Goal: Answer question/provide support

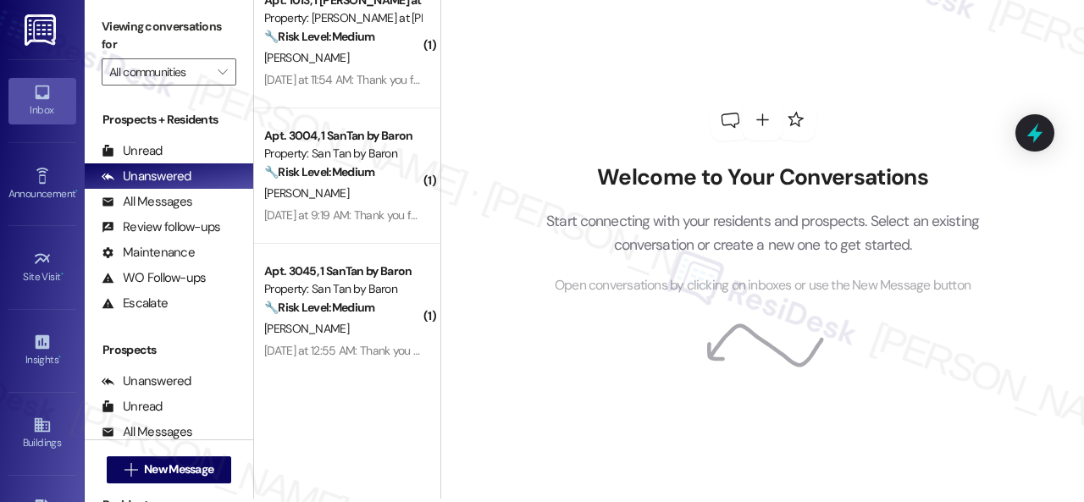
scroll to position [5, 0]
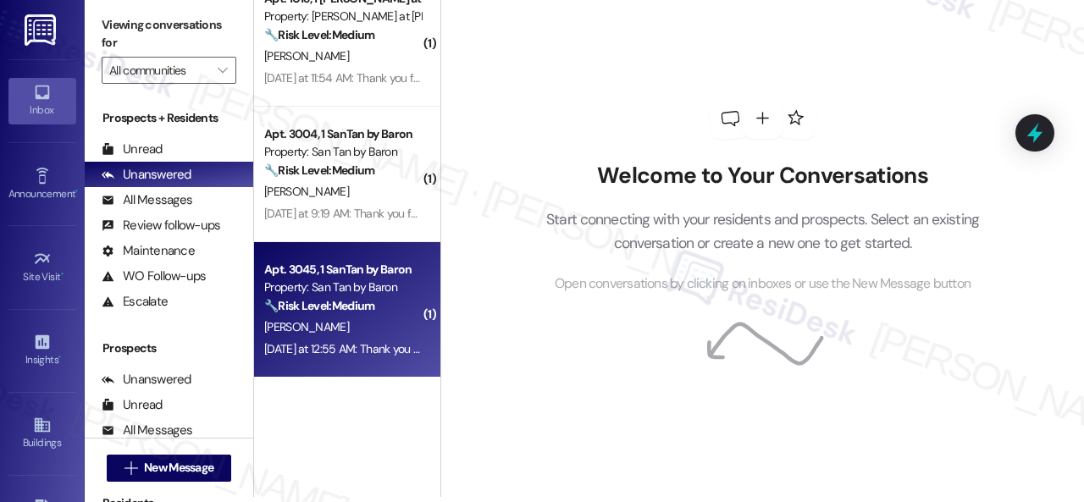
click at [376, 336] on div "[PERSON_NAME]" at bounding box center [342, 327] width 160 height 21
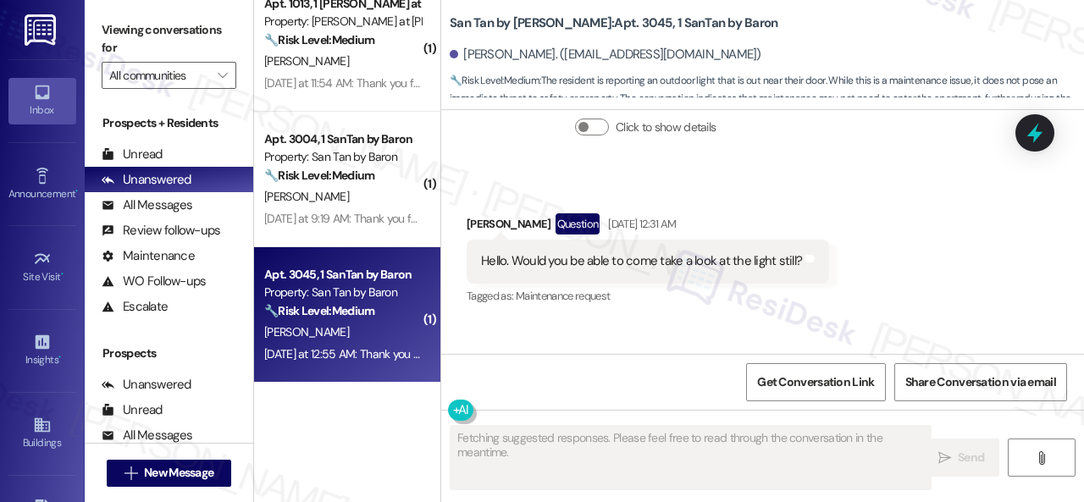
scroll to position [1785, 0]
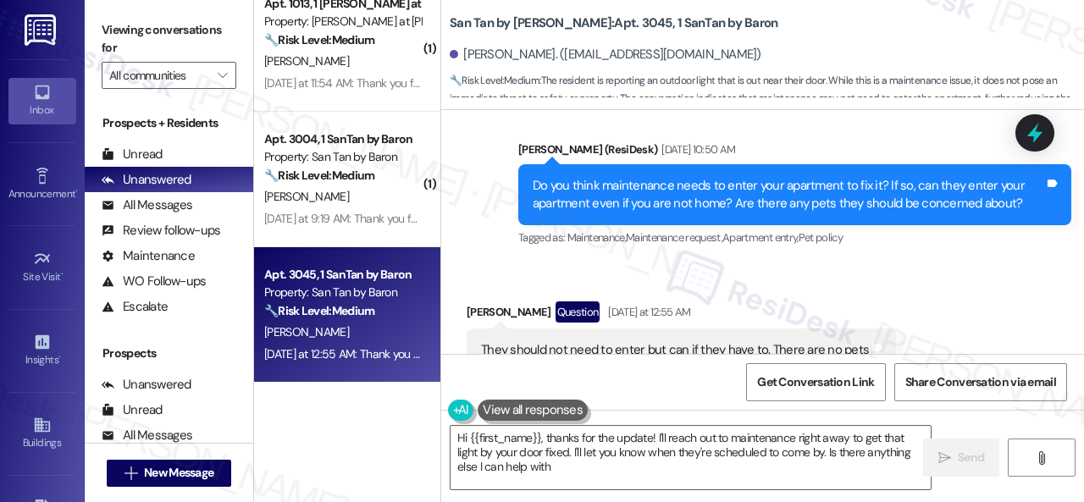
type textarea "Hi {{first_name}}, thanks for the update! I'll reach out to maintenance right a…"
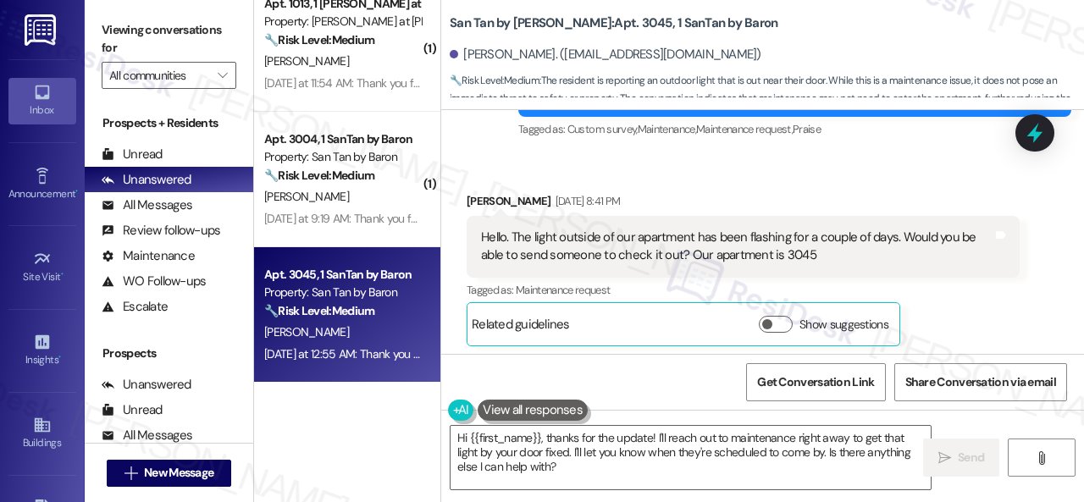
scroll to position [262, 0]
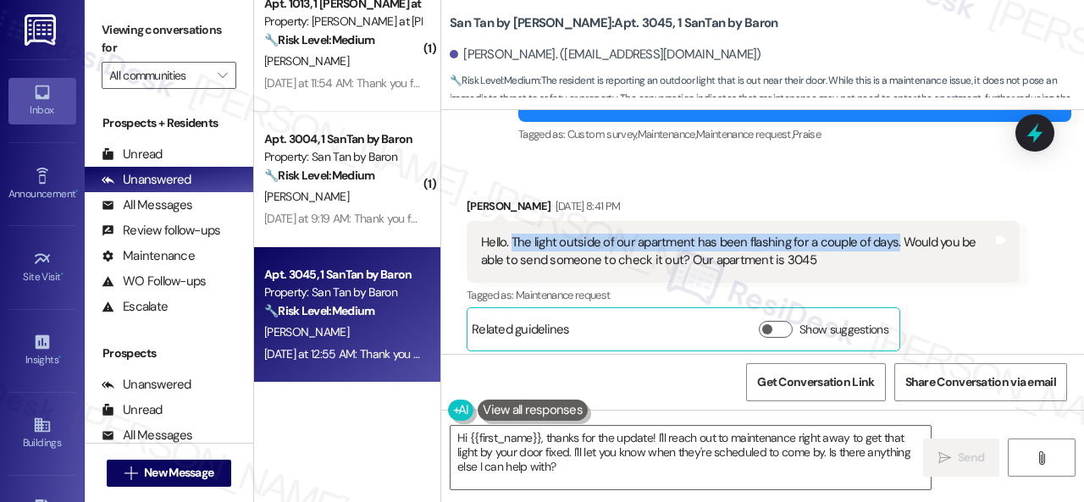
drag, startPoint x: 511, startPoint y: 224, endPoint x: 893, endPoint y: 224, distance: 381.8
click at [893, 234] on div "Hello. The light outside of our apartment has been flashing for a couple of day…" at bounding box center [736, 252] width 511 height 36
copy div "The light outside of our apartment has been flashing for a couple of days."
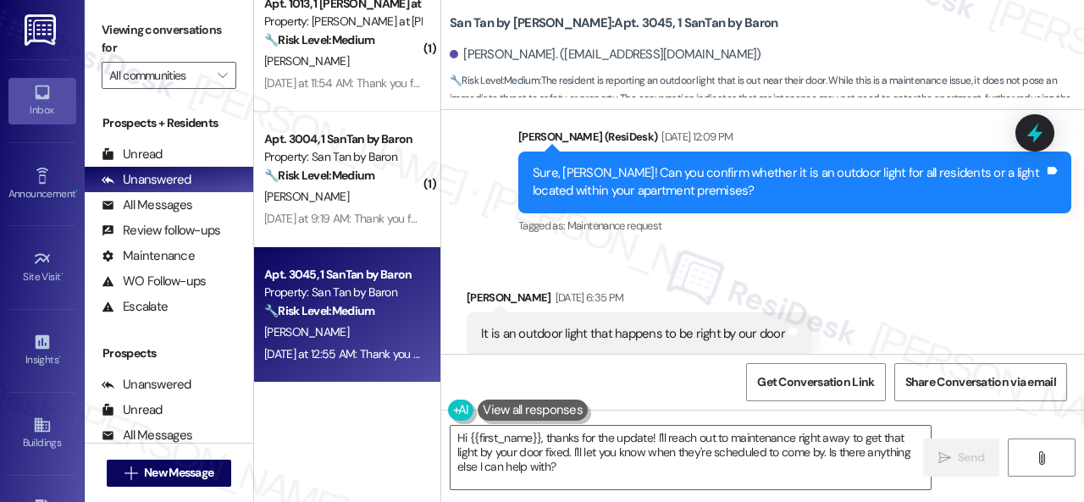
scroll to position [1447, 0]
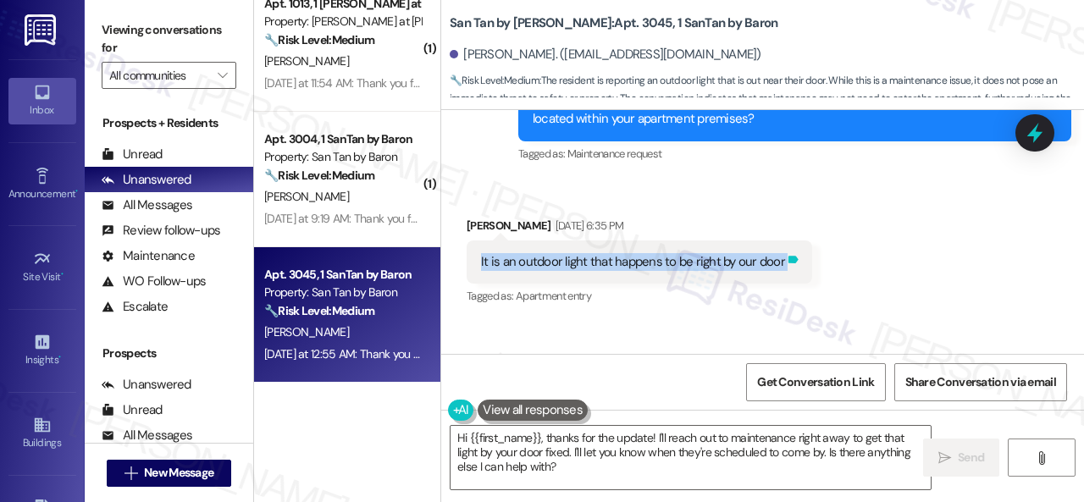
drag, startPoint x: 479, startPoint y: 209, endPoint x: 781, endPoint y: 211, distance: 301.4
click at [781, 240] on div "It is an outdoor light that happens to be right by our door Tags and notes" at bounding box center [638, 261] width 345 height 43
copy div "It is an outdoor light that happens to be right by our door Tags and notes"
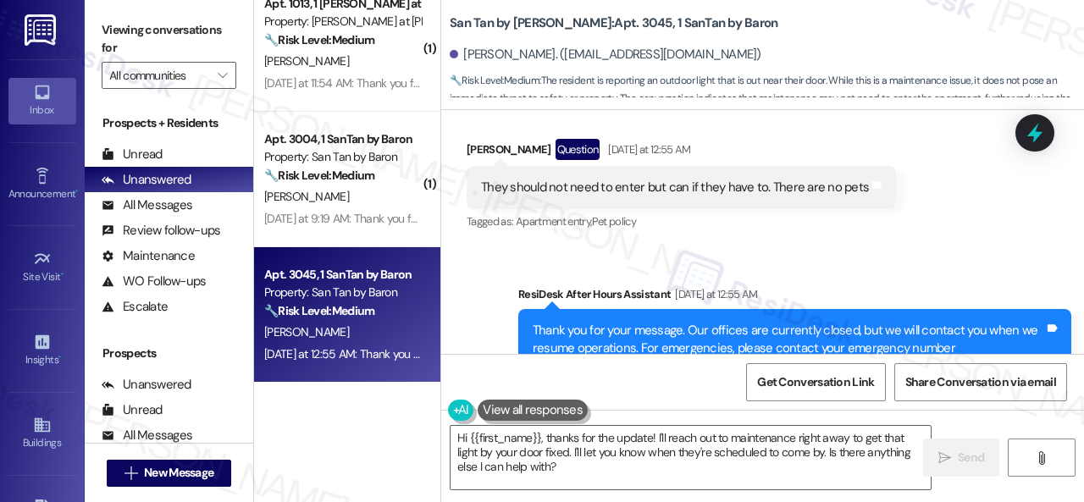
scroll to position [5, 0]
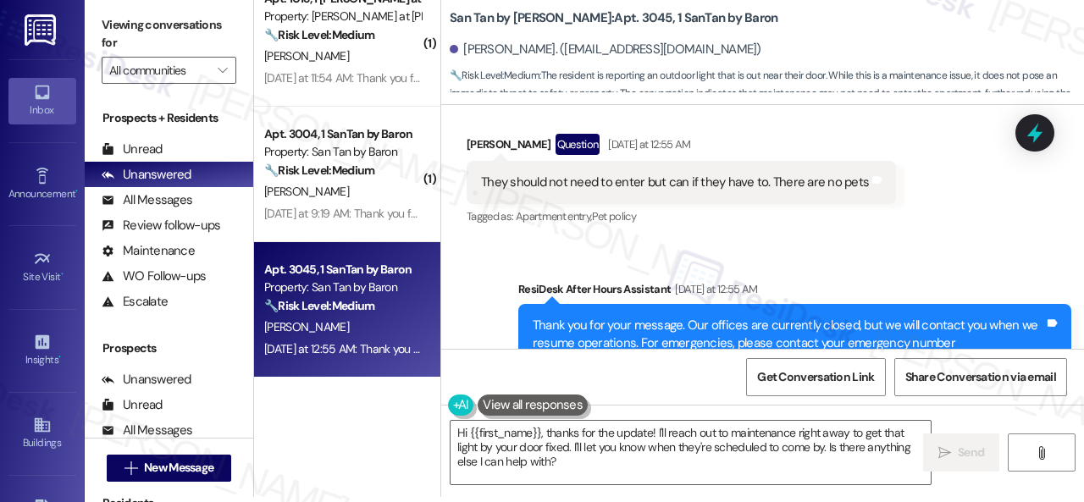
click at [750, 179] on div "Received via SMS [PERSON_NAME] Question [DATE] at 12:55 AM They should not need…" at bounding box center [681, 181] width 455 height 121
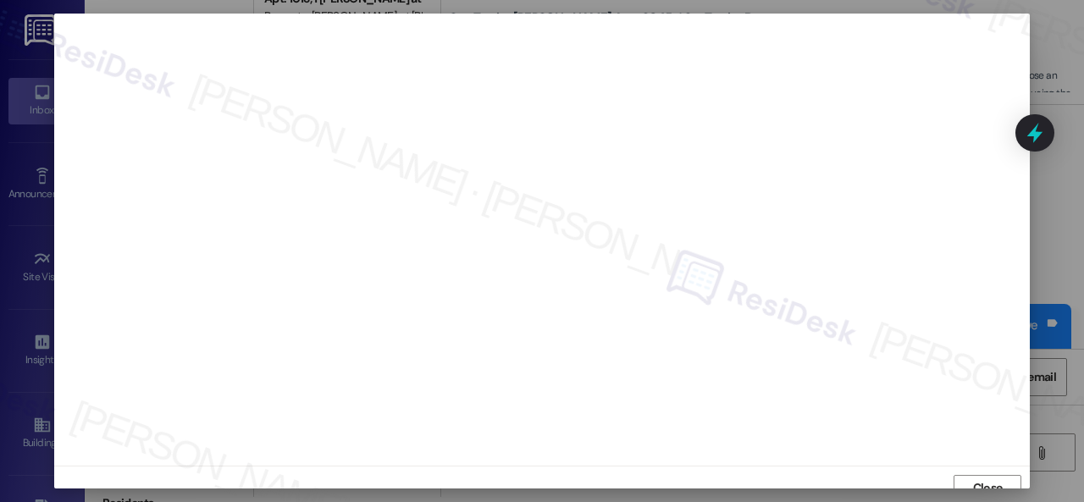
scroll to position [13, 0]
click at [978, 475] on span "Close" at bounding box center [988, 475] width 30 height 18
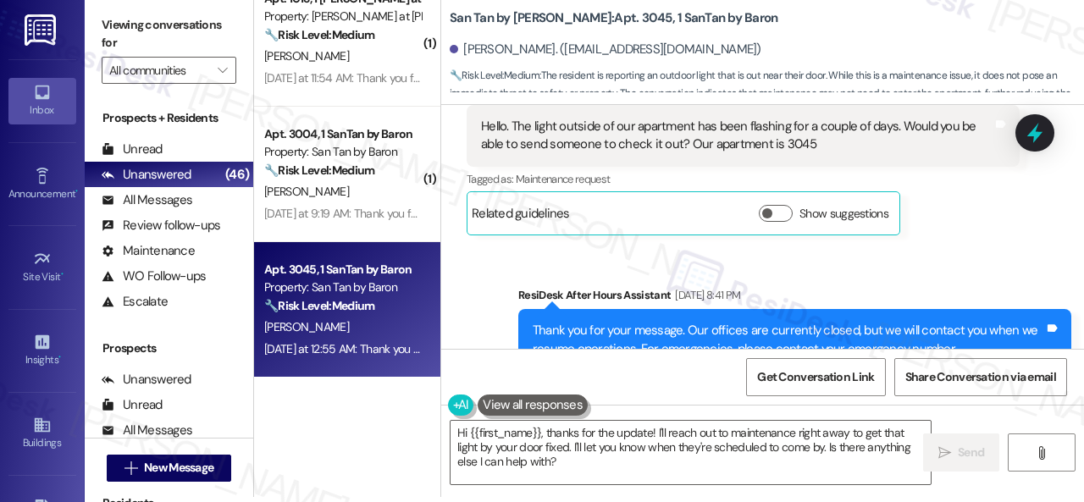
scroll to position [339, 0]
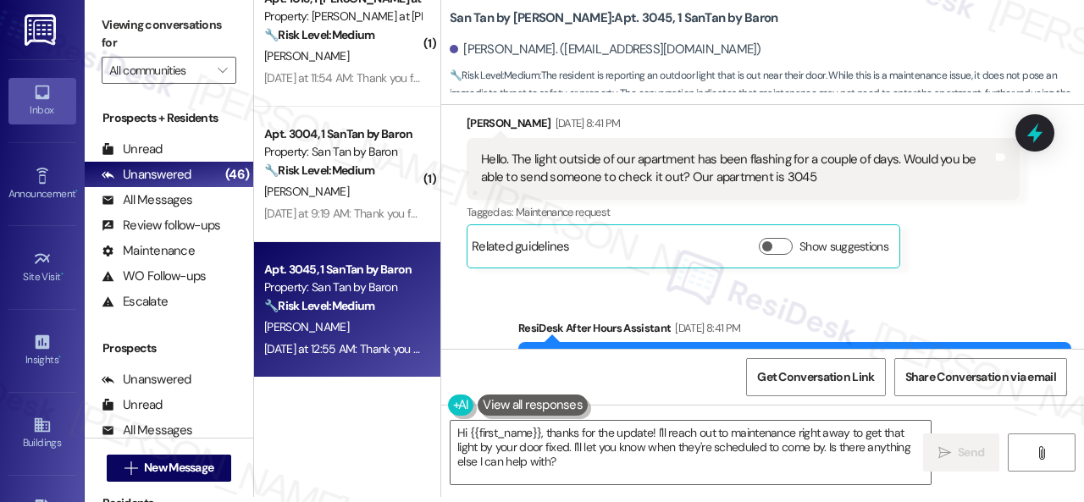
click at [896, 281] on div "Sent via SMS ResiDesk After Hours Assistant [DATE] 8:41 PM Thank you for your m…" at bounding box center [762, 451] width 643 height 340
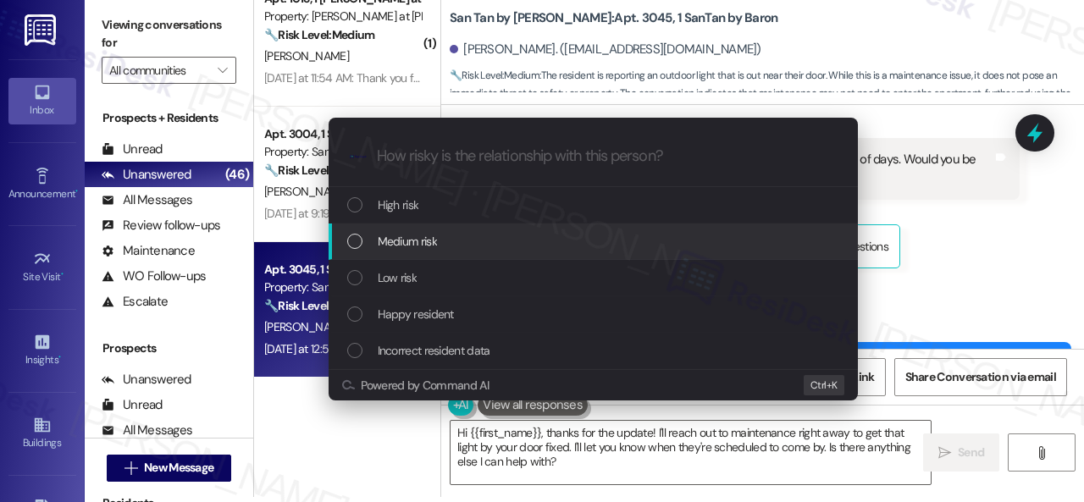
click at [389, 241] on span "Medium risk" at bounding box center [407, 241] width 59 height 19
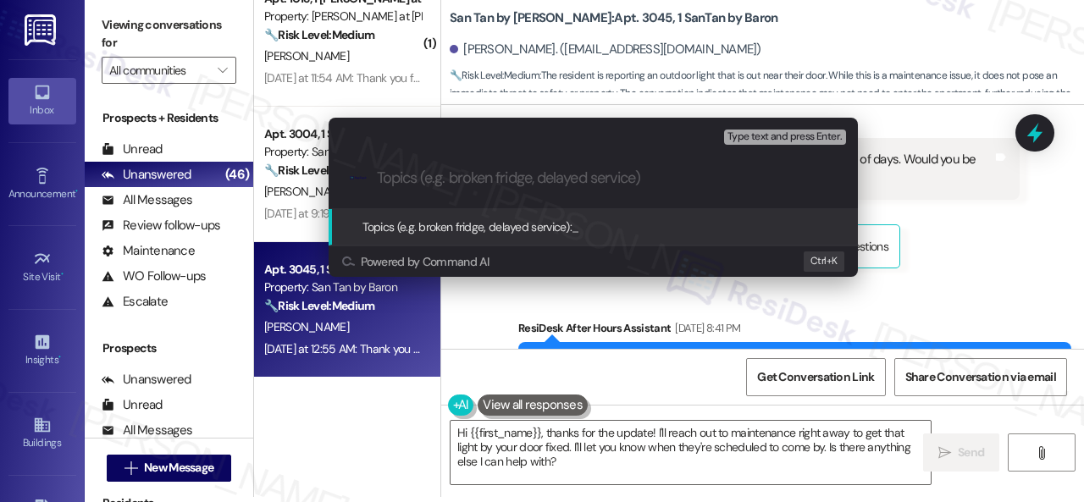
paste input "New work order/s submitted - Outdoor light issue"
type input "New work order/s submitted - Outdoor light issue"
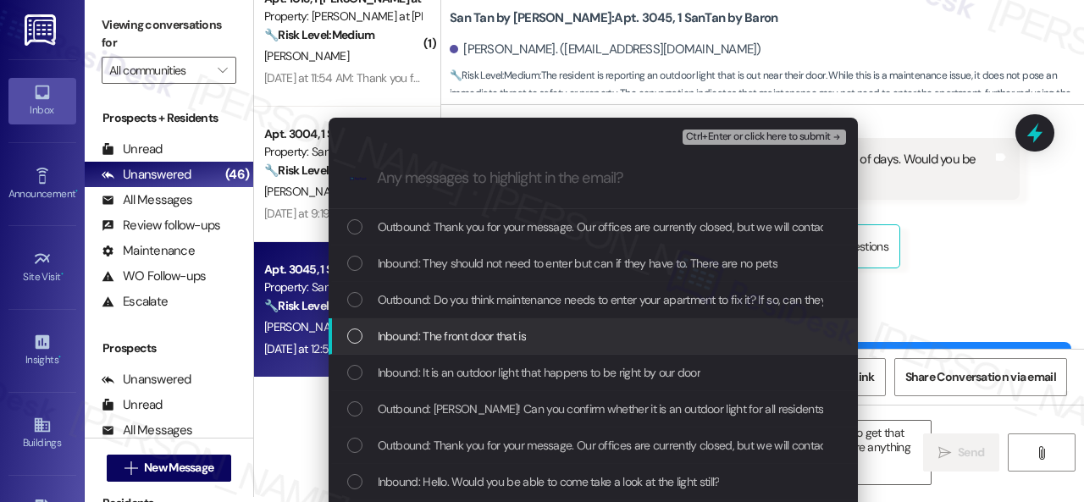
click at [445, 337] on span "Inbound: The front door that is" at bounding box center [452, 336] width 148 height 19
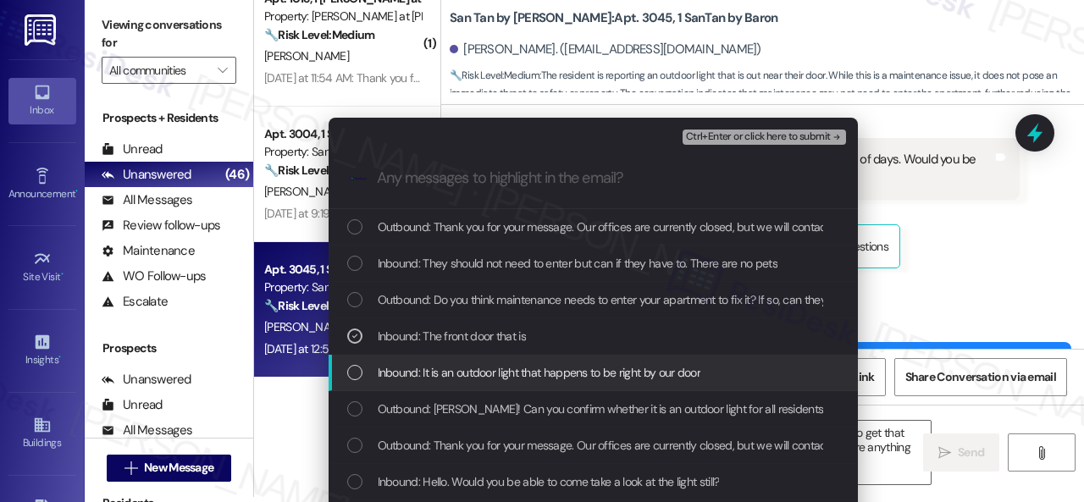
click at [452, 371] on span "Inbound: It is an outdoor light that happens to be right by our door" at bounding box center [539, 372] width 323 height 19
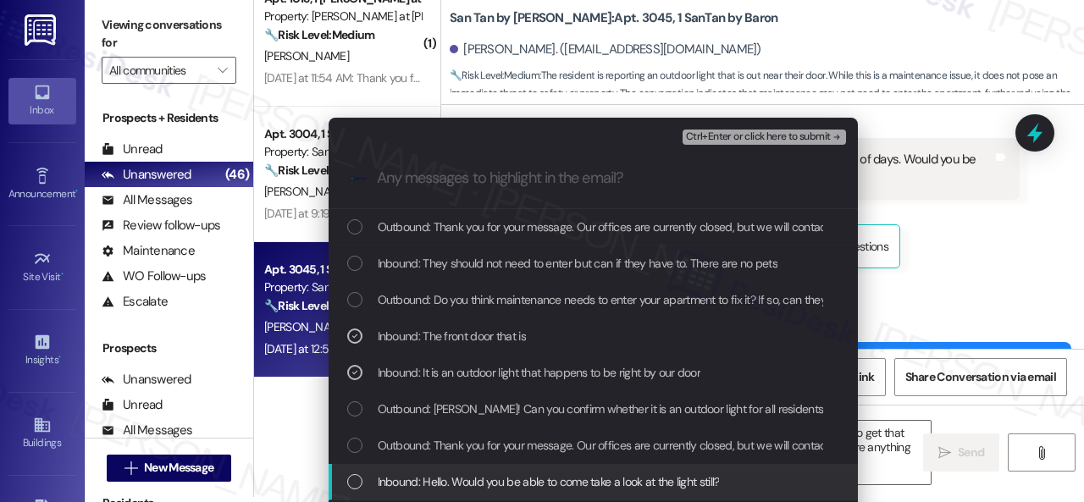
click at [465, 478] on span "Inbound: Hello. Would you be able to come take a look at the light still?" at bounding box center [549, 481] width 342 height 19
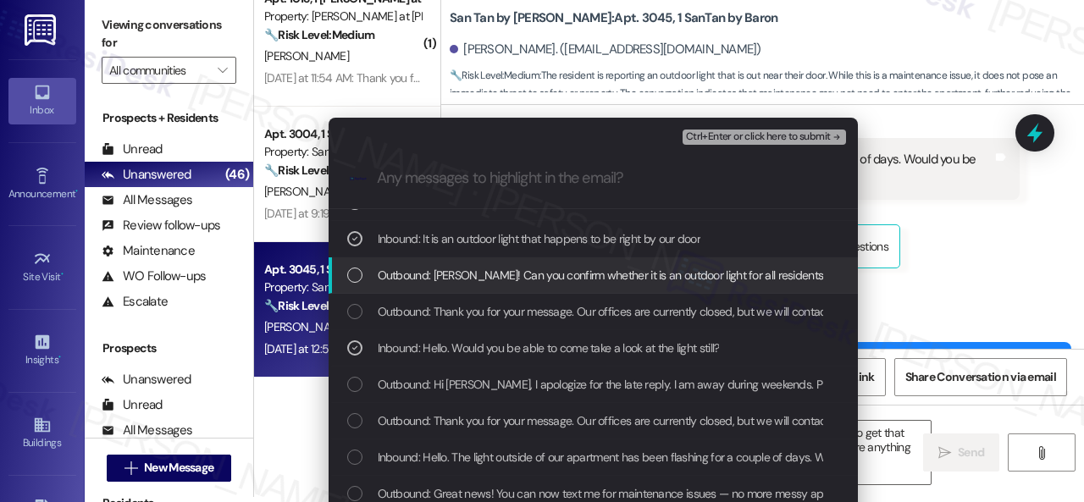
scroll to position [141, 0]
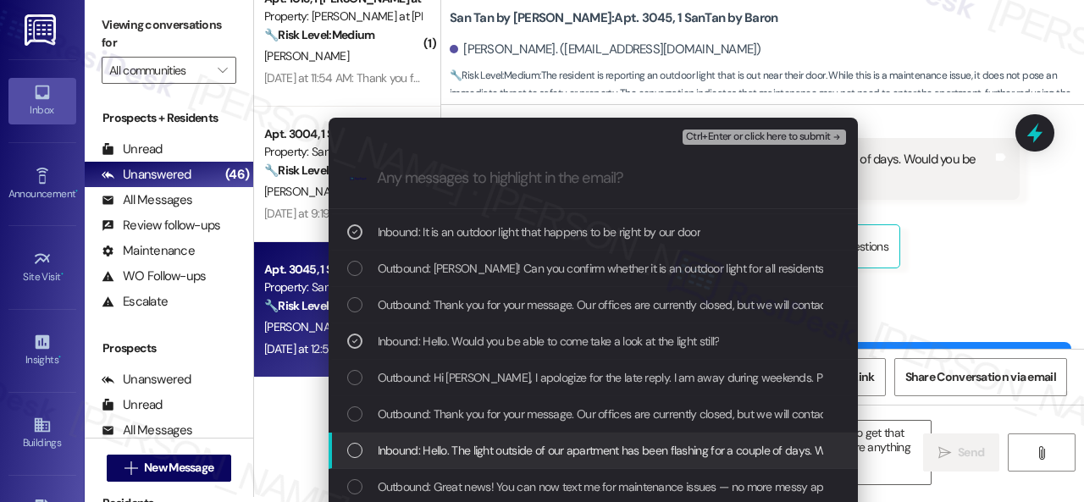
click at [477, 449] on span "Inbound: Hello. The light outside of our apartment has been flashing for a coup…" at bounding box center [785, 450] width 814 height 19
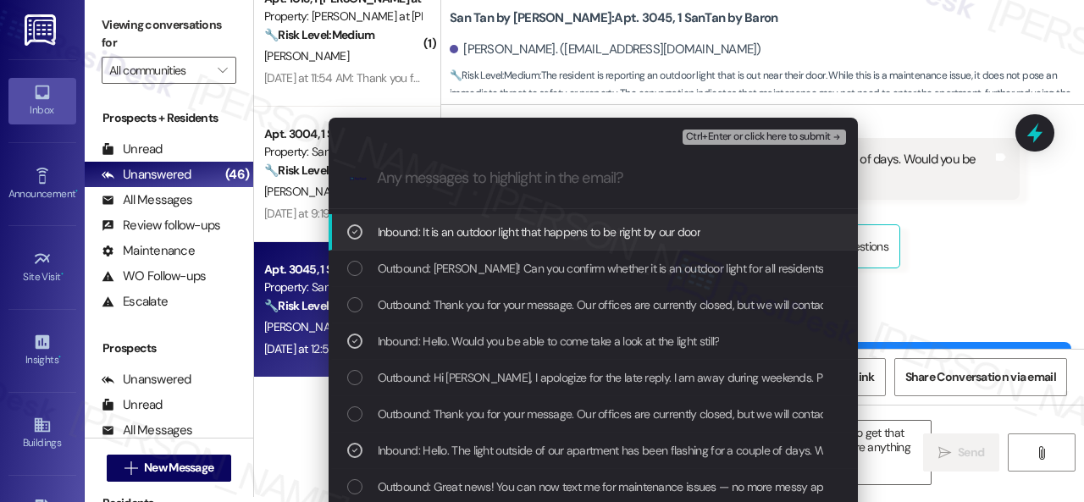
click at [706, 134] on span "Ctrl+Enter or click here to submit" at bounding box center [758, 137] width 145 height 12
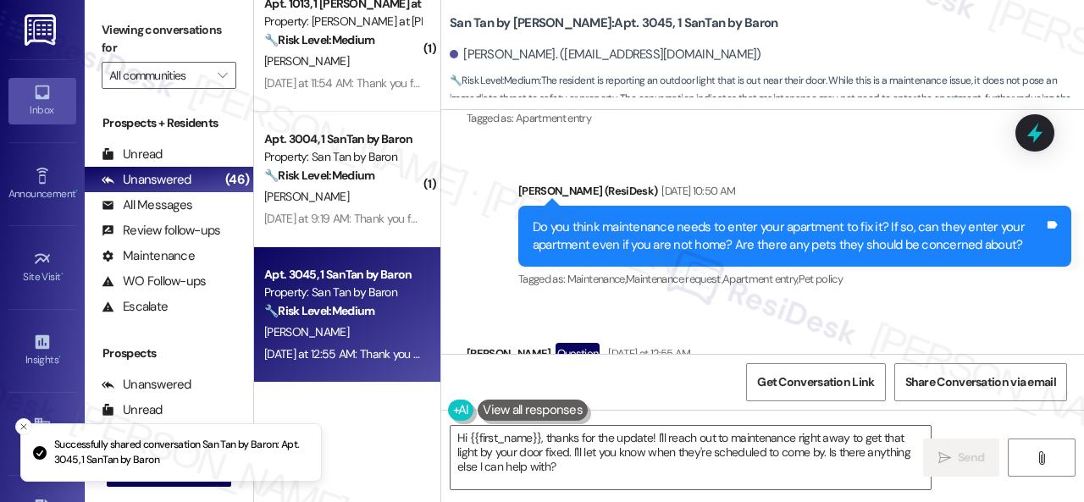
scroll to position [1785, 0]
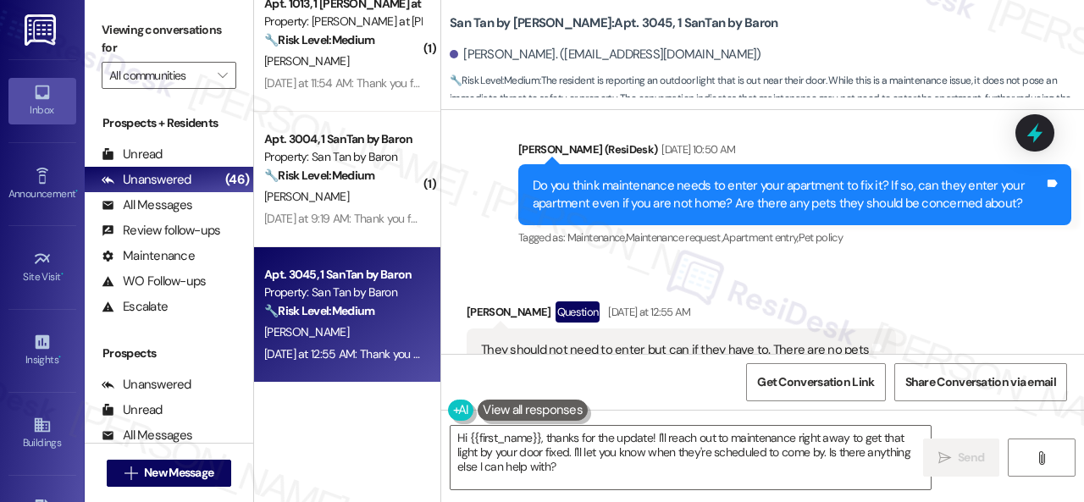
click at [804, 263] on div "Received via SMS [PERSON_NAME] Question [DATE] at 12:55 AM They should not need…" at bounding box center [762, 336] width 643 height 146
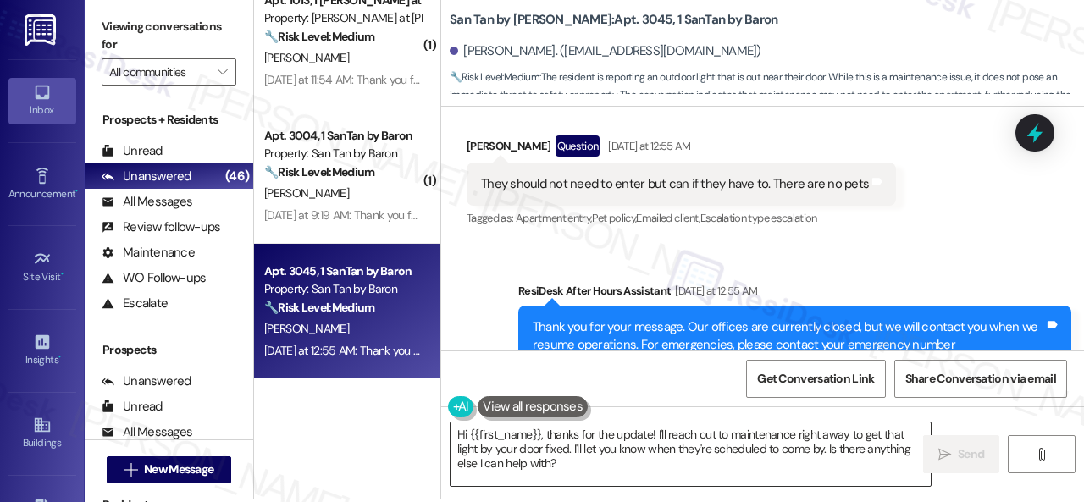
scroll to position [5, 0]
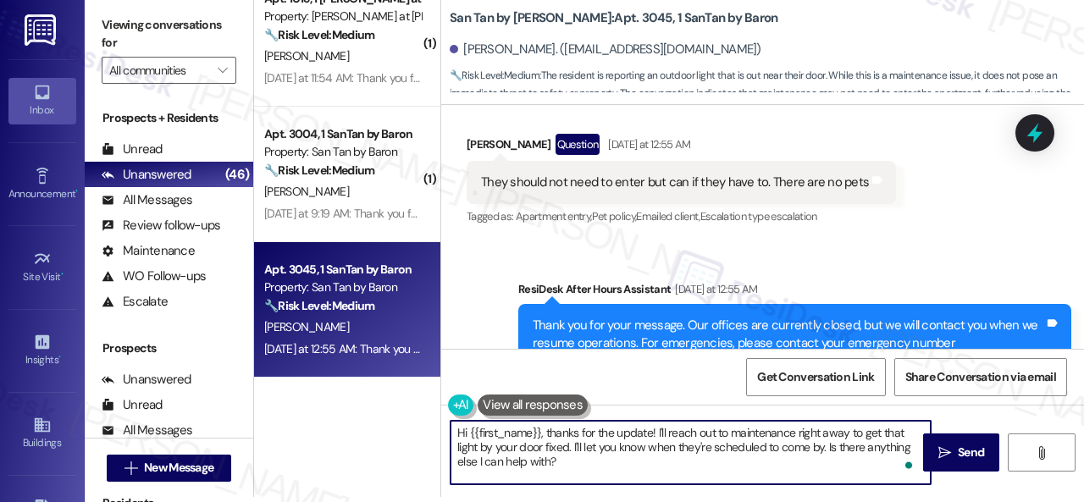
drag, startPoint x: 567, startPoint y: 472, endPoint x: 327, endPoint y: 382, distance: 256.9
click at [330, 383] on div "( 1 ) Apt. H235, 1 Scottsdale 59 Property: Scottsdale 59 🌟 Risk Level: Positive…" at bounding box center [669, 246] width 830 height 502
paste textarea "Thank you. I've submitted a work order on your behalf and notified the site tea…"
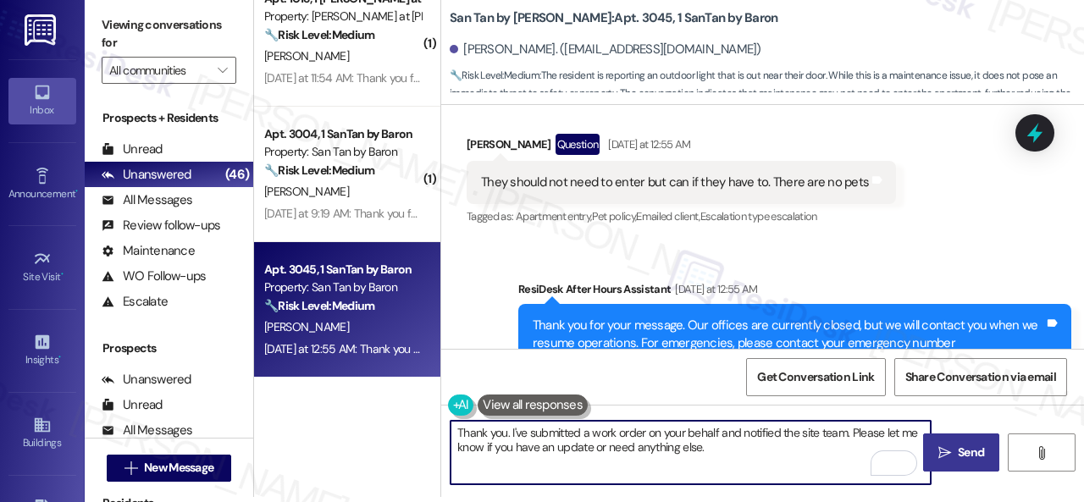
type textarea "Thank you. I've submitted a work order on your behalf and notified the site tea…"
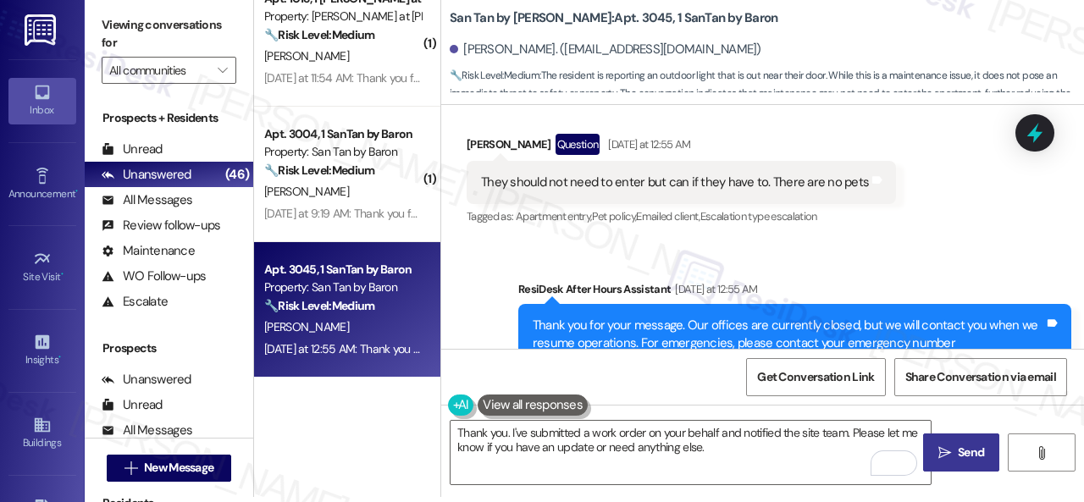
click at [957, 450] on span "Send" at bounding box center [970, 453] width 26 height 18
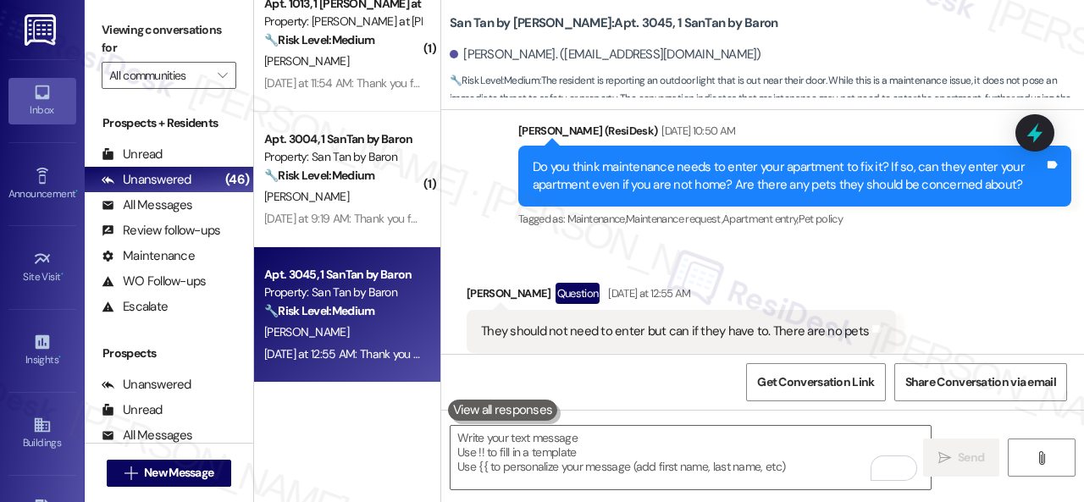
scroll to position [1785, 0]
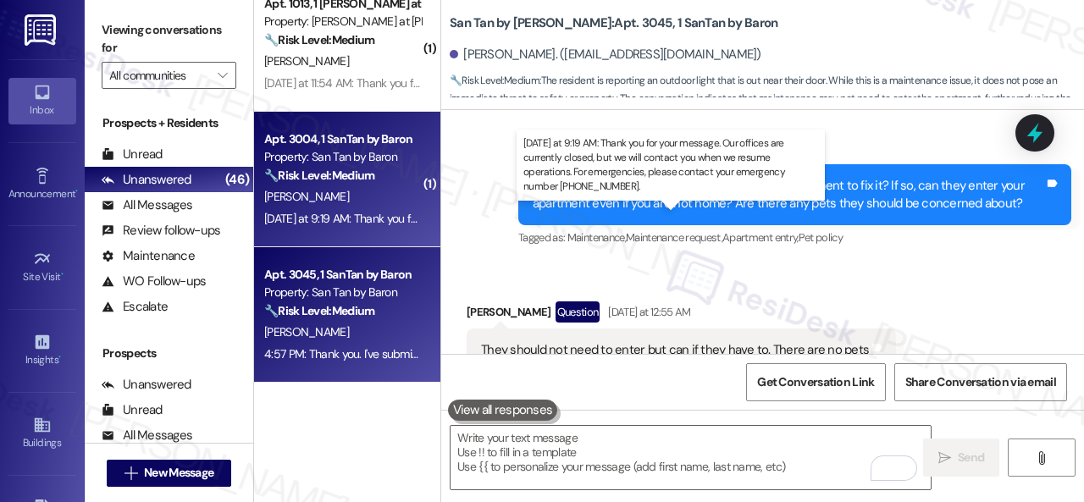
click at [396, 214] on div "[DATE] at 9:19 AM: Thank you for your message. Our offices are currently closed…" at bounding box center [782, 218] width 1036 height 15
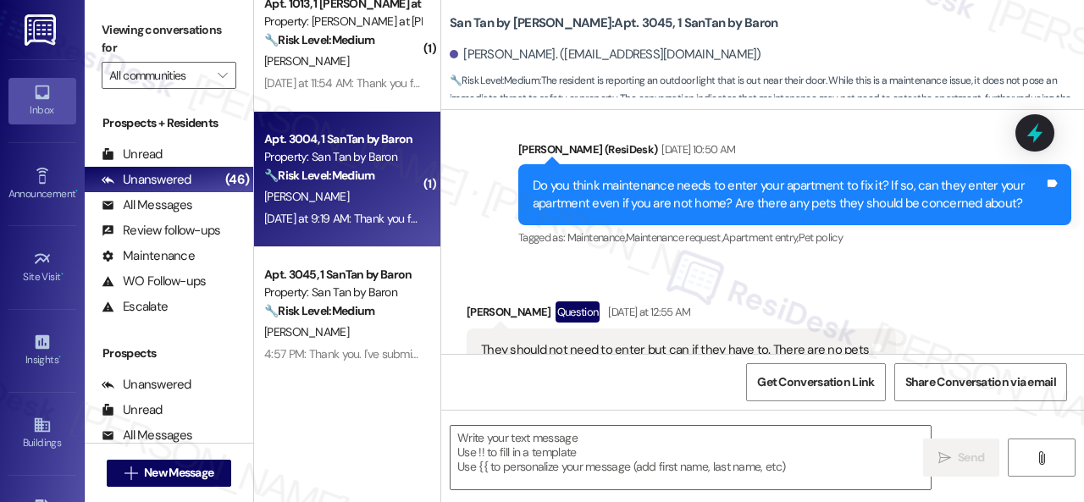
type textarea "Fetching suggested responses. Please feel free to read through the conversation…"
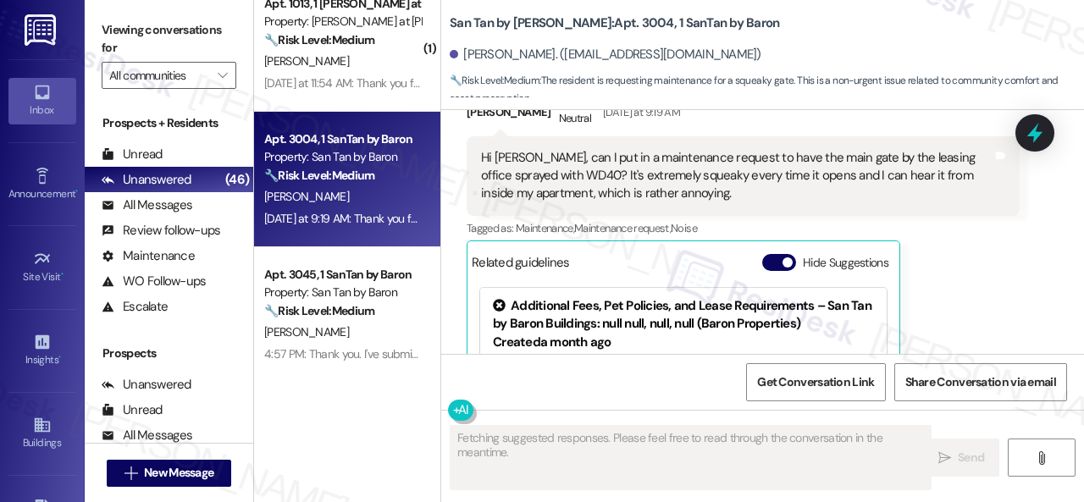
scroll to position [4785, 0]
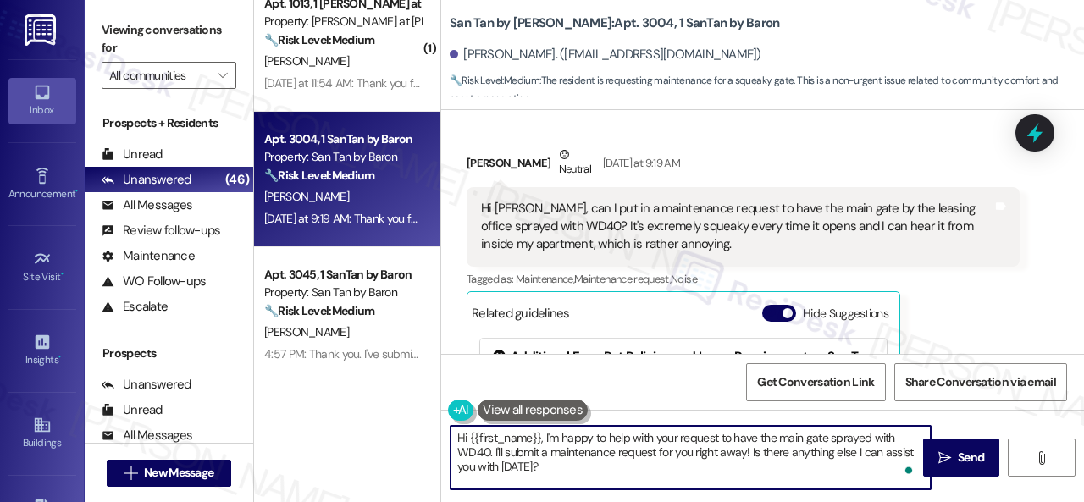
drag, startPoint x: 486, startPoint y: 455, endPoint x: 592, endPoint y: 465, distance: 106.2
click at [578, 464] on textarea "Hi {{first_name}}, I'm happy to help with your request to have the main gate sp…" at bounding box center [690, 457] width 480 height 63
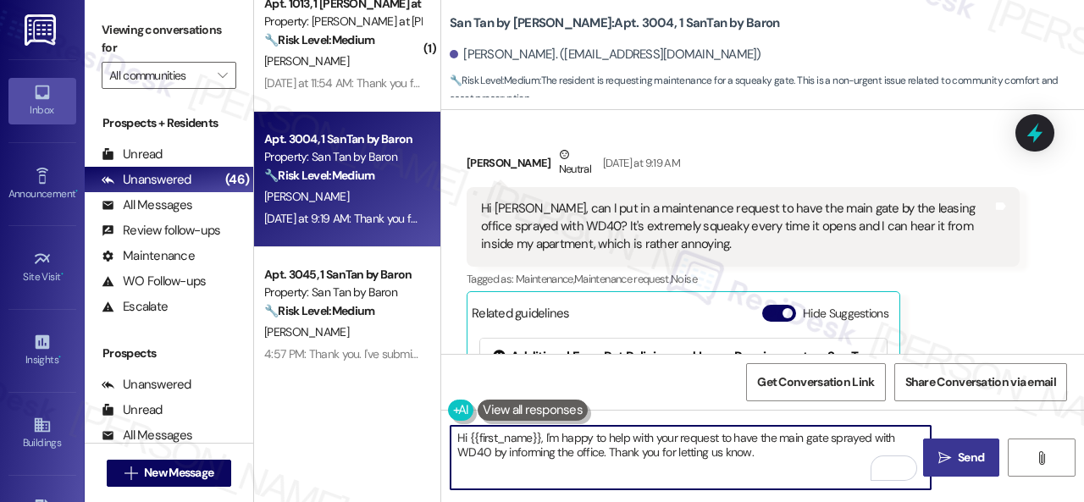
type textarea "Hi {{first_name}}, I'm happy to help with your request to have the main gate sp…"
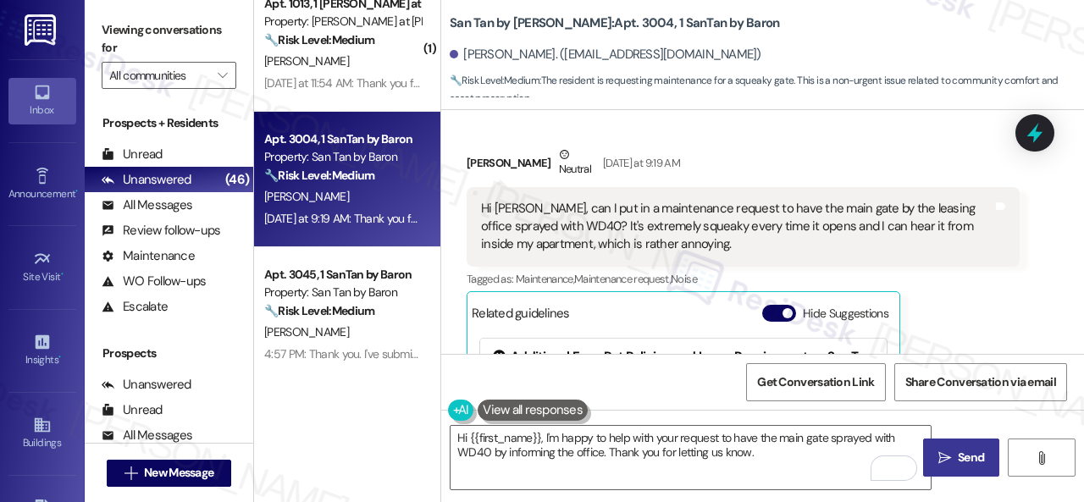
click at [969, 453] on span "Send" at bounding box center [970, 458] width 26 height 18
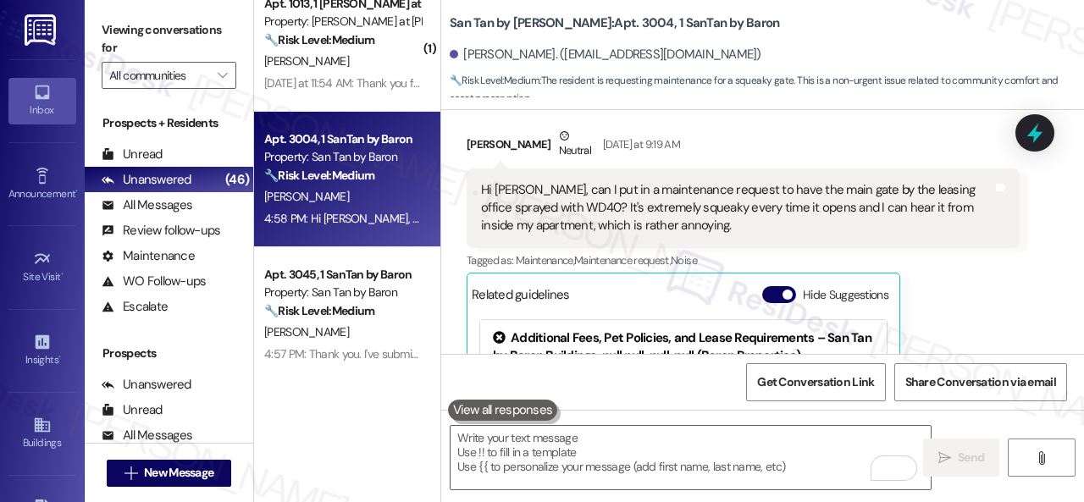
scroll to position [4788, 0]
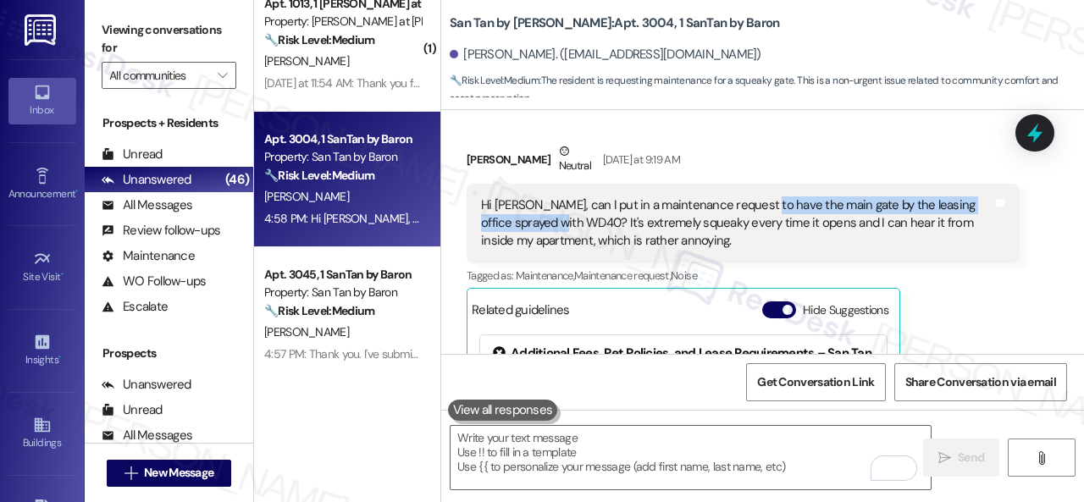
drag, startPoint x: 753, startPoint y: 184, endPoint x: 537, endPoint y: 202, distance: 217.5
click at [537, 202] on div "Hi [PERSON_NAME], can I put in a maintenance request to have the main gate by t…" at bounding box center [736, 223] width 511 height 54
copy div "the main gate by the leasing office sprayed with WD40"
click at [787, 142] on div "[PERSON_NAME] Neutral [DATE] at 9:19 AM" at bounding box center [742, 162] width 553 height 41
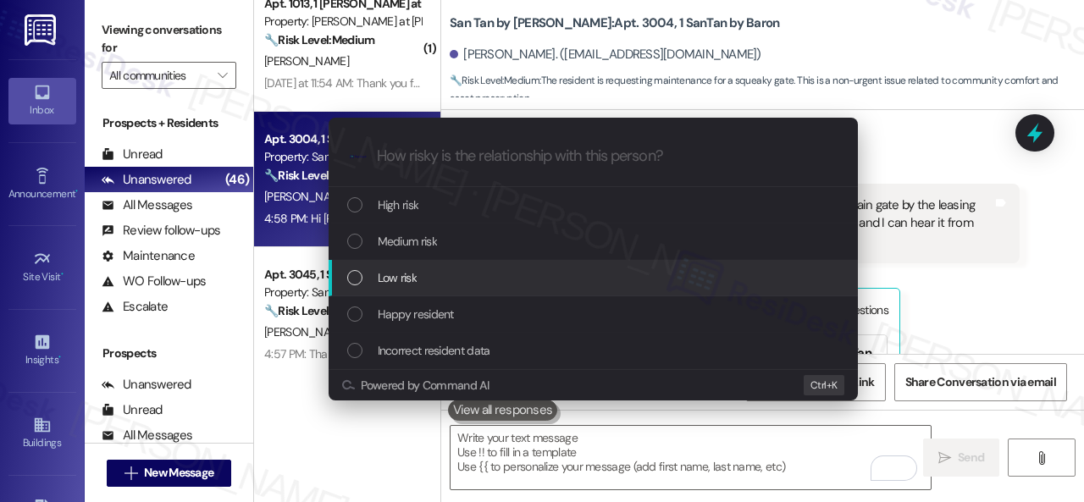
click at [379, 273] on span "Low risk" at bounding box center [397, 277] width 39 height 19
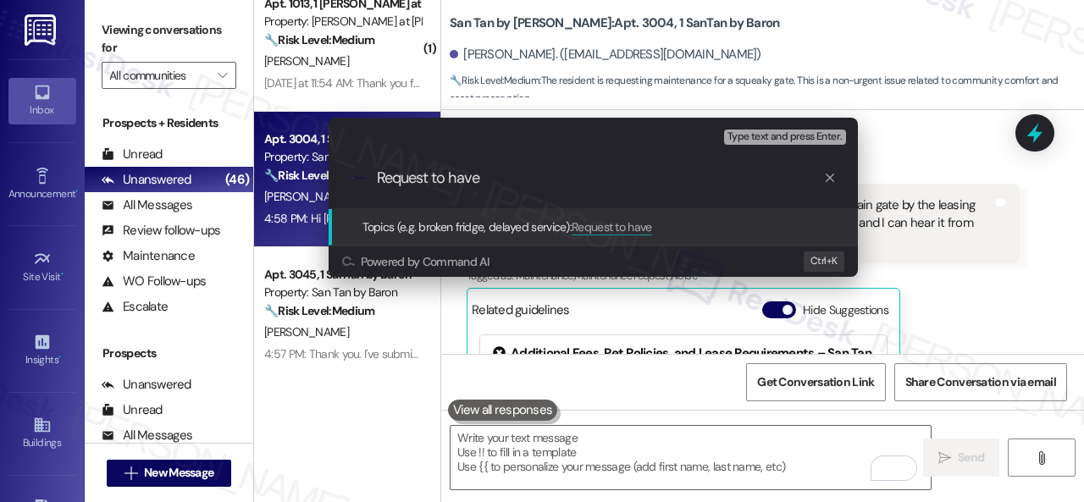
paste input "the main gate by the leasing office sprayed with WD40"
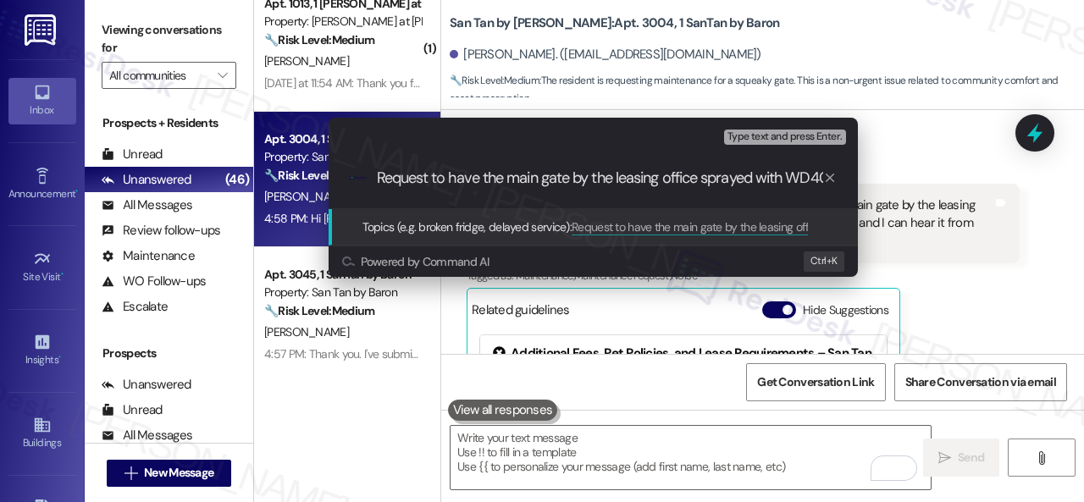
scroll to position [0, 10]
type input "Request to have the main gate by the leasing office sprayed with WD40."
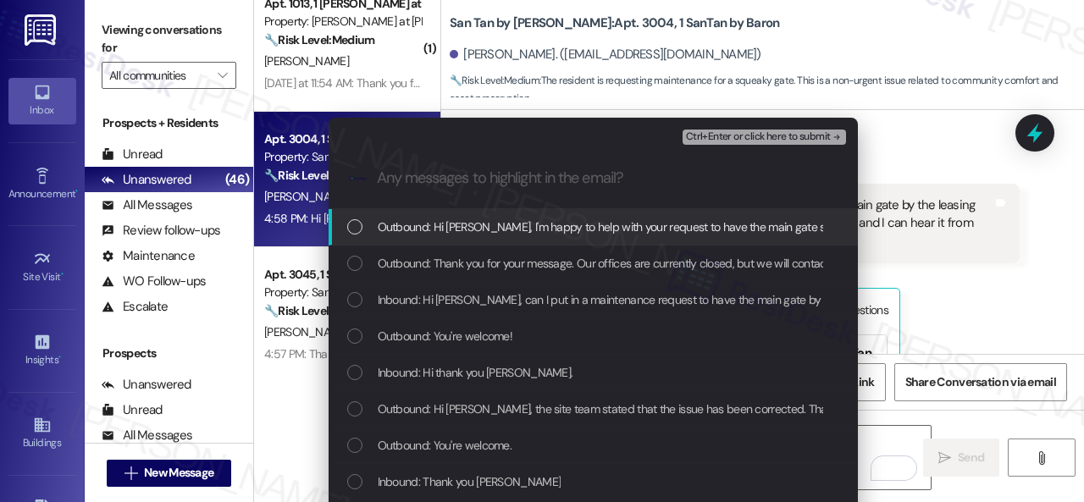
scroll to position [0, 0]
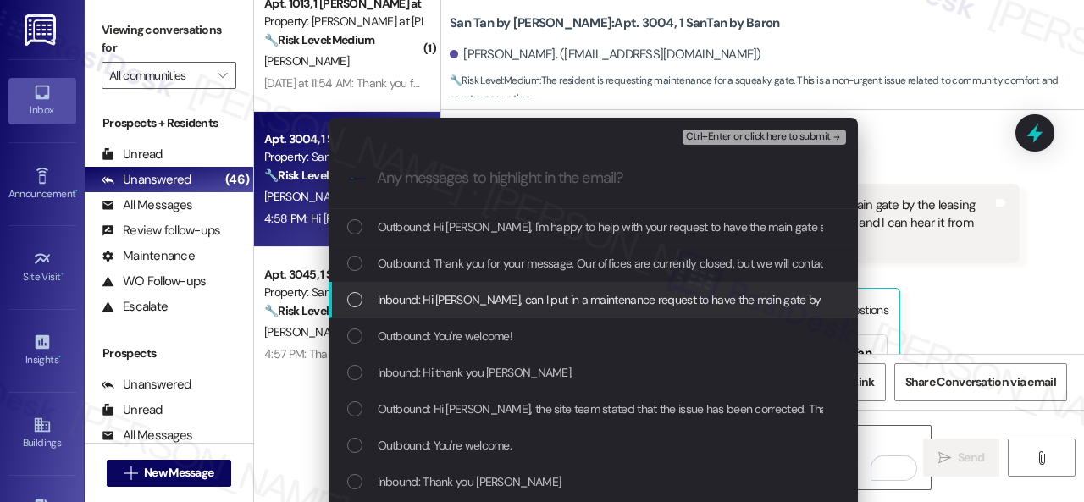
click at [457, 304] on span "Inbound: Hi [PERSON_NAME], can I put in a maintenance request to have the main …" at bounding box center [970, 299] width 1185 height 19
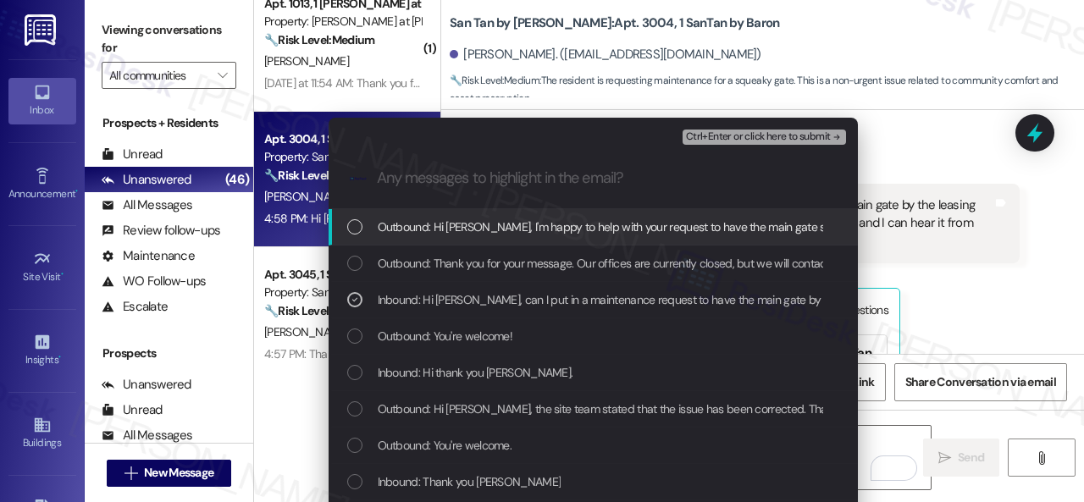
click at [716, 135] on span "Ctrl+Enter or click here to submit" at bounding box center [758, 137] width 145 height 12
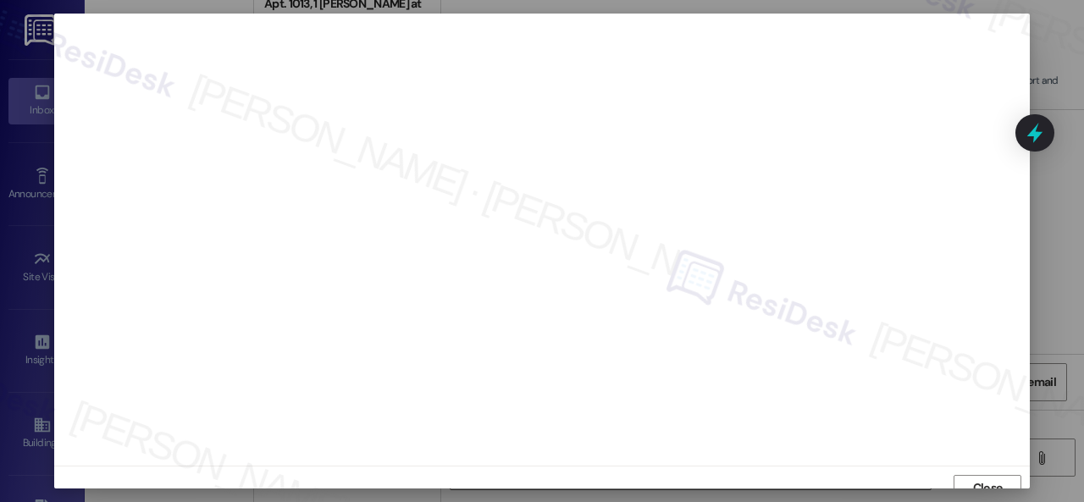
scroll to position [13, 0]
click at [981, 472] on span "Close" at bounding box center [988, 475] width 30 height 18
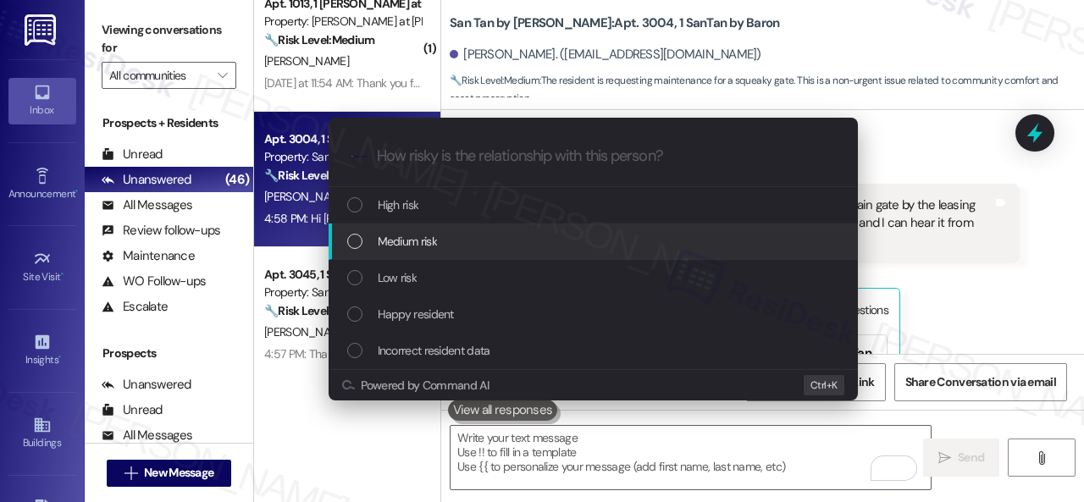
click at [388, 243] on span "Medium risk" at bounding box center [407, 241] width 59 height 19
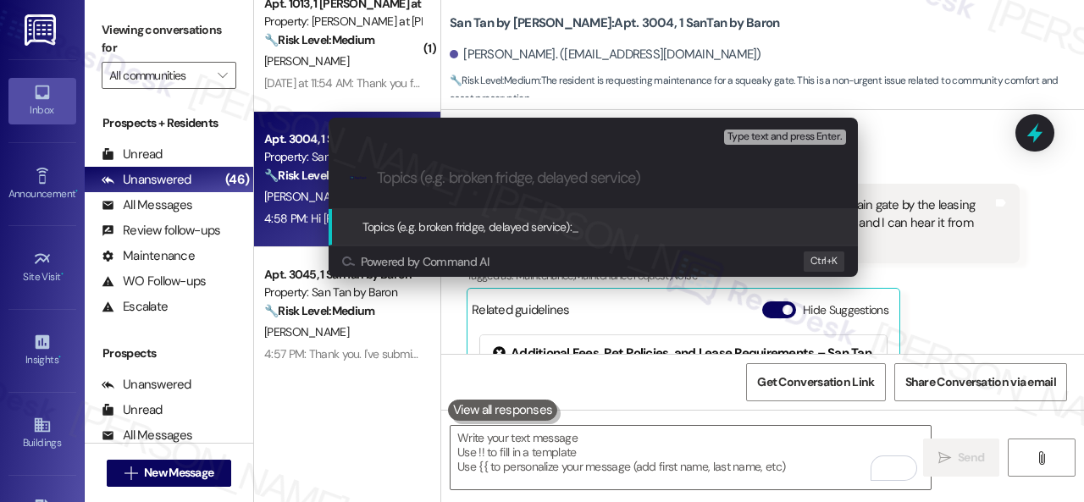
paste input "Request to have the main gate by the leasing office sprayed with WD40."
type input "Request to have the main gate by the leasing office sprayed with WD40."
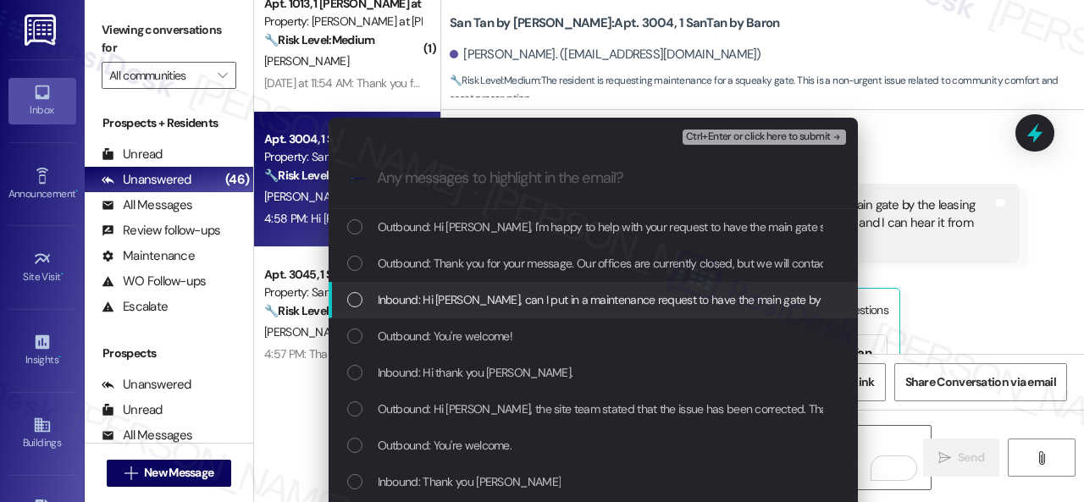
click at [432, 305] on span "Inbound: Hi [PERSON_NAME], can I put in a maintenance request to have the main …" at bounding box center [970, 299] width 1185 height 19
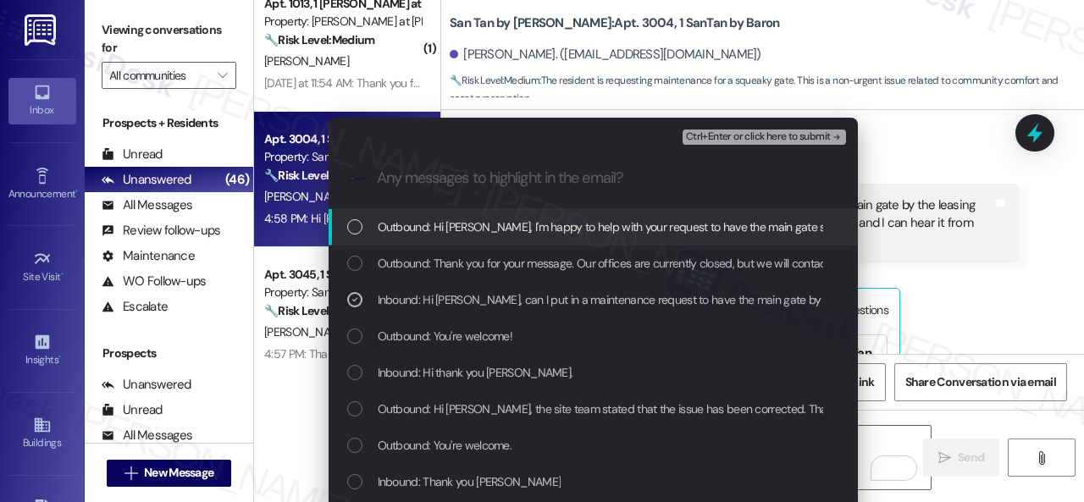
click at [721, 140] on span "Ctrl+Enter or click here to submit" at bounding box center [758, 137] width 145 height 12
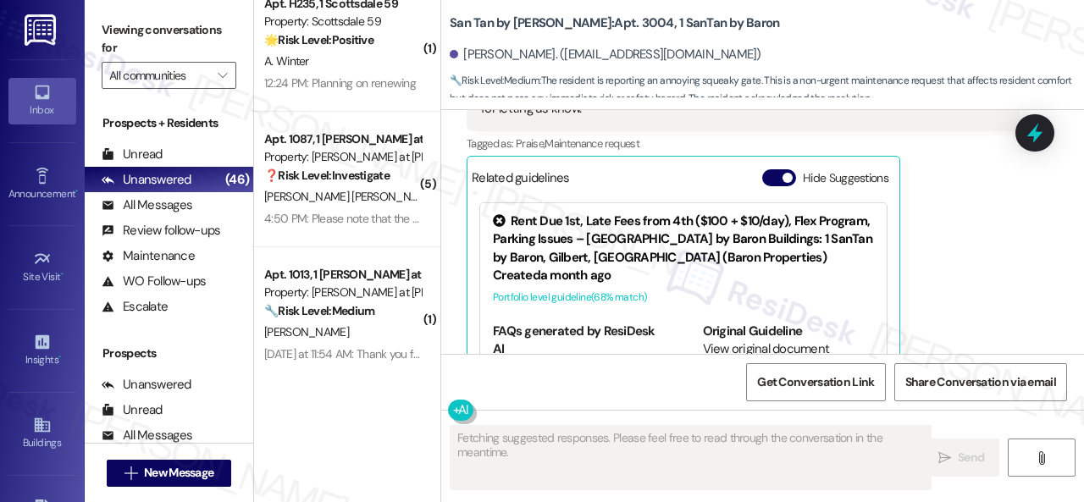
scroll to position [5658, 0]
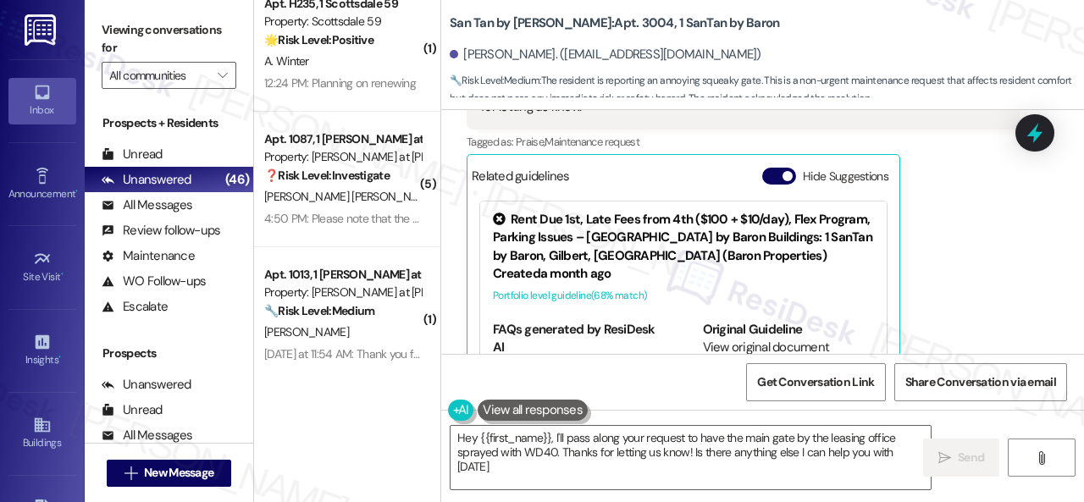
type textarea "Hey {{first_name}}, I'll pass along your request to have the main gate by the l…"
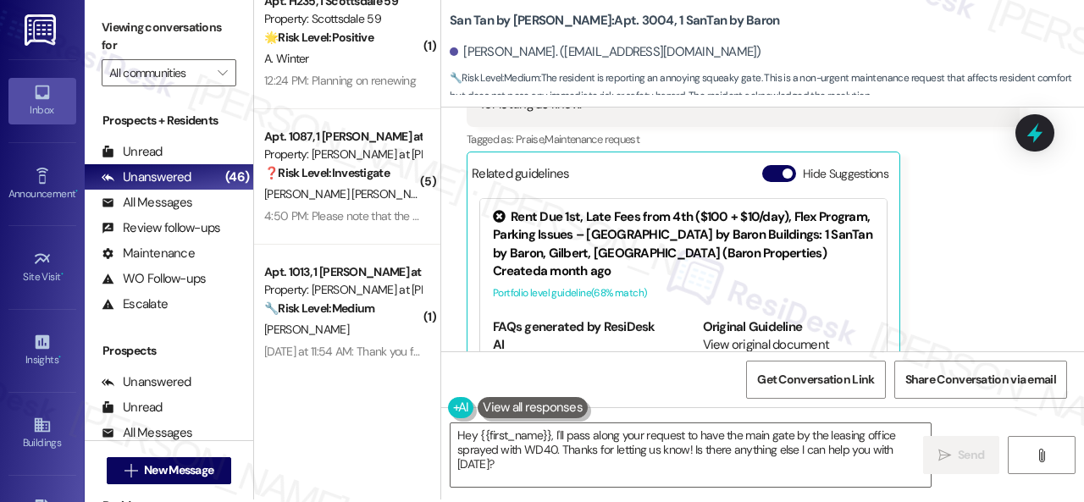
scroll to position [5, 0]
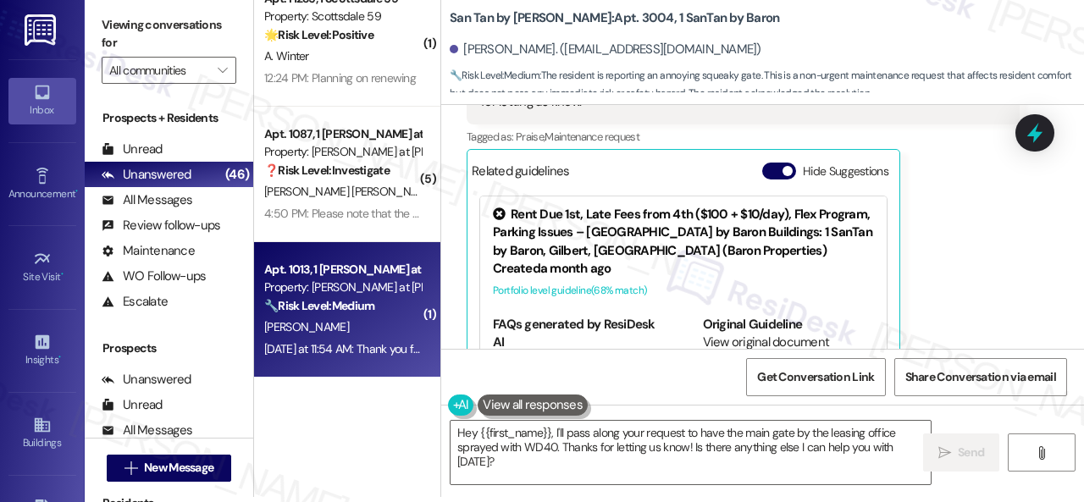
click at [376, 326] on div "[PERSON_NAME]" at bounding box center [342, 327] width 160 height 21
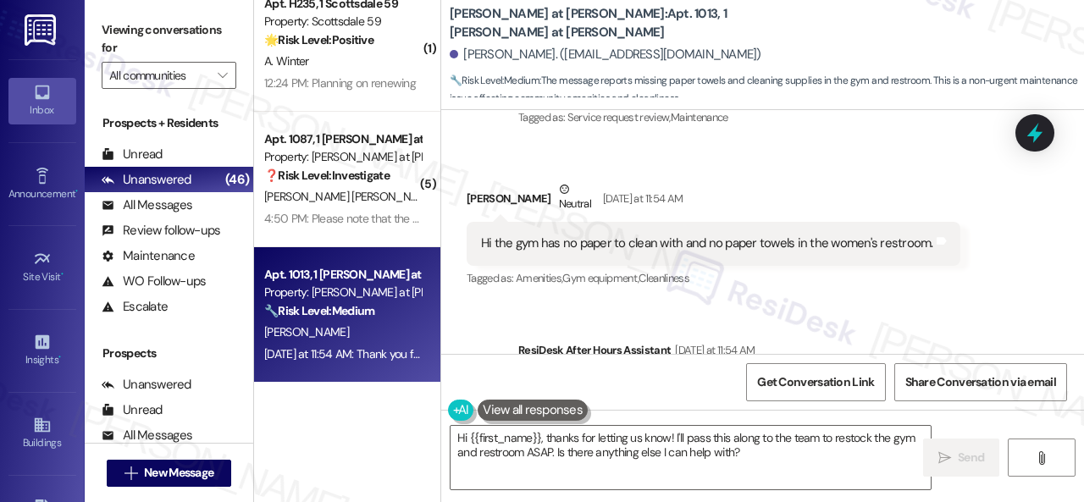
scroll to position [582, 0]
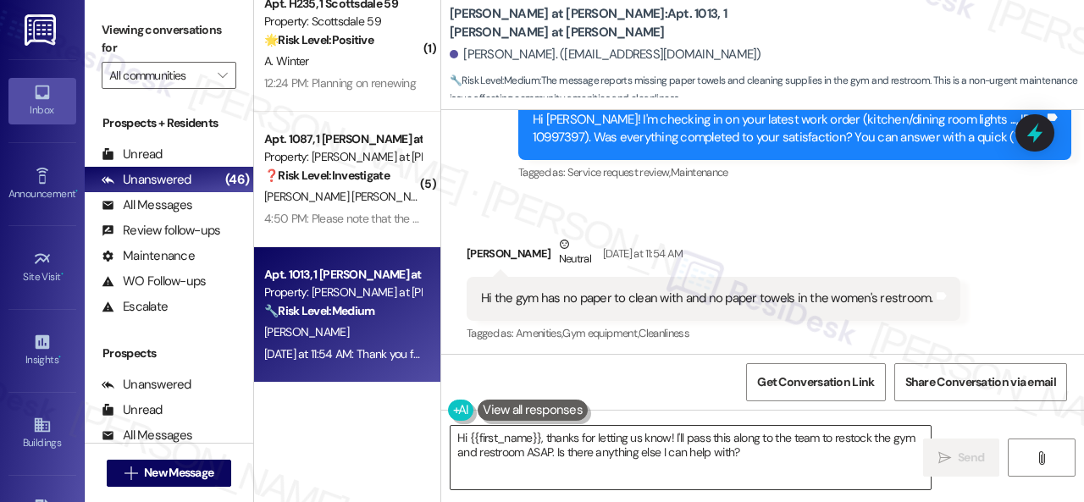
click at [667, 439] on textarea "Hi {{first_name}}, thanks for letting us know! I'll pass this along to the team…" at bounding box center [690, 457] width 480 height 63
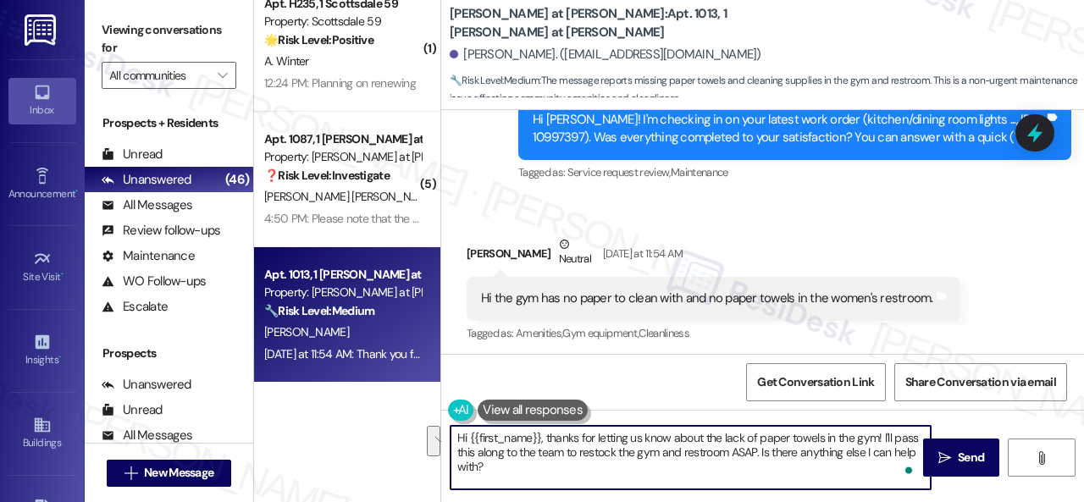
drag, startPoint x: 756, startPoint y: 450, endPoint x: 723, endPoint y: 467, distance: 37.5
click at [756, 464] on textarea "Hi {{first_name}}, thanks for letting us know about the lack of paper towels in…" at bounding box center [690, 457] width 480 height 63
drag, startPoint x: 536, startPoint y: 451, endPoint x: 755, endPoint y: 451, distance: 219.3
click at [755, 451] on textarea "Hi {{first_name}}, thanks for letting us know about the lack of paper towels in…" at bounding box center [690, 457] width 480 height 63
click at [726, 455] on textarea "Hi {{first_name}}, thanks for letting us know about the lack of paper towels in…" at bounding box center [690, 457] width 480 height 63
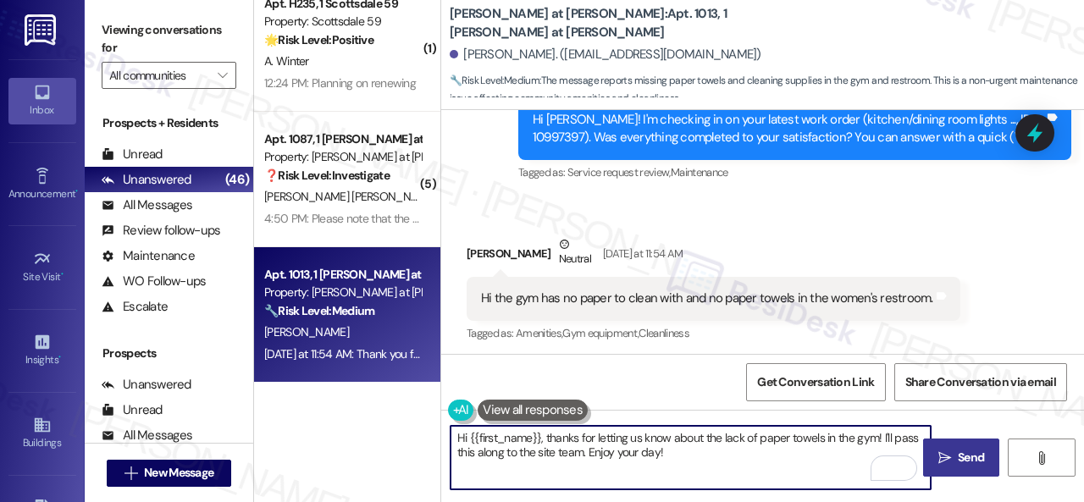
type textarea "Hi {{first_name}}, thanks for letting us know about the lack of paper towels in…"
click at [957, 461] on span "Send" at bounding box center [970, 458] width 26 height 18
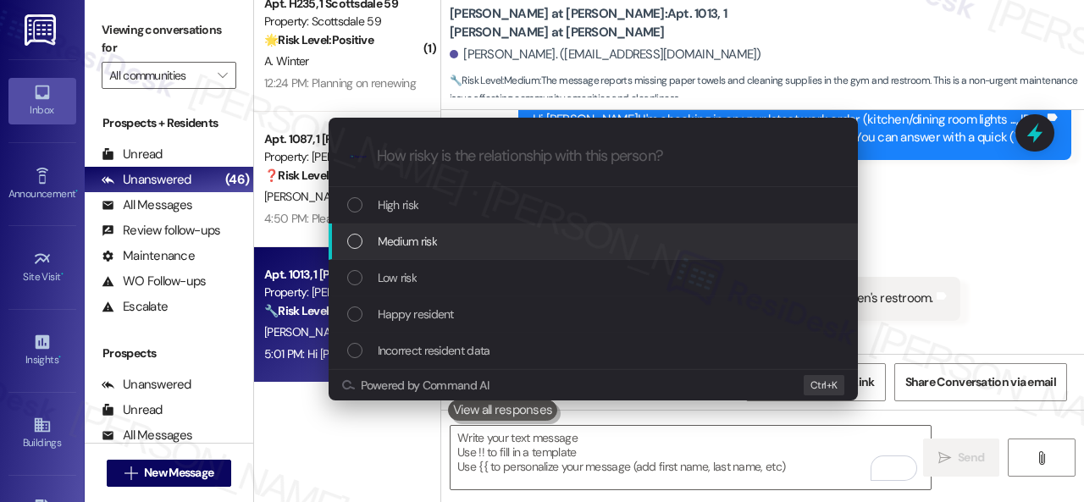
click at [393, 243] on span "Medium risk" at bounding box center [407, 241] width 59 height 19
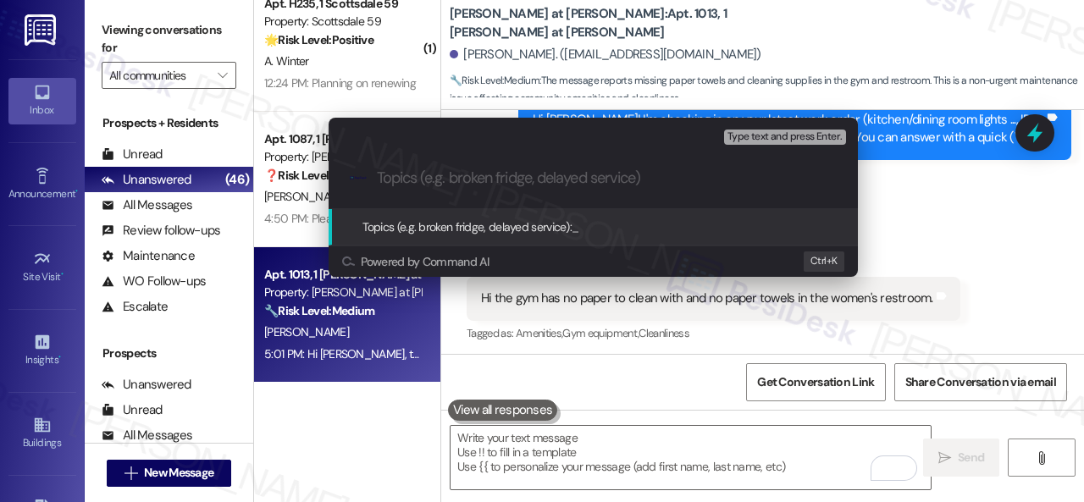
type input "L"
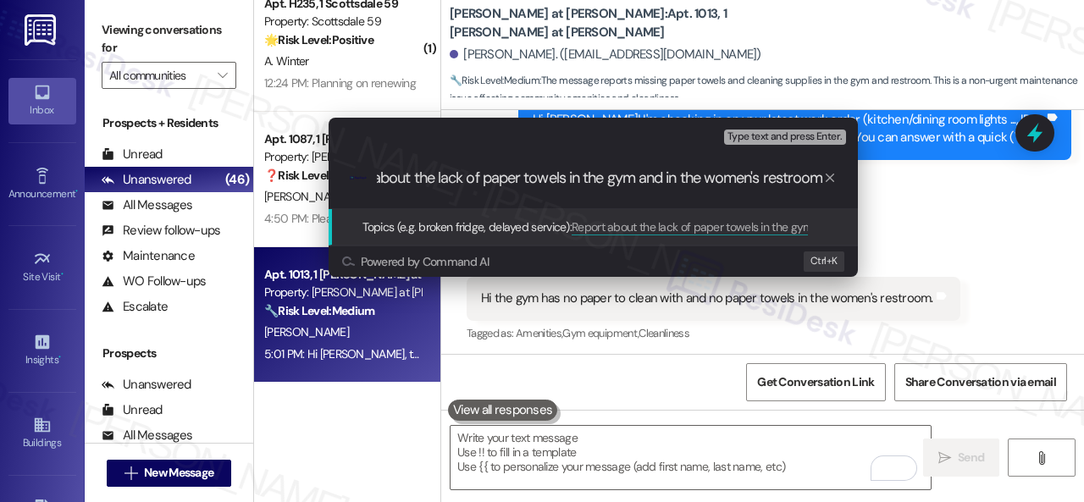
type input "Report about the lack of paper towels in the gym and in the women's restroom."
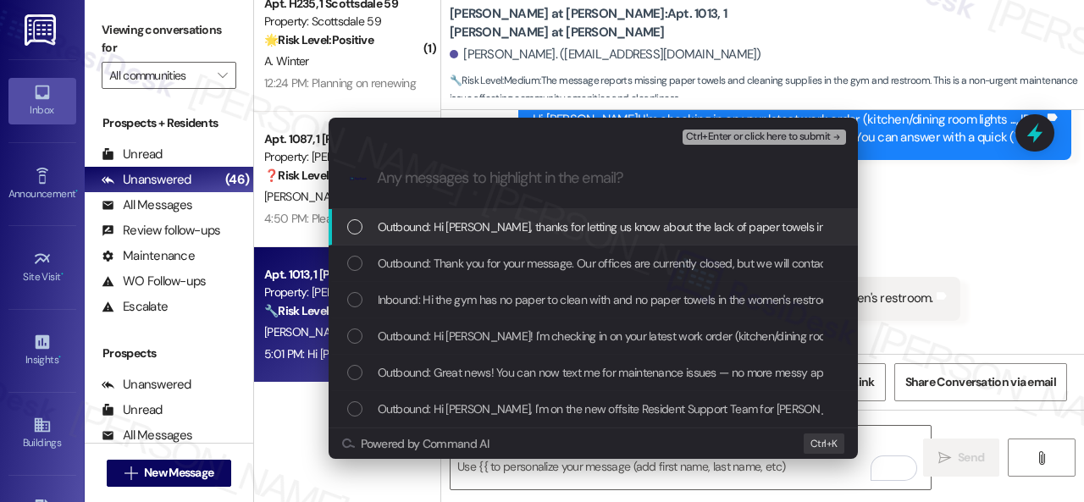
scroll to position [0, 0]
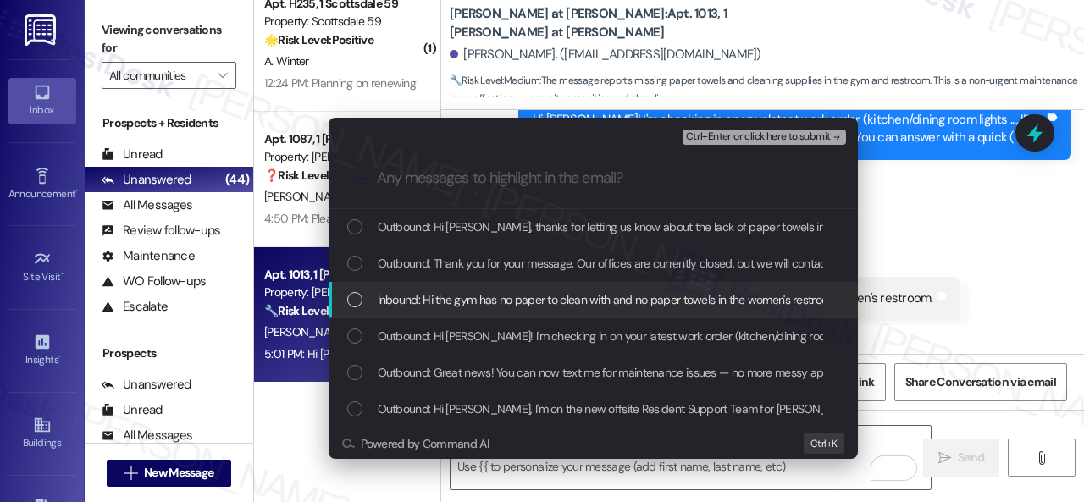
click at [532, 316] on div "Inbound: Hi the gym has no paper to clean with and no paper towels in the women…" at bounding box center [592, 300] width 529 height 36
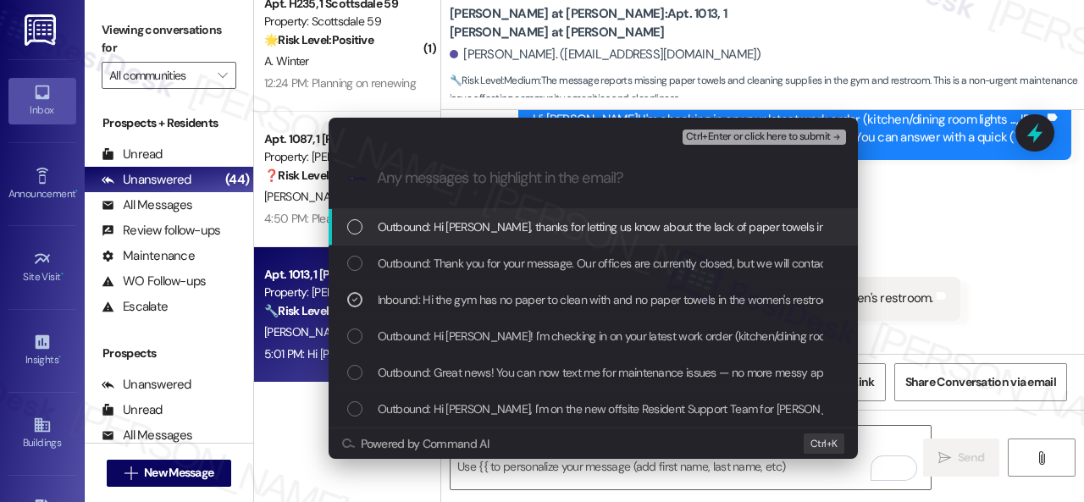
click at [734, 138] on span "Ctrl+Enter or click here to submit" at bounding box center [758, 137] width 145 height 12
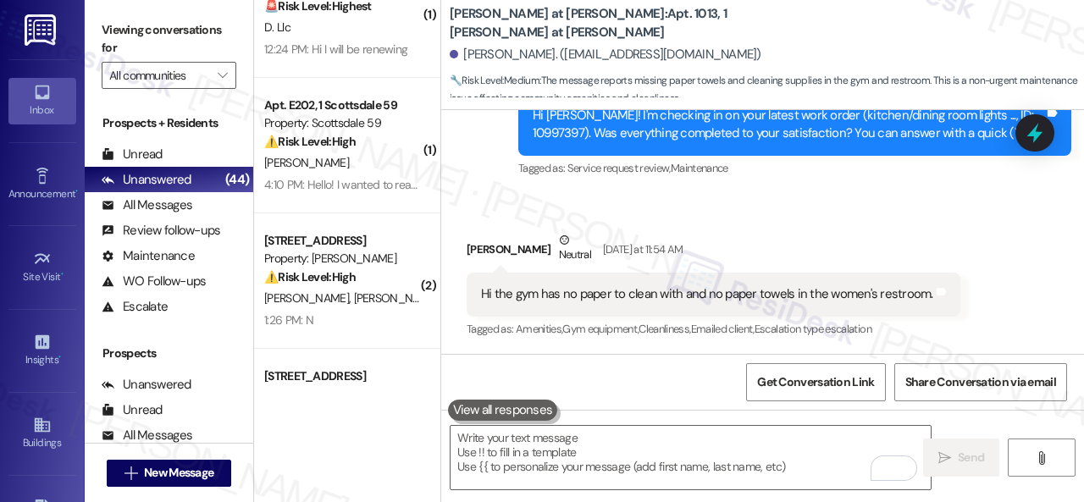
scroll to position [85, 0]
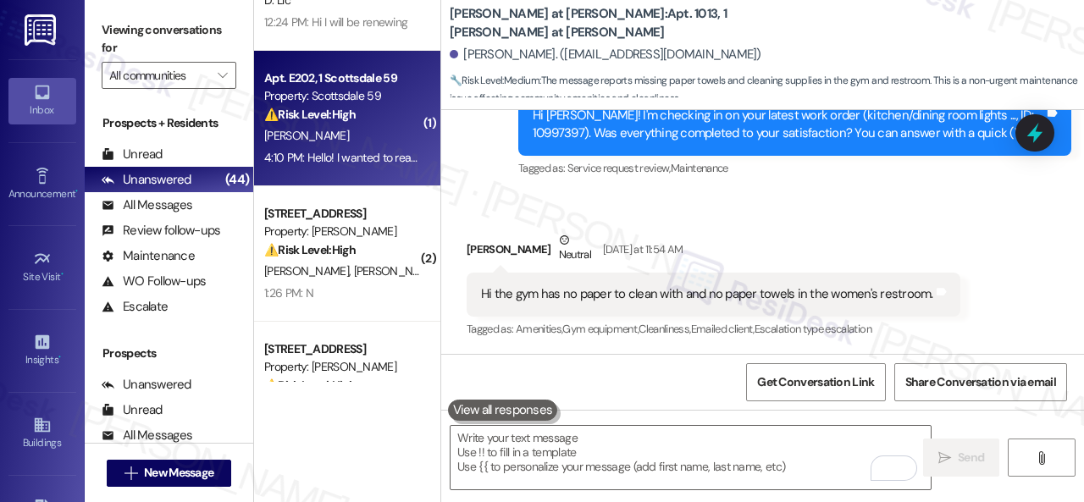
click at [376, 133] on div "[PERSON_NAME]" at bounding box center [342, 135] width 160 height 21
type textarea "Fetching suggested responses. Please feel free to read through the conversation…"
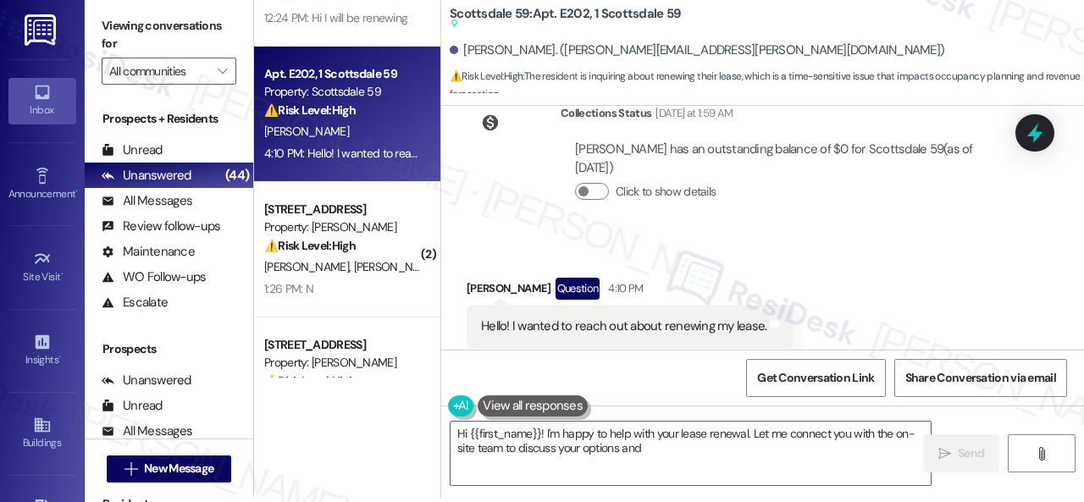
scroll to position [5, 0]
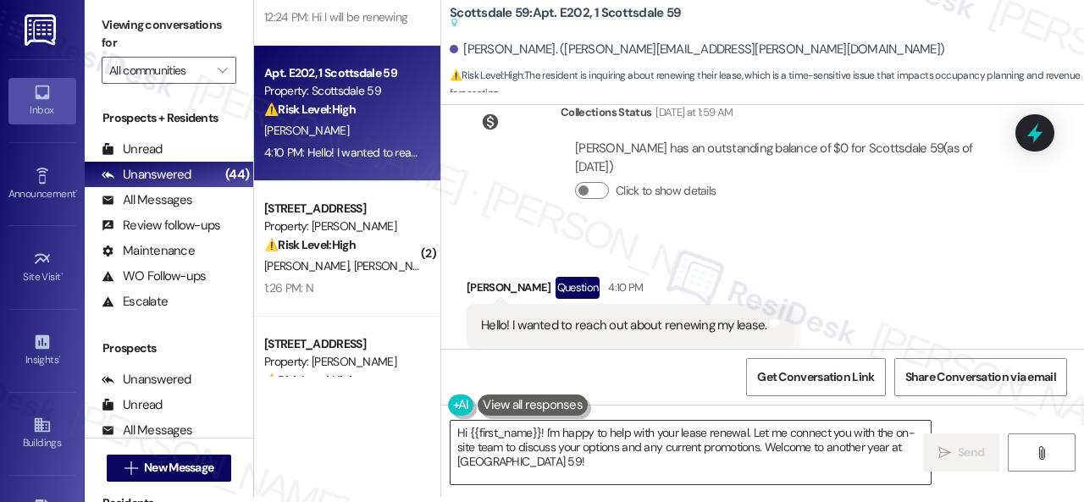
click at [746, 429] on textarea "Hi {{first_name}}! I'm happy to help with your lease renewal. Let me connect yo…" at bounding box center [690, 452] width 480 height 63
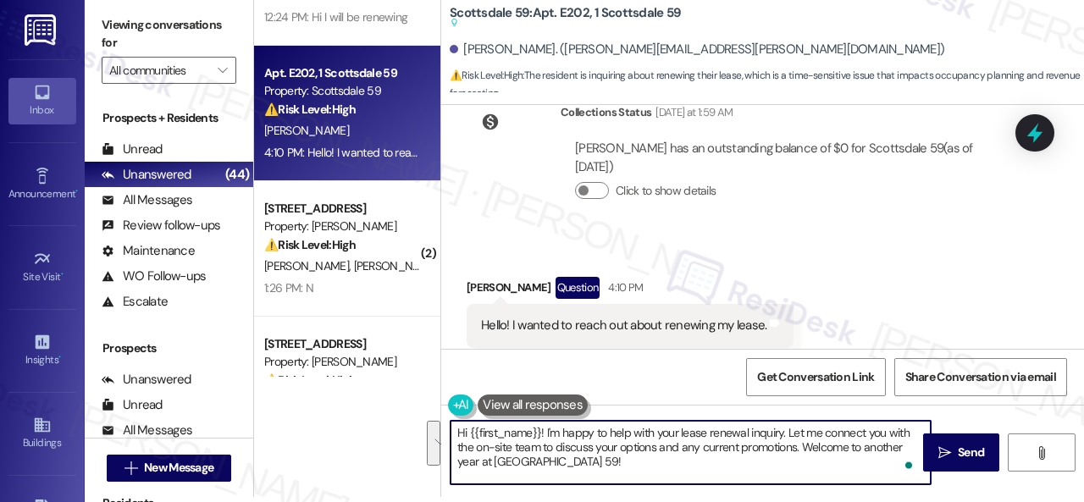
drag, startPoint x: 786, startPoint y: 433, endPoint x: 755, endPoint y: 466, distance: 44.9
click at [784, 463] on textarea "Hi {{first_name}}! I'm happy to help with your lease renewal inquiry. Let me co…" at bounding box center [690, 452] width 480 height 63
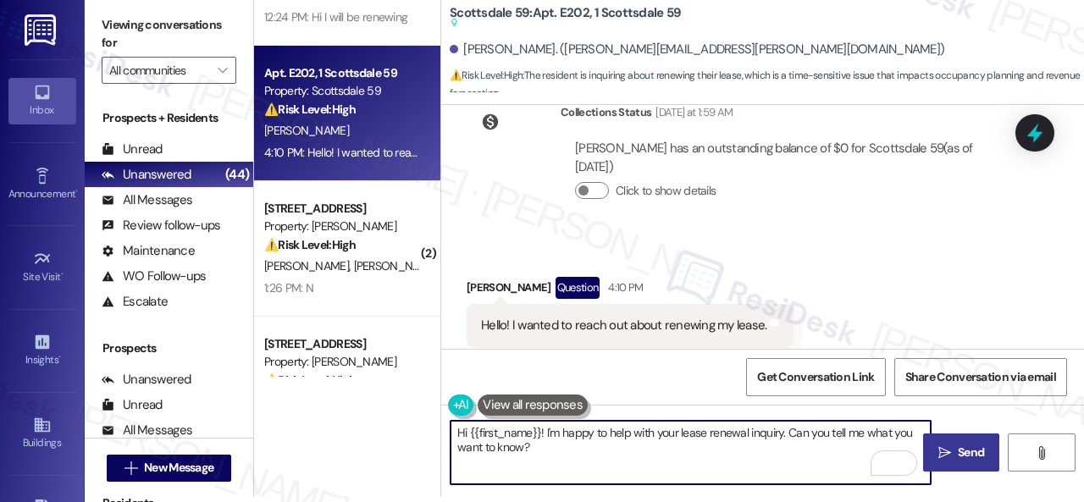
type textarea "Hi {{first_name}}! I'm happy to help with your lease renewal inquiry. Can you t…"
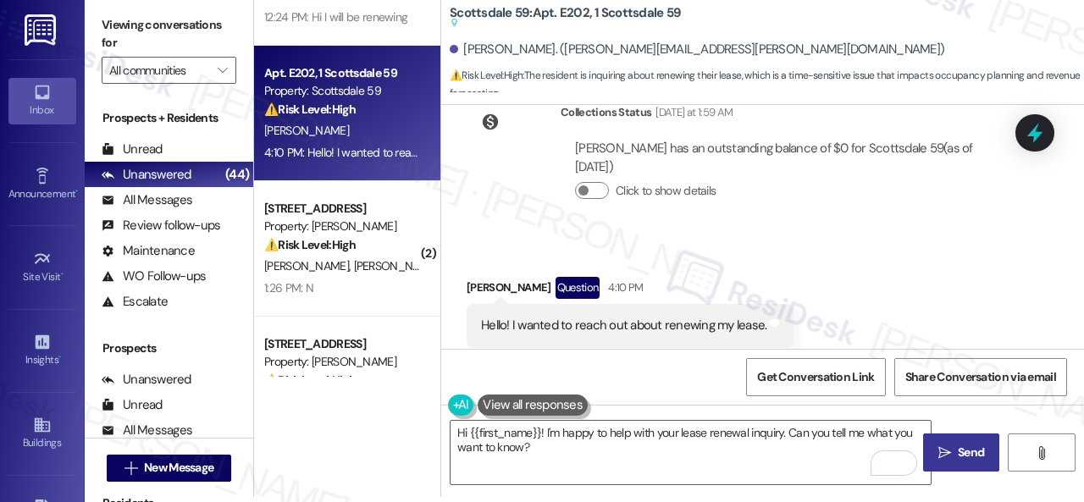
click at [954, 452] on span "Send" at bounding box center [970, 453] width 33 height 18
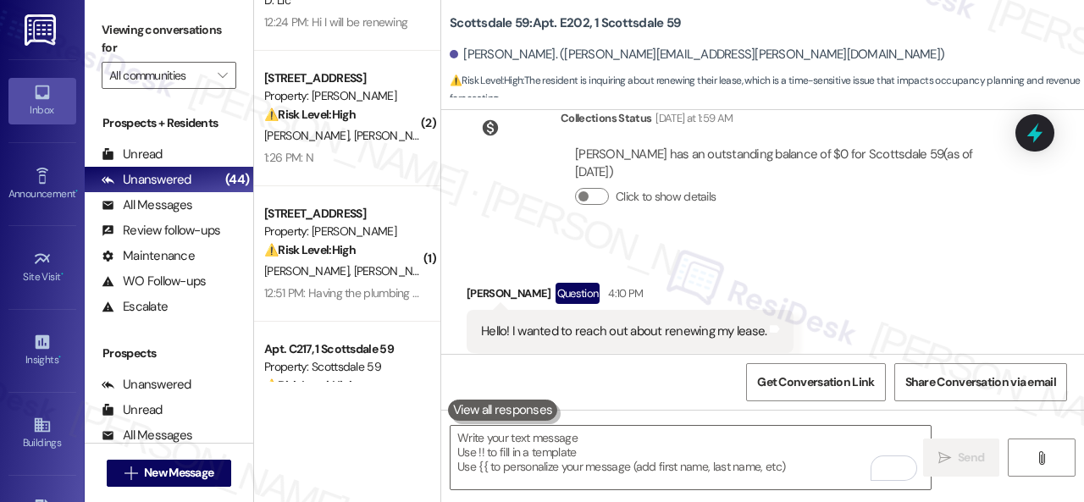
scroll to position [0, 0]
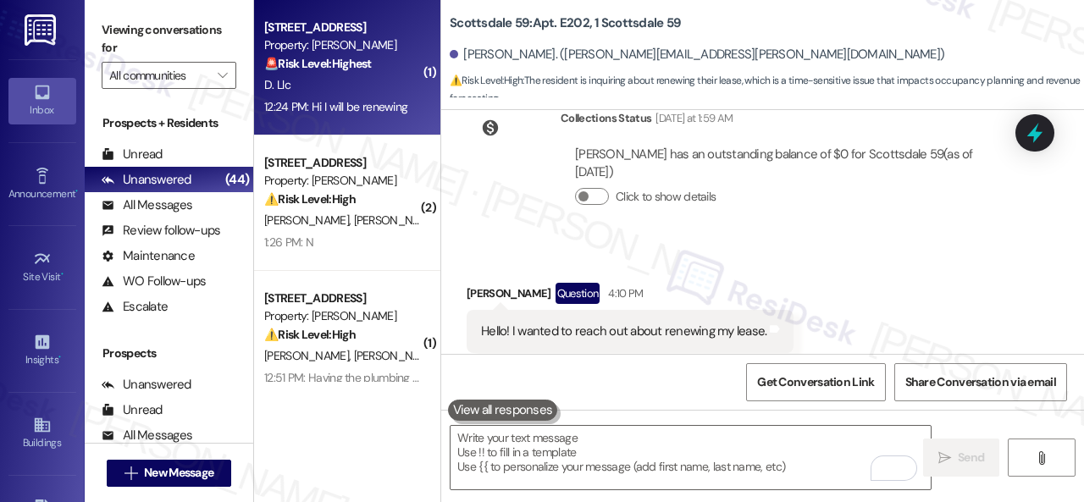
click at [381, 91] on div "D. Llc" at bounding box center [342, 84] width 160 height 21
type textarea "Fetching suggested responses. Please feel free to read through the conversation…"
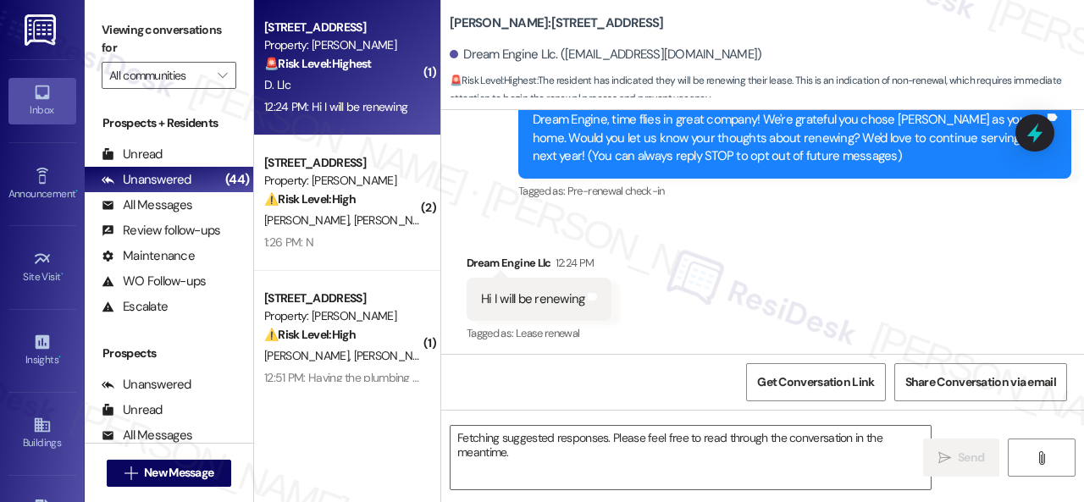
scroll to position [224, 0]
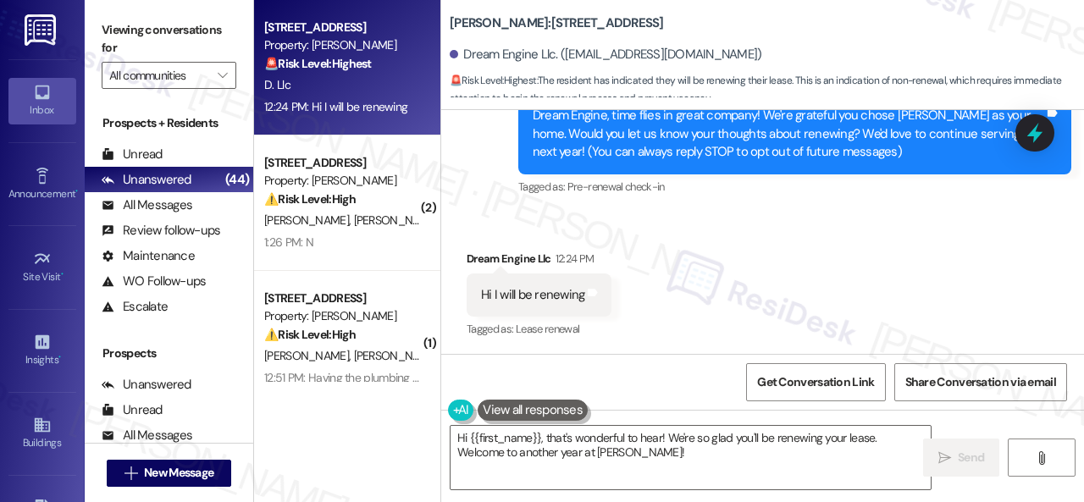
drag, startPoint x: 491, startPoint y: 219, endPoint x: 520, endPoint y: 255, distance: 45.7
click at [491, 219] on div "Received via SMS Dream Engine Llc 12:24 PM Hi I will be renewing Tags and notes…" at bounding box center [762, 283] width 643 height 143
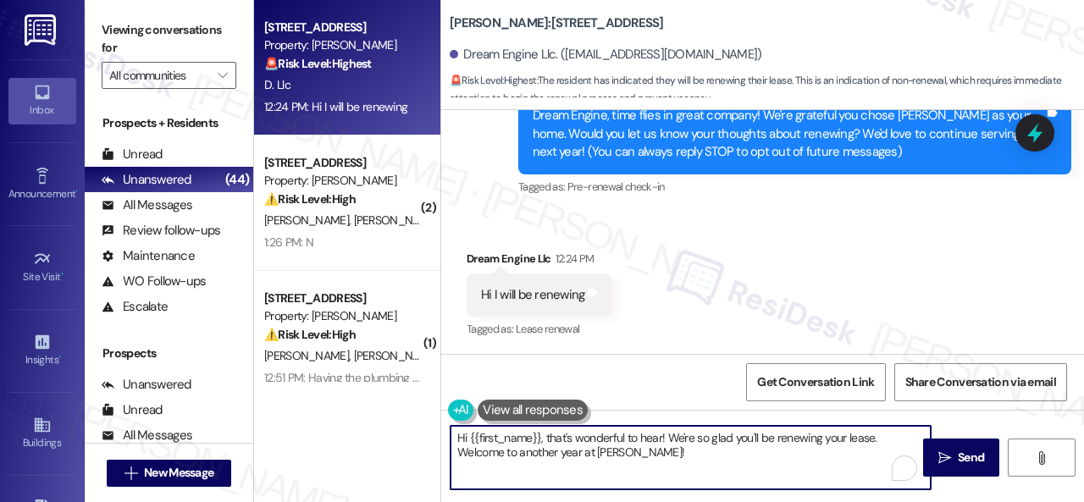
drag, startPoint x: 698, startPoint y: 458, endPoint x: 386, endPoint y: 402, distance: 317.3
click at [386, 402] on div "Apt. 169, 1 Merino Apts LLLP Property: [PERSON_NAME] 🚨 Risk Level: Highest The …" at bounding box center [669, 251] width 830 height 502
paste textarea "I'm thrilled to hear you're planning to renew your lease with us at {{property}…"
type textarea "I'm thrilled to hear you're planning to renew your lease with us at {{property}…"
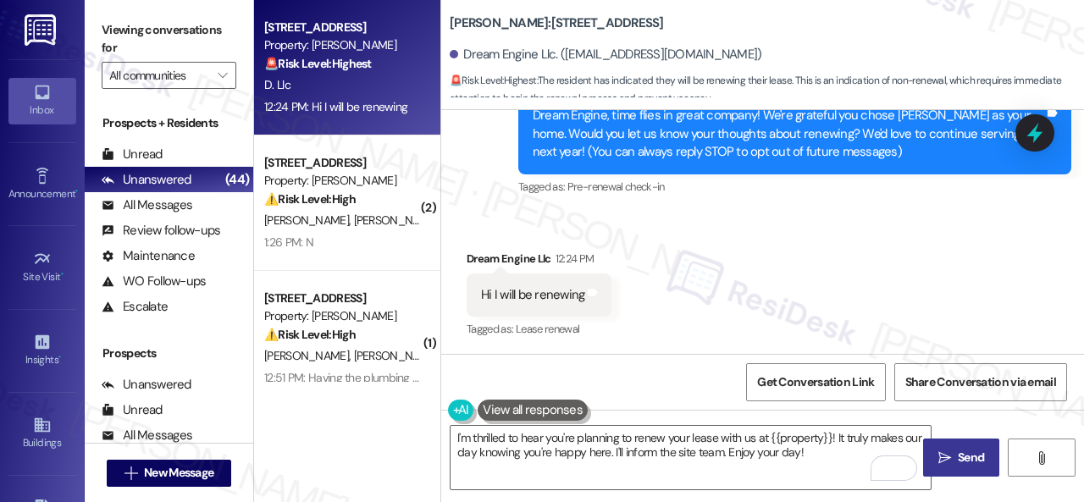
click at [957, 457] on span "Send" at bounding box center [970, 458] width 26 height 18
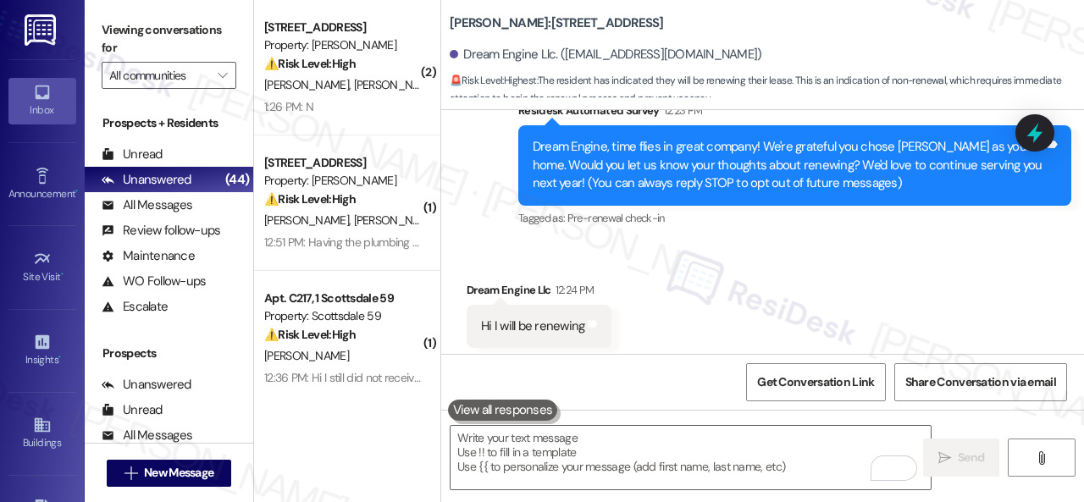
scroll to position [192, 0]
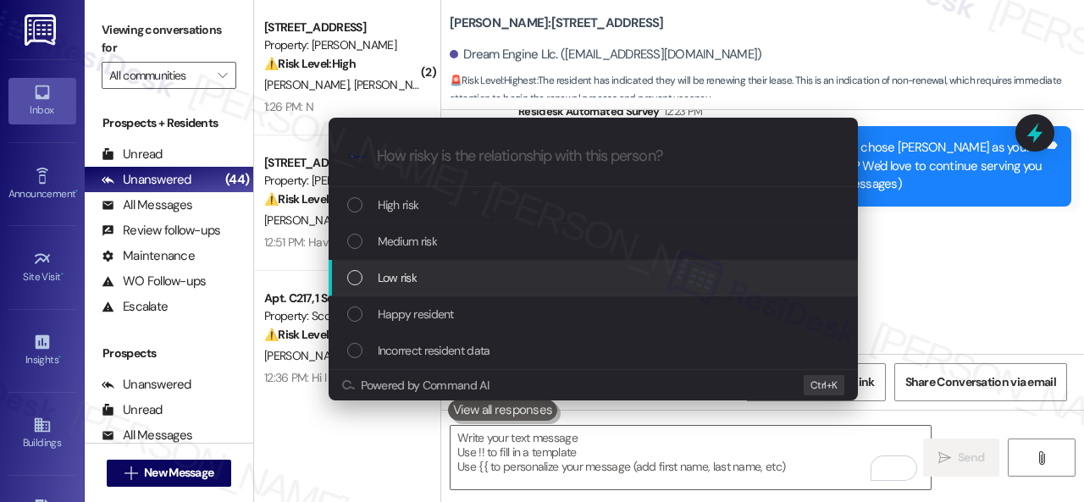
click at [389, 277] on span "Low risk" at bounding box center [397, 277] width 39 height 19
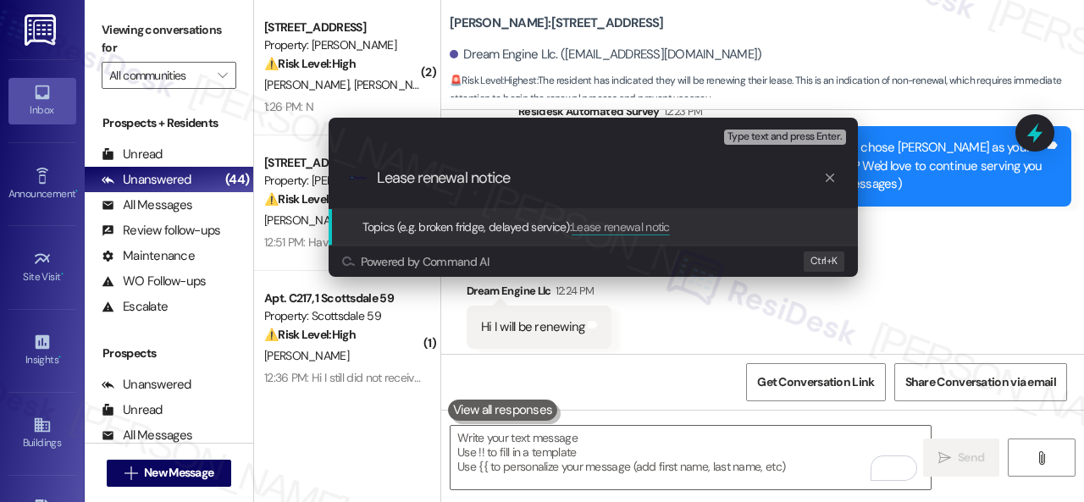
type input "Lease renewal notice."
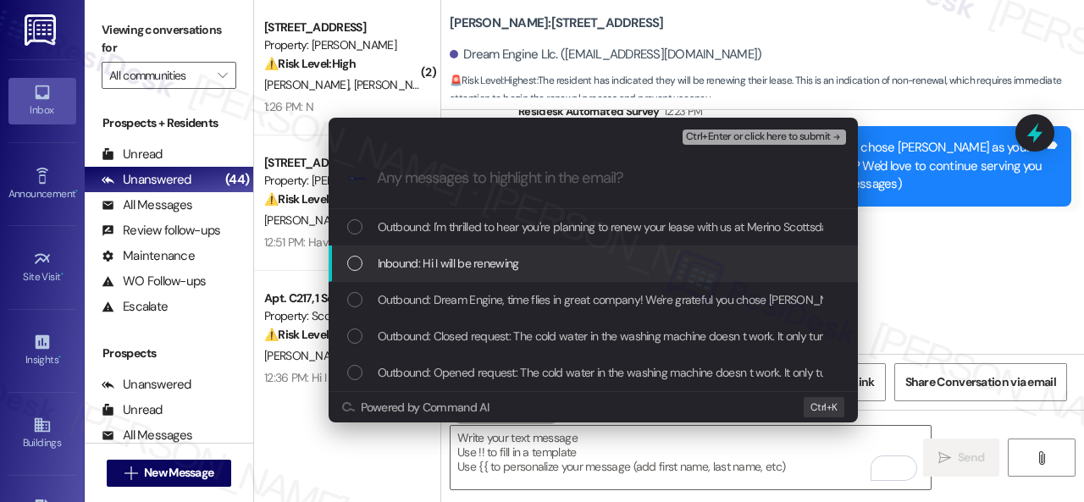
click at [433, 250] on div "Inbound: Hi I will be renewing" at bounding box center [592, 264] width 529 height 36
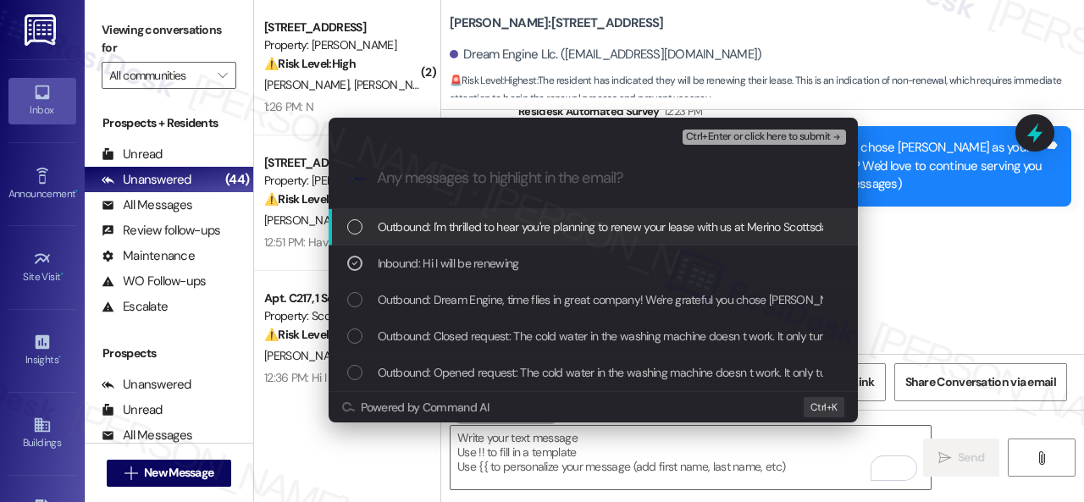
click at [720, 135] on span "Ctrl+Enter or click here to submit" at bounding box center [758, 137] width 145 height 12
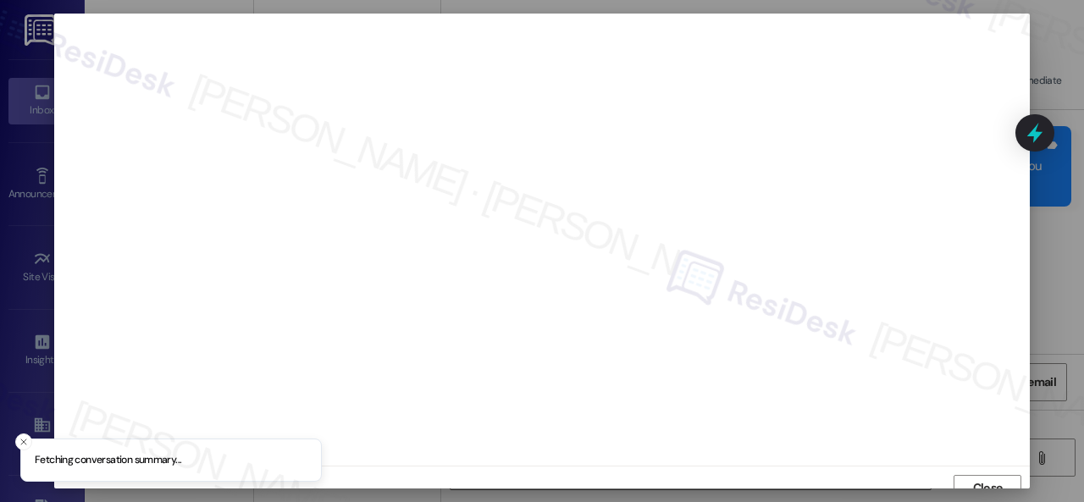
scroll to position [13, 0]
click at [979, 471] on span "Close" at bounding box center [988, 475] width 30 height 18
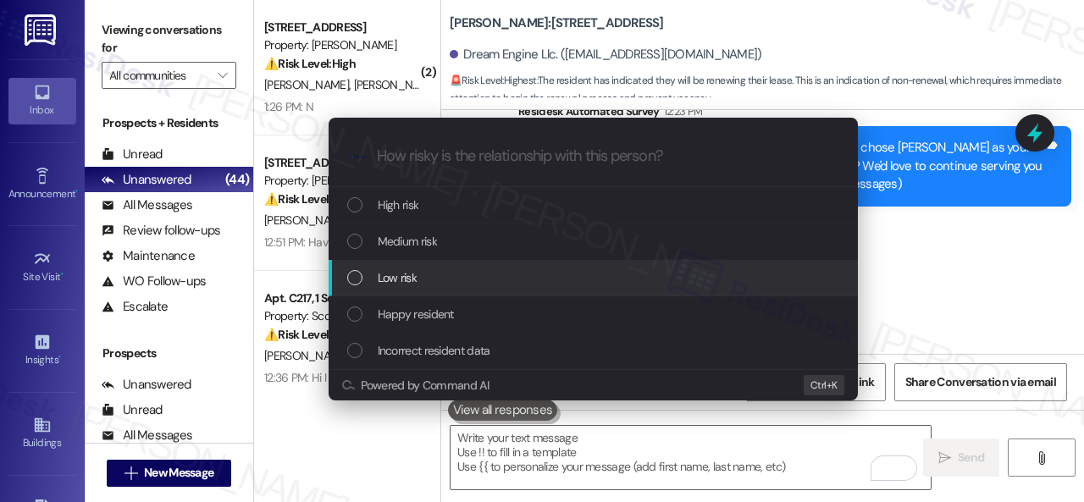
drag, startPoint x: 379, startPoint y: 275, endPoint x: 407, endPoint y: 265, distance: 29.7
click at [378, 275] on span "Low risk" at bounding box center [397, 277] width 39 height 19
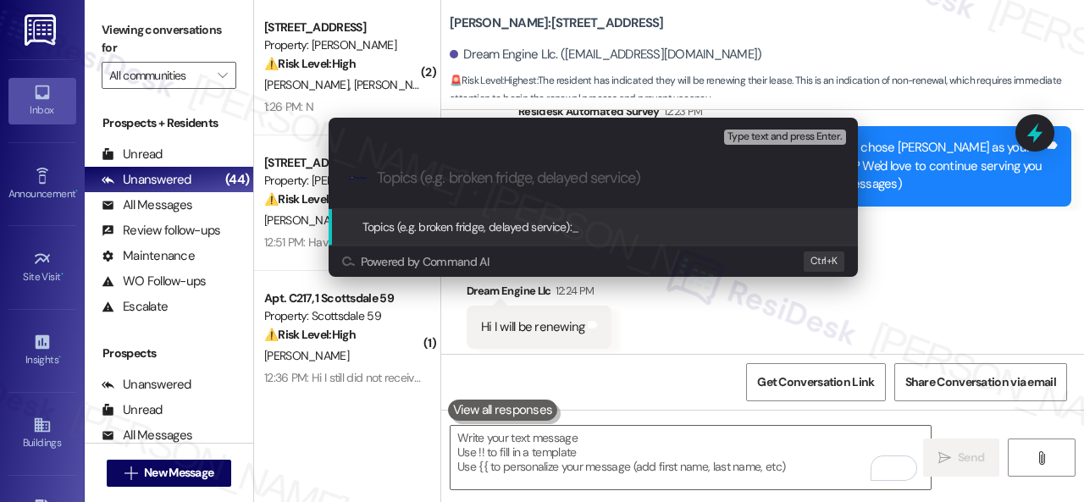
paste input "Lease renewal notice."
type input "Lease renewal notice."
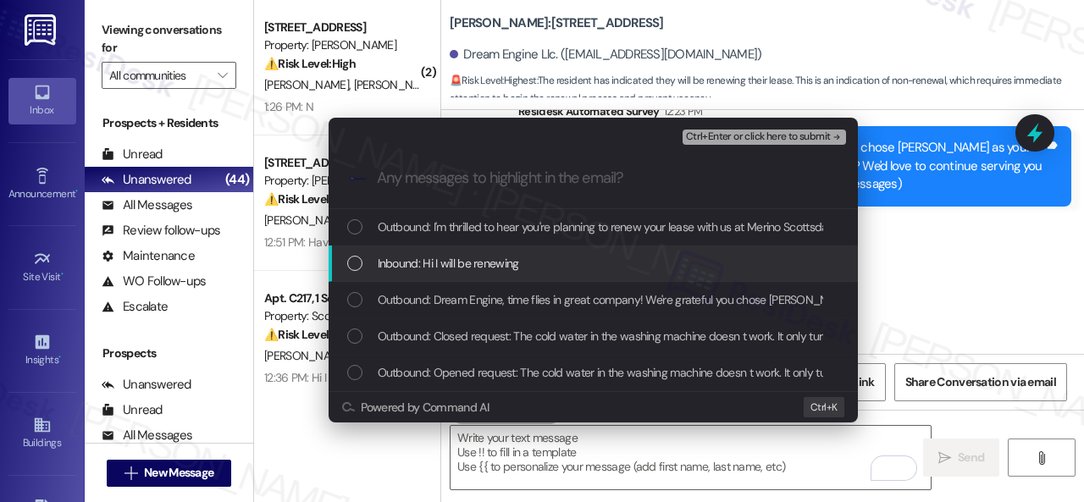
click at [397, 260] on span "Inbound: Hi I will be renewing" at bounding box center [448, 263] width 141 height 19
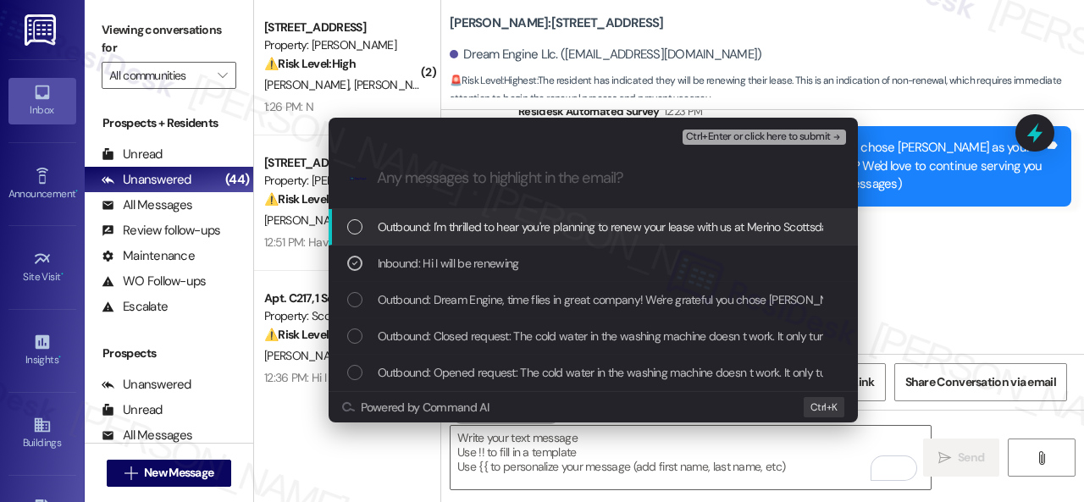
click at [723, 134] on span "Ctrl+Enter or click here to submit" at bounding box center [758, 137] width 145 height 12
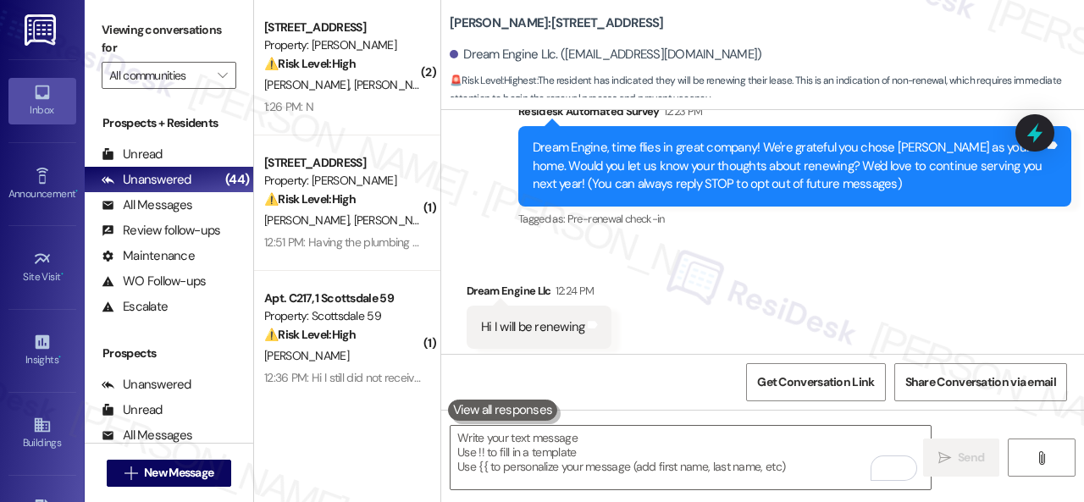
scroll to position [224, 0]
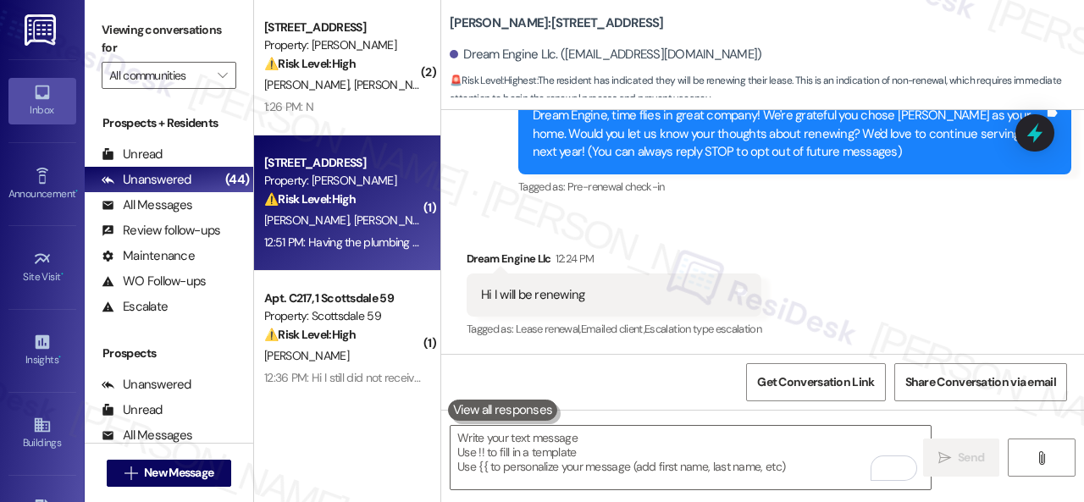
click at [393, 226] on div "[PERSON_NAME] [PERSON_NAME]" at bounding box center [342, 220] width 160 height 21
type textarea "Fetching suggested responses. Please feel free to read through the conversation…"
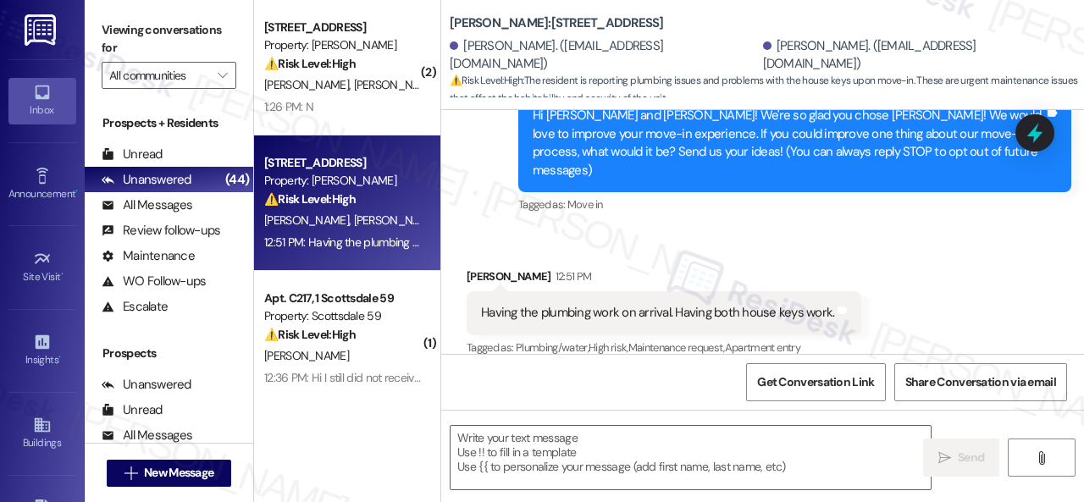
click at [567, 231] on div "Received via SMS [PERSON_NAME] 12:51 PM Having the plumbing work on arrival. Ha…" at bounding box center [762, 300] width 643 height 143
click at [525, 454] on textarea at bounding box center [690, 457] width 480 height 63
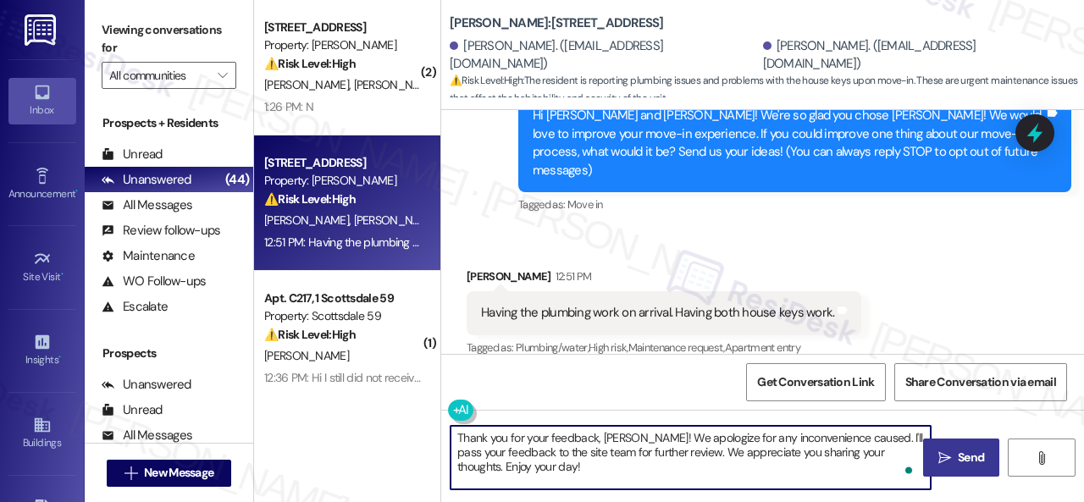
type textarea "Thank you for your feedback, [PERSON_NAME]! We apologize for any inconvenience …"
click at [968, 455] on span "Send" at bounding box center [970, 458] width 26 height 18
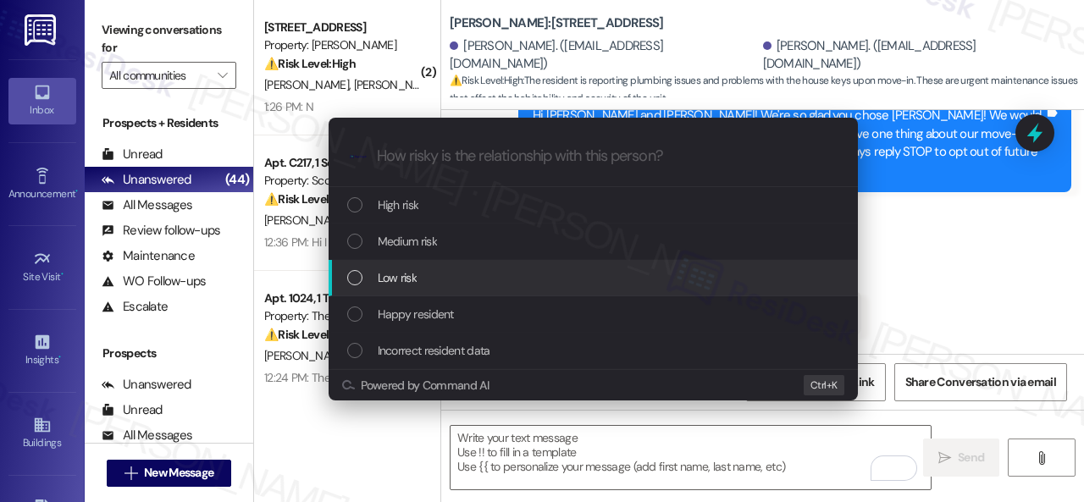
click at [403, 273] on span "Low risk" at bounding box center [397, 277] width 39 height 19
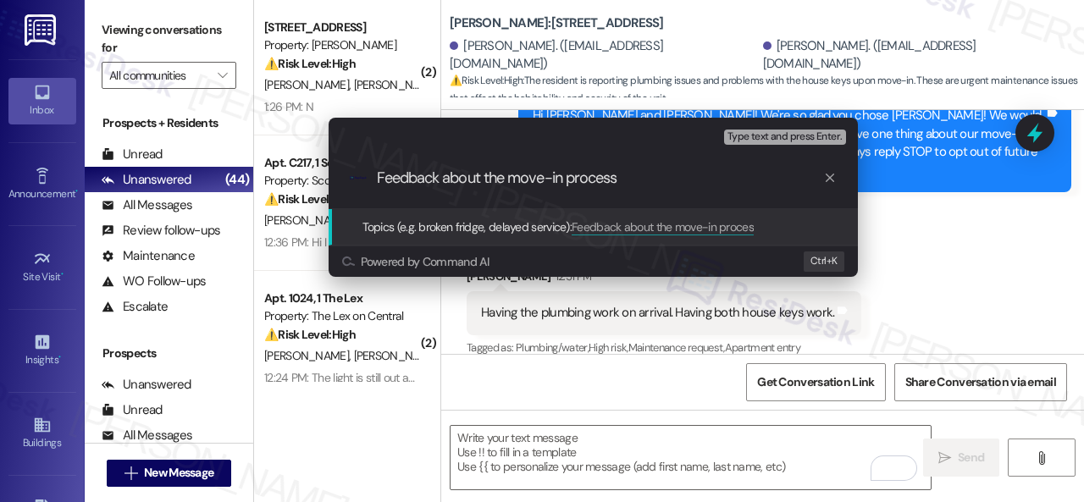
type input "Feedback about the move-in process."
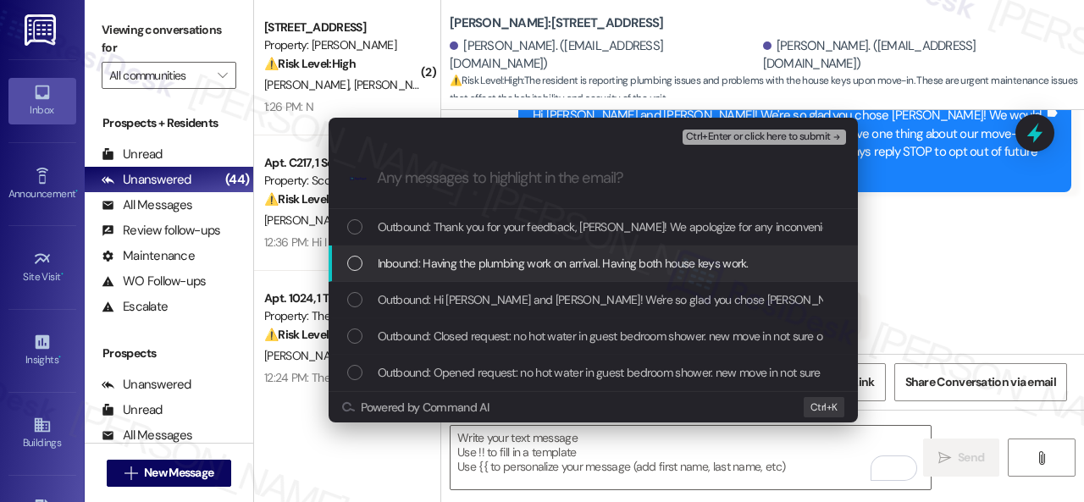
click at [442, 258] on span "Inbound: Having the plumbing work on arrival. Having both house keys work." at bounding box center [563, 263] width 371 height 19
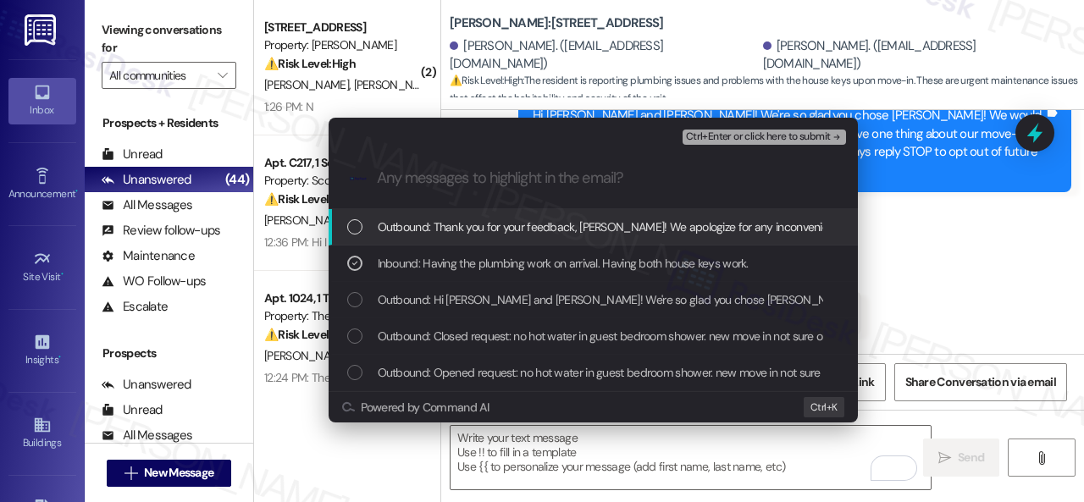
click at [928, 261] on div "Escalate Conversation Low risk Feedback about the move-in process. Inbound: Hav…" at bounding box center [542, 251] width 1084 height 502
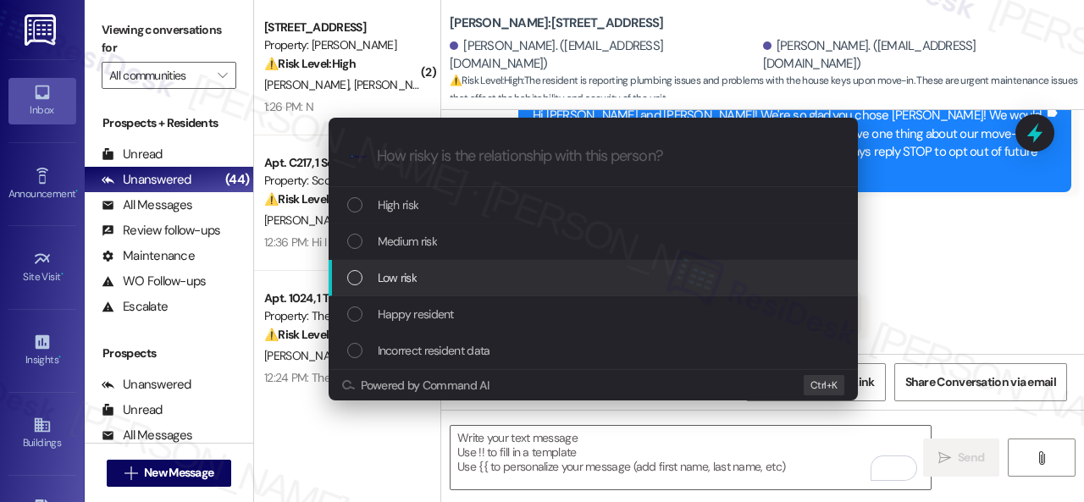
click at [378, 285] on span "Low risk" at bounding box center [397, 277] width 39 height 19
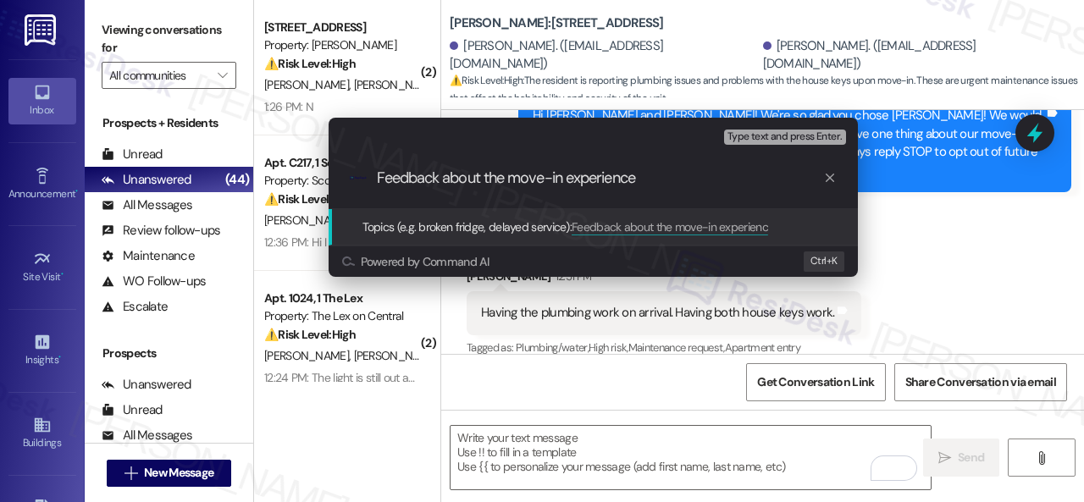
type input "Feedback about the move-in experience."
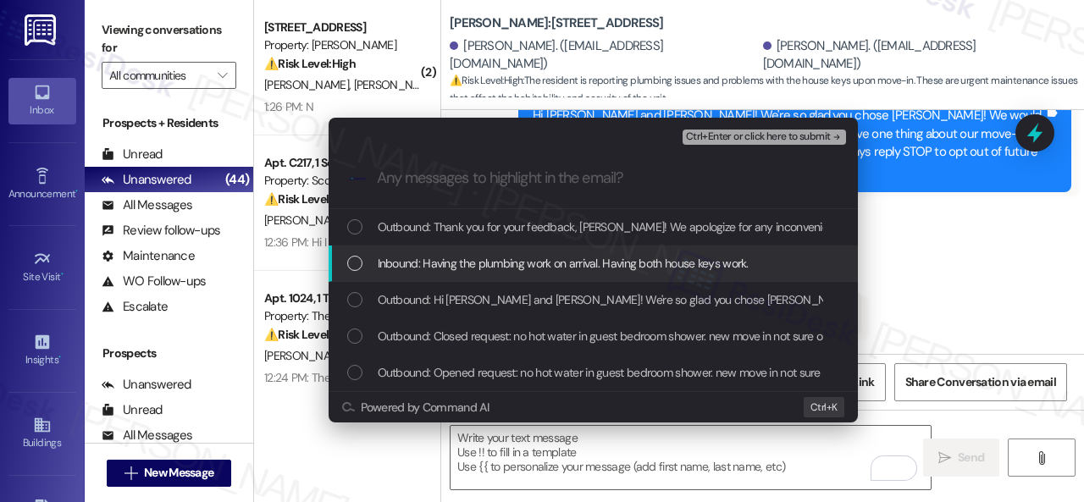
drag, startPoint x: 432, startPoint y: 258, endPoint x: 505, endPoint y: 219, distance: 82.6
click at [437, 257] on span "Inbound: Having the plumbing work on arrival. Having both house keys work." at bounding box center [563, 263] width 371 height 19
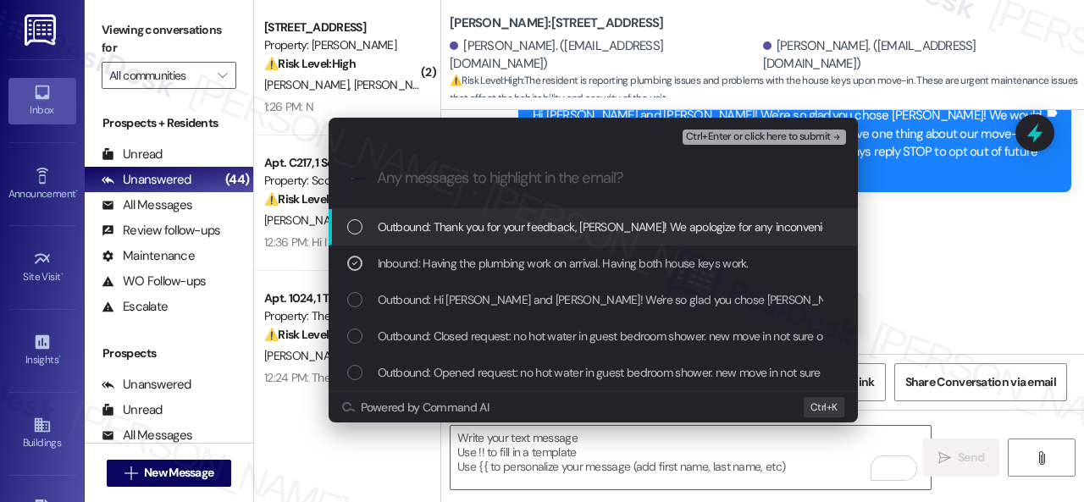
click at [726, 131] on span "Ctrl+Enter or click here to submit" at bounding box center [758, 137] width 145 height 12
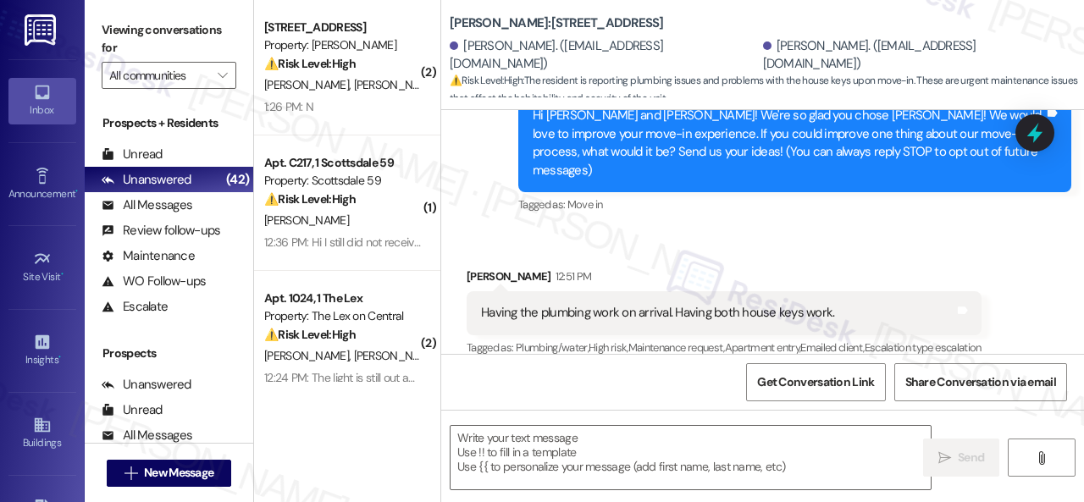
type textarea "Fetching suggested responses. Please feel free to read through the conversation…"
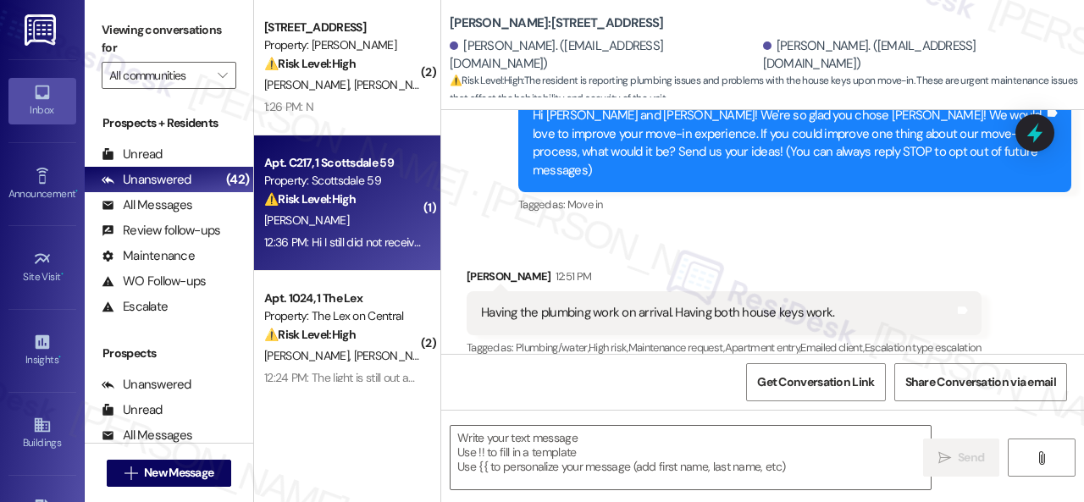
click at [382, 226] on div "[PERSON_NAME]" at bounding box center [342, 220] width 160 height 21
type textarea "Fetching suggested responses. Please feel free to read through the conversation…"
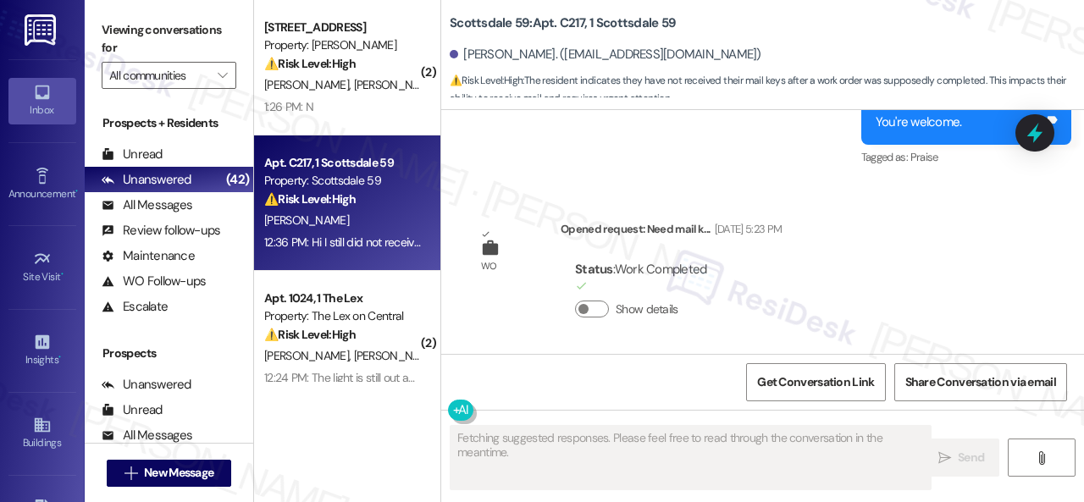
scroll to position [2616, 0]
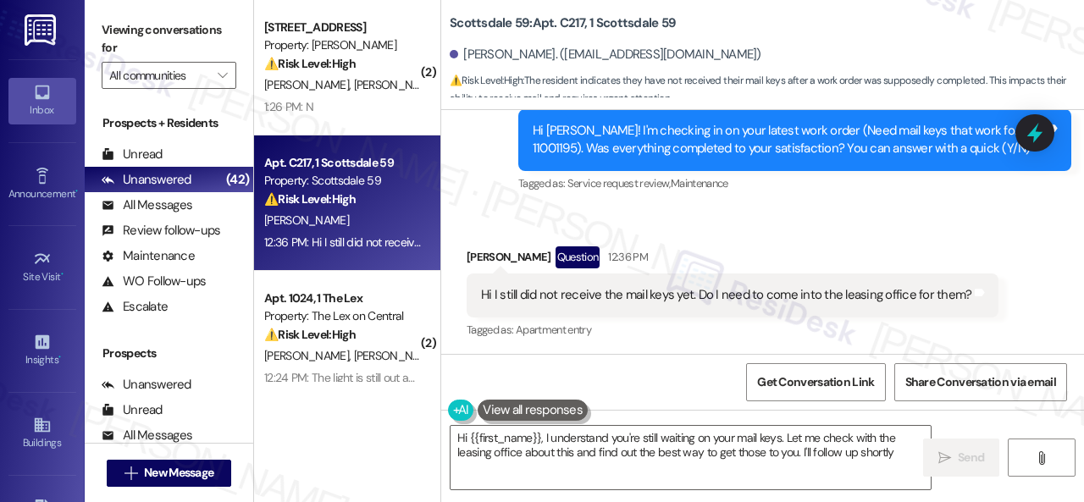
type textarea "Hi {{first_name}}, I understand you're still waiting on your mail keys. Let me …"
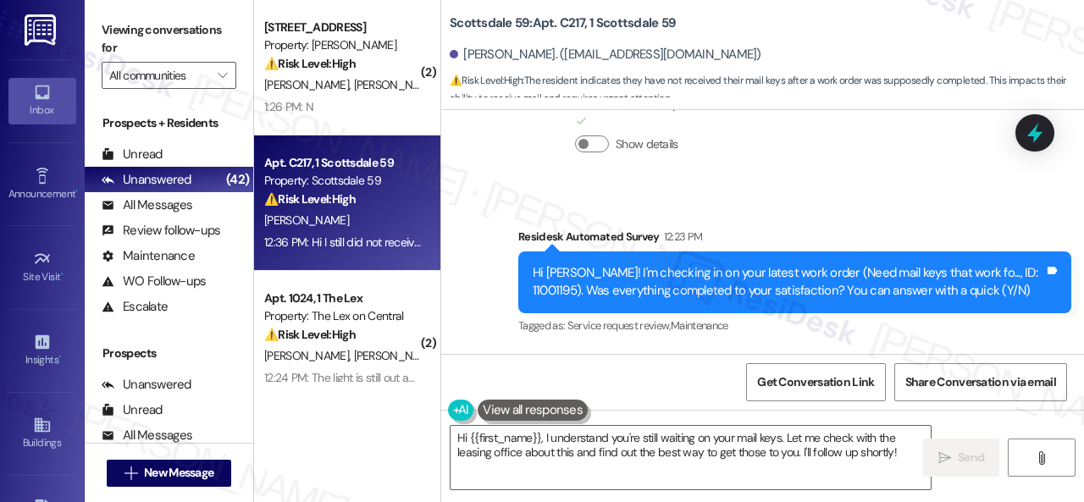
scroll to position [2447, 0]
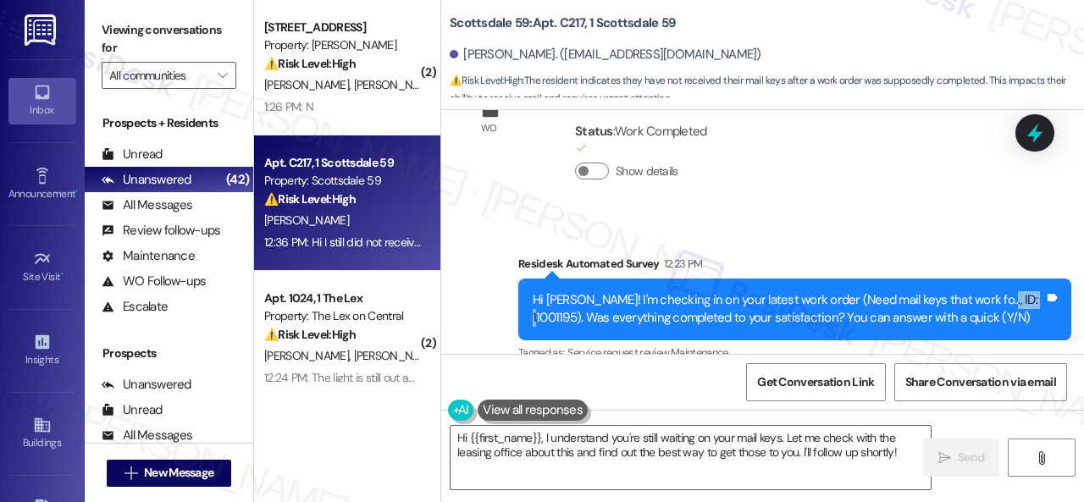
drag, startPoint x: 970, startPoint y: 294, endPoint x: 1014, endPoint y: 301, distance: 44.5
click at [1014, 301] on div "Hi [PERSON_NAME]! I'm checking in on your latest work order (Need mail keys tha…" at bounding box center [787, 309] width 511 height 36
copy div "11001195"
click at [852, 217] on div "Survey, sent via SMS Residesk Automated Survey 12:23 PM Hi [PERSON_NAME]! I'm c…" at bounding box center [762, 297] width 643 height 161
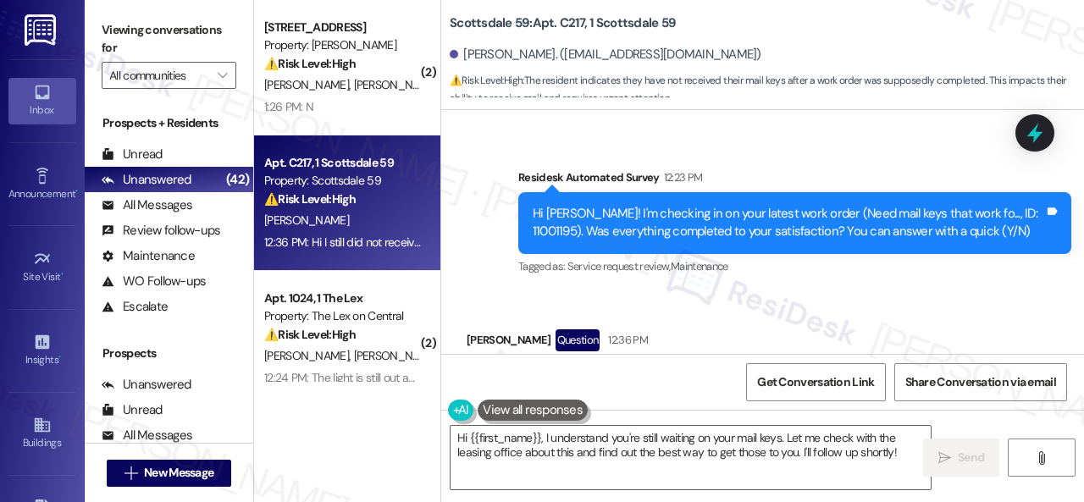
scroll to position [2616, 0]
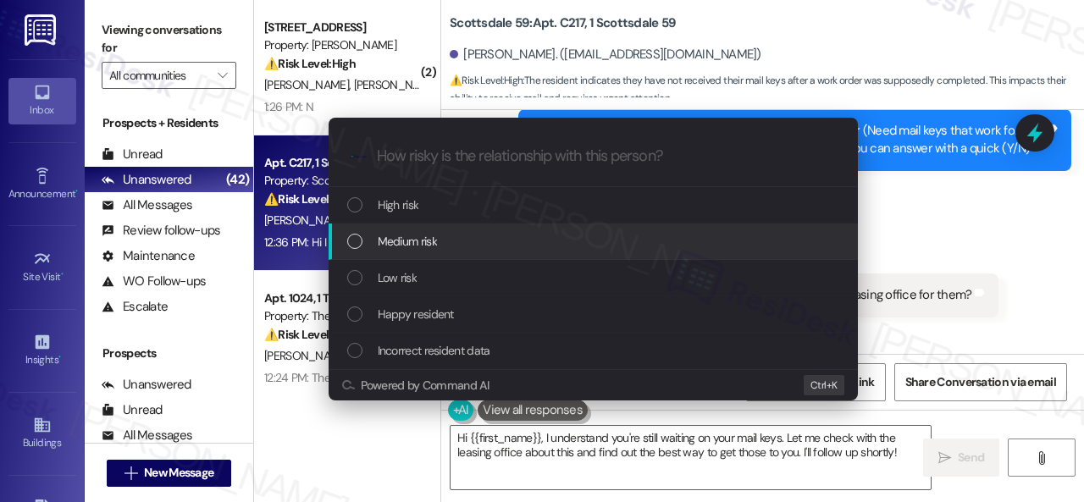
click at [405, 238] on span "Medium risk" at bounding box center [407, 241] width 59 height 19
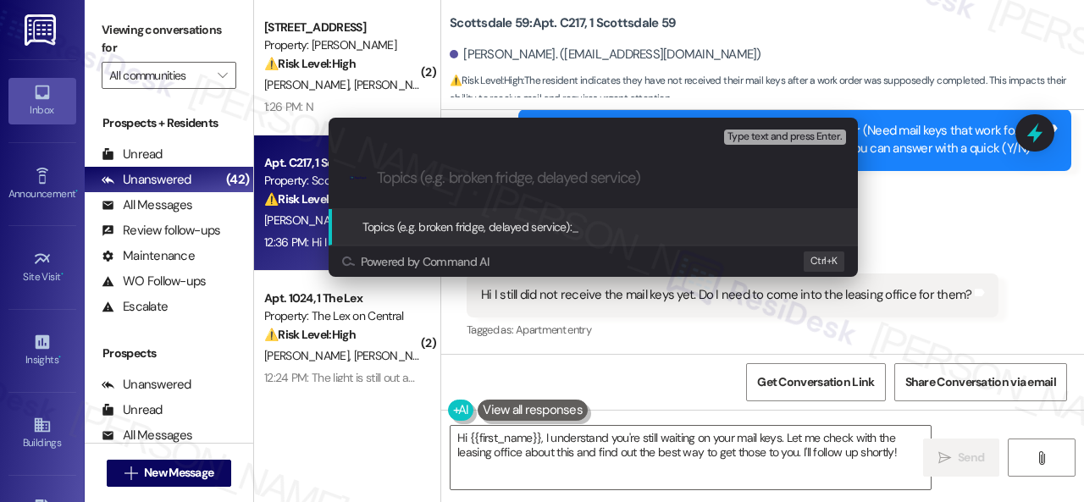
paste input "Follow-up on the closed work order 11001195"
type input "Follow-up on the closed work order 11001195"
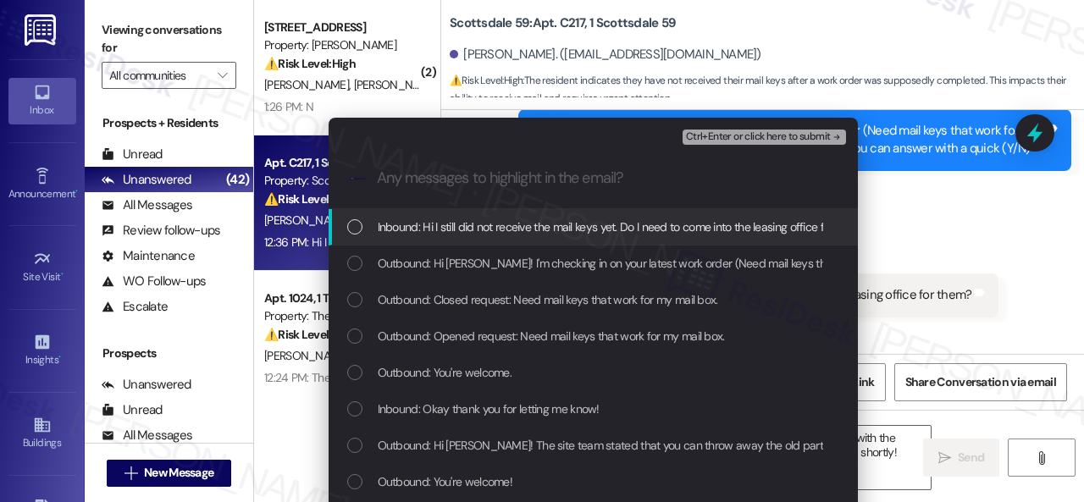
click at [486, 233] on span "Inbound: Hi I still did not receive the mail keys yet. Do I need to come into t…" at bounding box center [623, 227] width 490 height 19
click at [704, 140] on span "Ctrl+Enter or click here to submit" at bounding box center [758, 137] width 145 height 12
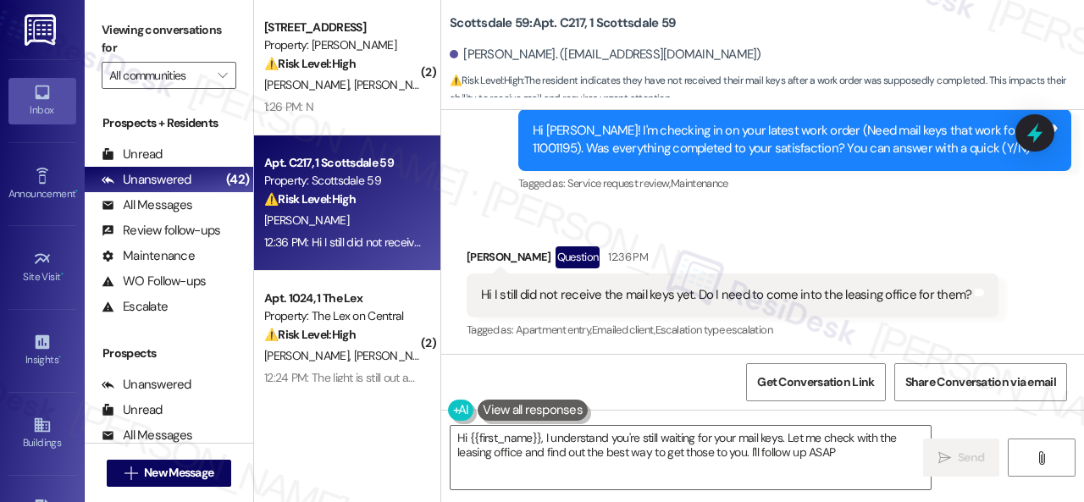
type textarea "Hi {{first_name}}, I understand you're still waiting for your mail keys. Let me…"
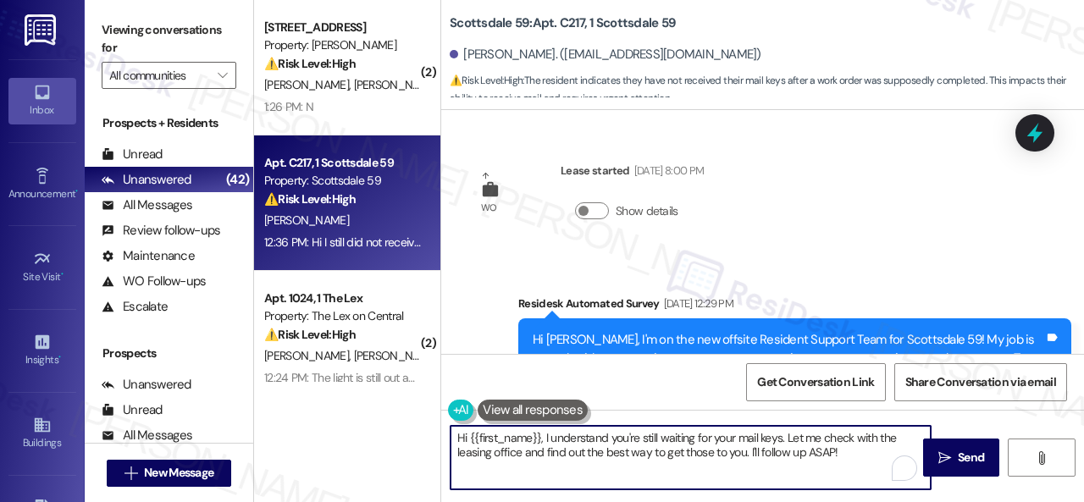
scroll to position [2616, 0]
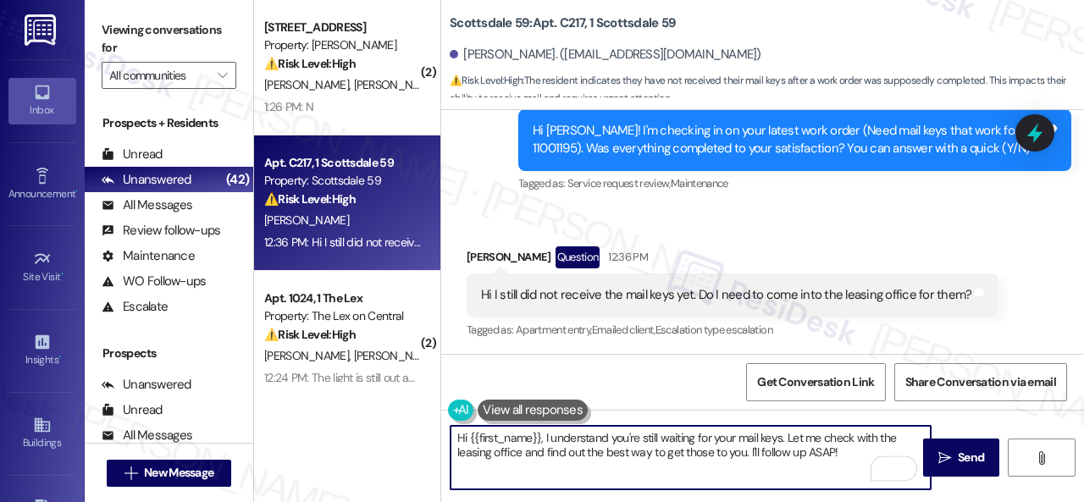
click at [786, 441] on textarea "Hi {{first_name}}, I understand you're still waiting for your mail keys. Let me…" at bounding box center [690, 457] width 480 height 63
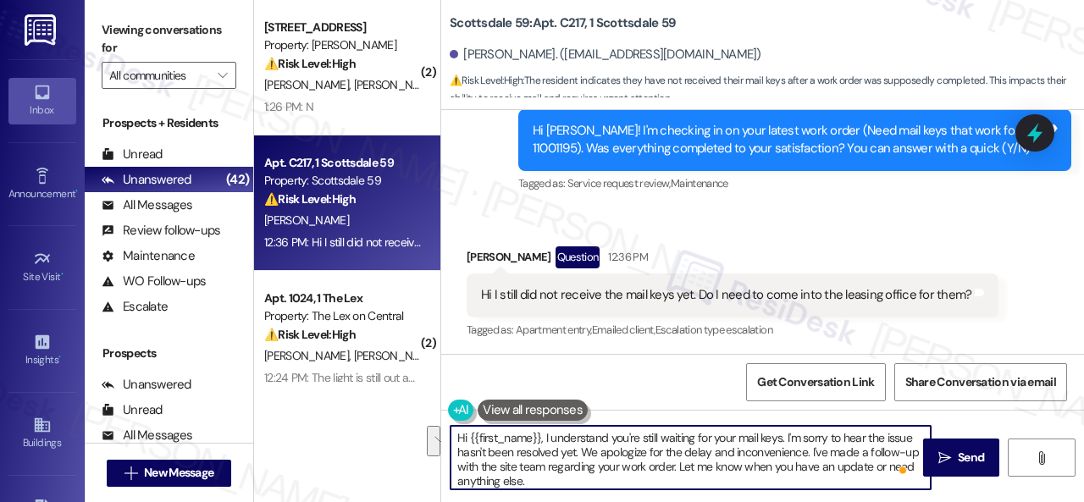
drag, startPoint x: 786, startPoint y: 441, endPoint x: 581, endPoint y: 453, distance: 205.2
click at [581, 453] on textarea "Hi {{first_name}}, I understand you're still waiting for your mail keys. I'm so…" at bounding box center [690, 457] width 480 height 63
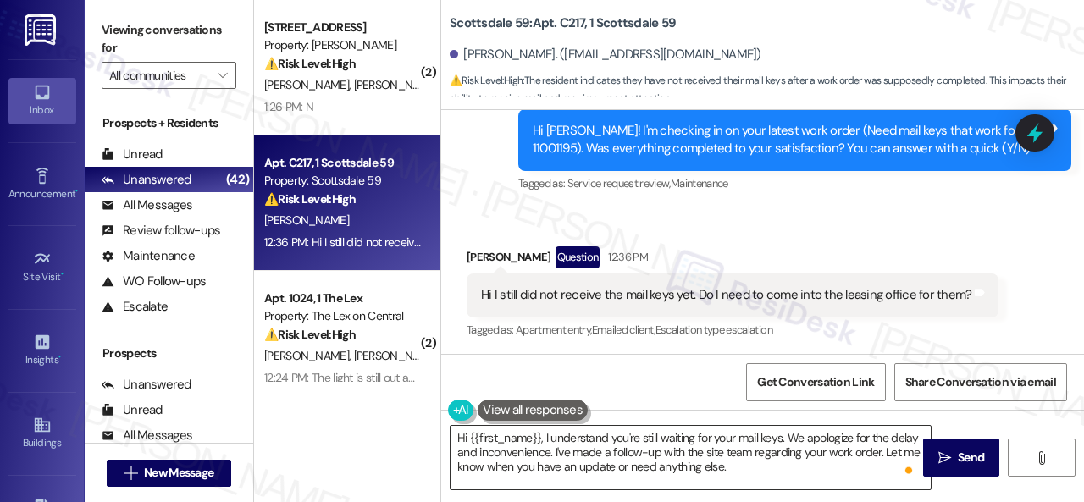
click at [838, 452] on textarea "Hi {{first_name}}, I understand you're still waiting for your mail keys. We apo…" at bounding box center [690, 457] width 480 height 63
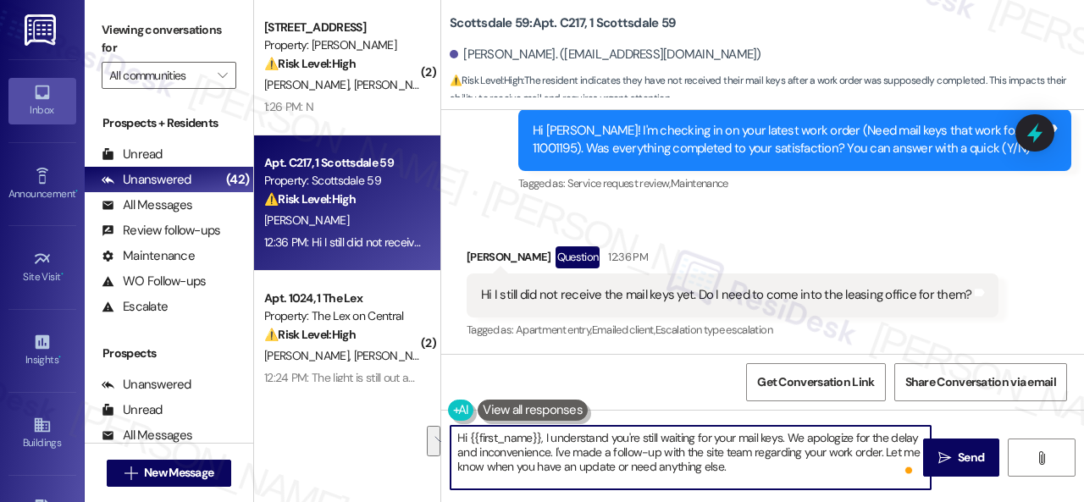
drag, startPoint x: 884, startPoint y: 451, endPoint x: 884, endPoint y: 472, distance: 20.3
click at [884, 472] on textarea "Hi {{first_name}}, I understand you're still waiting for your mail keys. We apo…" at bounding box center [690, 457] width 480 height 63
paste textarea "get back to you as soon as I receive a response. I appreciate your patience."
type textarea "Hi {{first_name}}, I understand you're still waiting for your mail keys. We apo…"
click at [961, 460] on span "Send" at bounding box center [970, 458] width 26 height 18
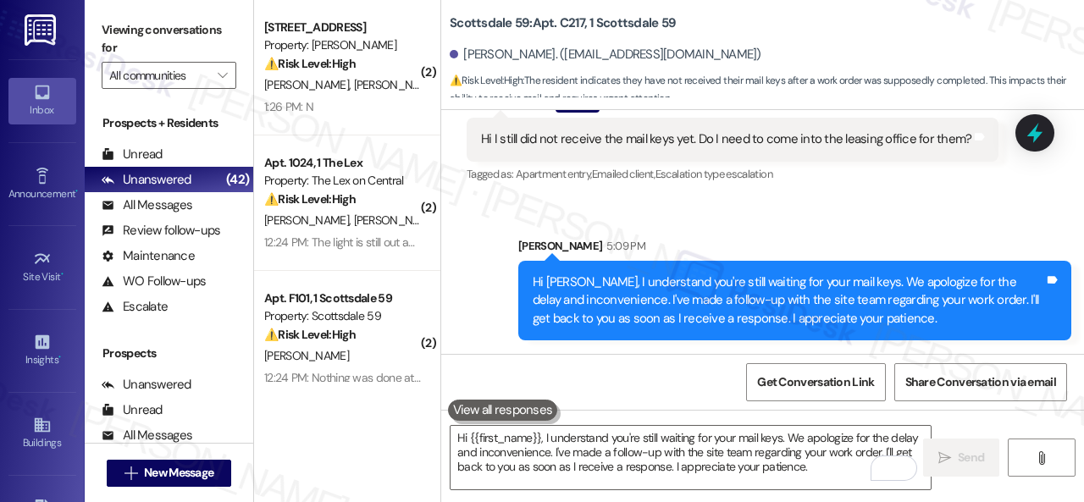
scroll to position [5, 0]
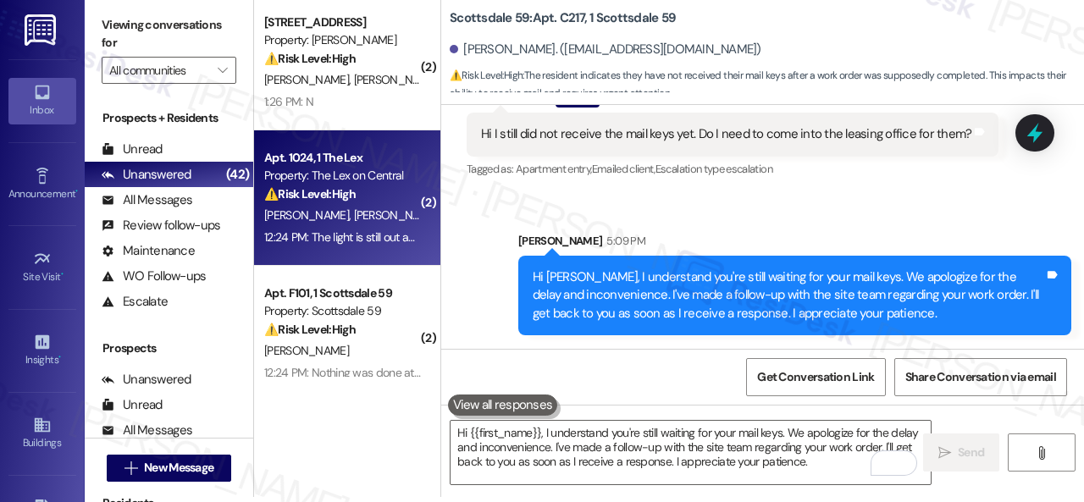
click at [362, 196] on div "⚠️ Risk Level: High The resident indicates the light is still out and, more imp…" at bounding box center [342, 194] width 157 height 18
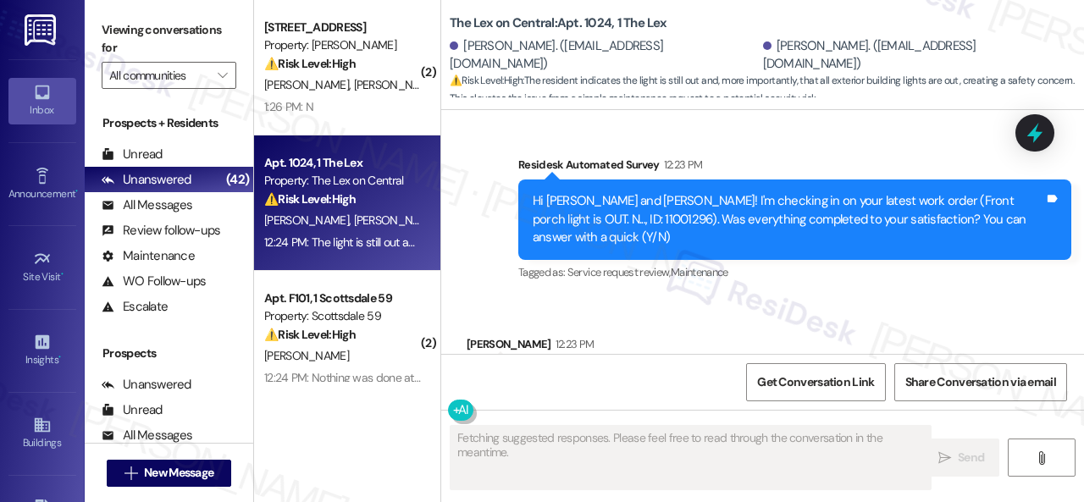
scroll to position [1500, 0]
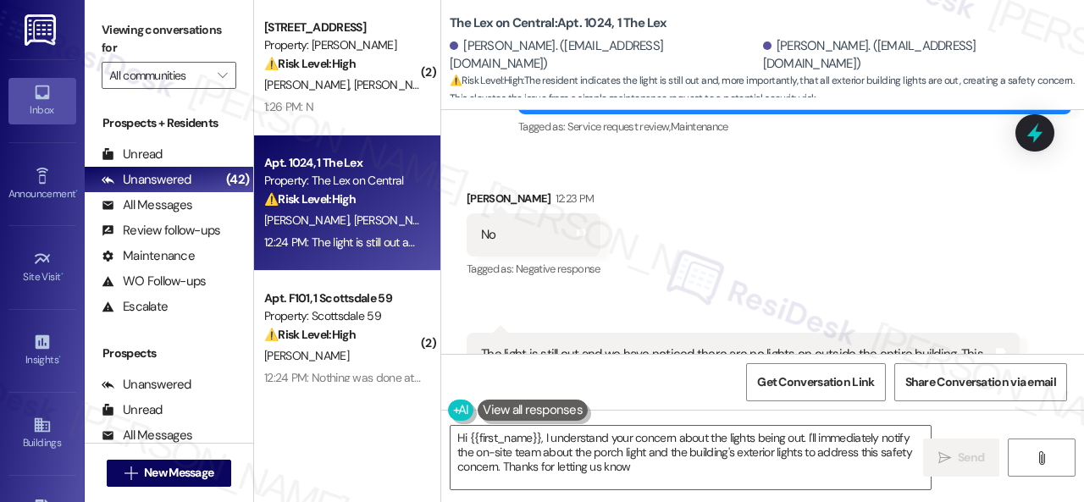
type textarea "Hi {{first_name}}, I understand your concern about the lights being out. I'll i…"
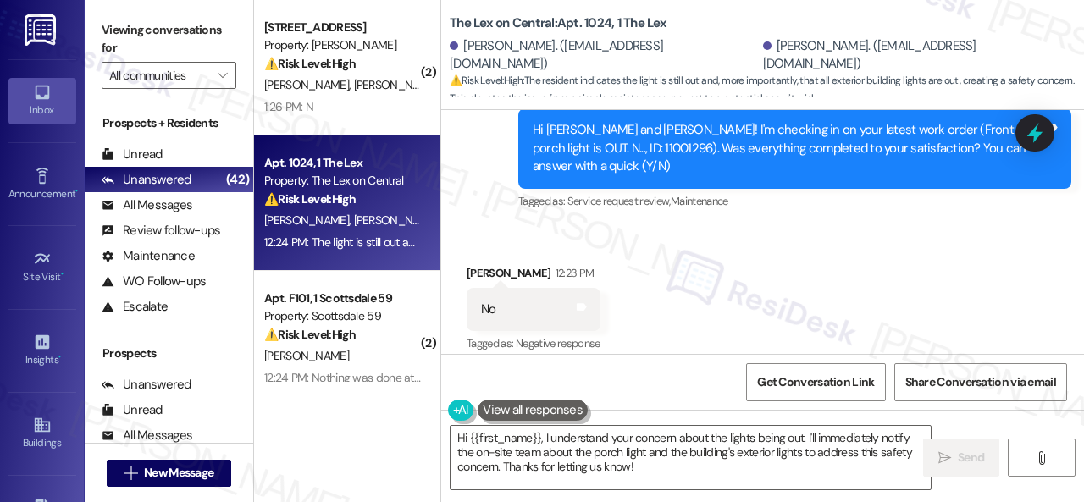
scroll to position [1585, 0]
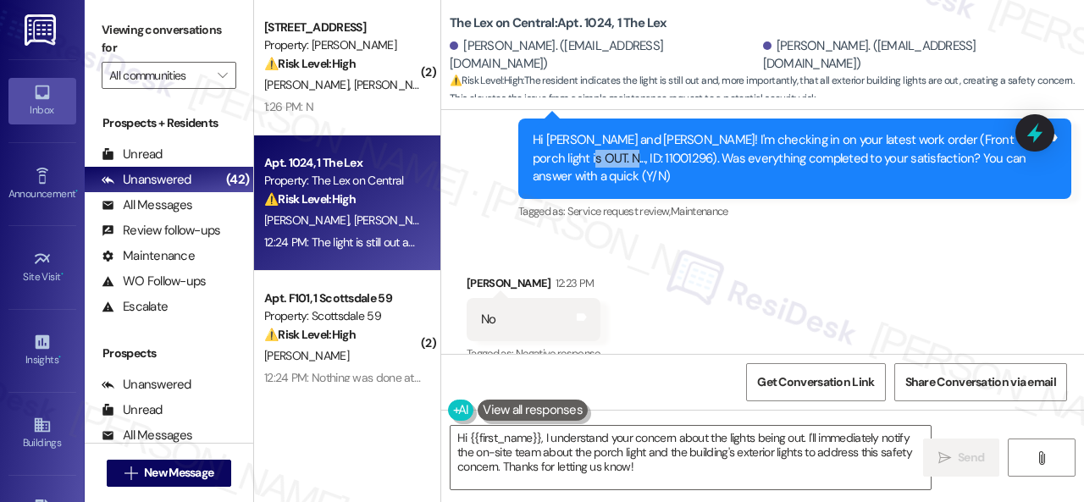
drag, startPoint x: 528, startPoint y: 140, endPoint x: 577, endPoint y: 140, distance: 49.1
click at [577, 140] on div "Hi Sera and Erica! I'm checking in on your latest work order (Front porch light…" at bounding box center [794, 159] width 553 height 80
copy div "11001296"
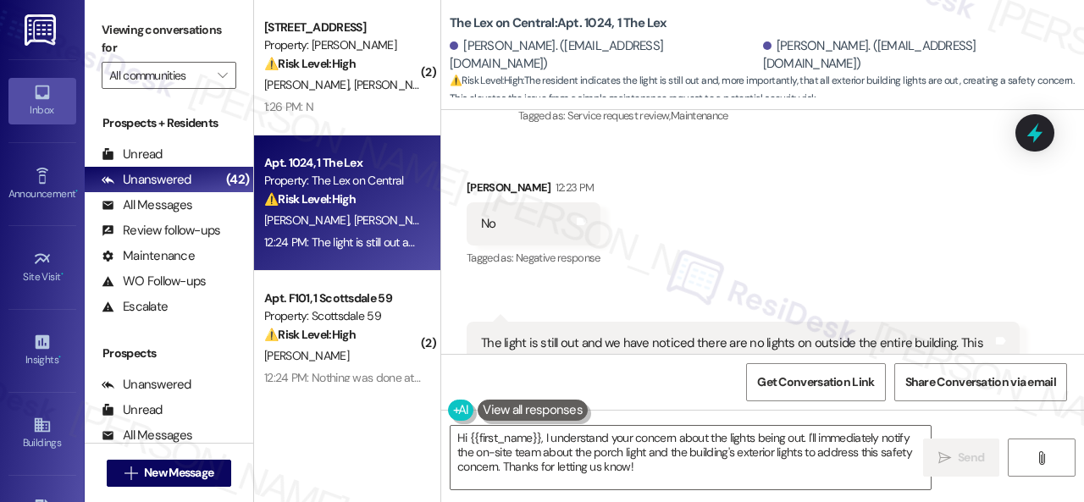
scroll to position [1755, 0]
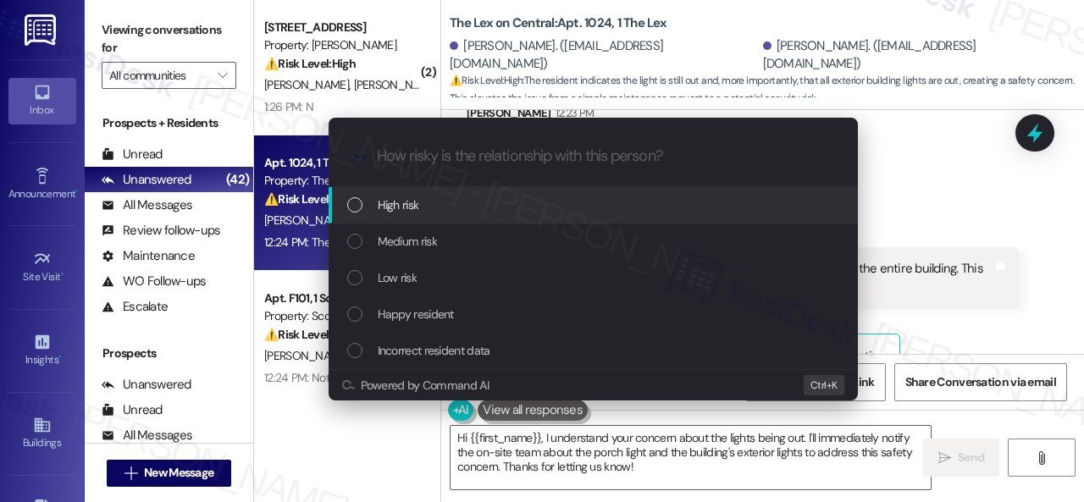
click at [389, 204] on span "High risk" at bounding box center [398, 205] width 41 height 19
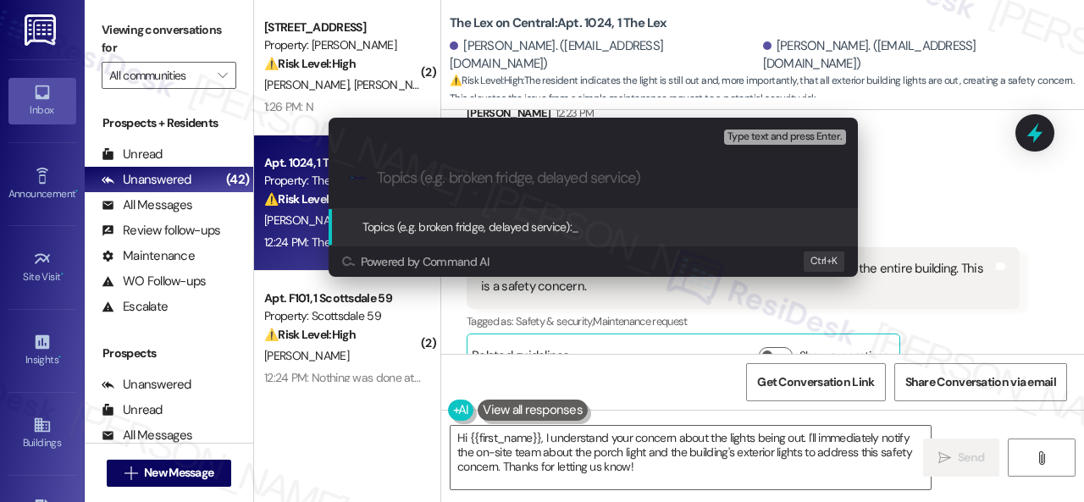
paste input "11001296"
drag, startPoint x: 398, startPoint y: 182, endPoint x: 300, endPoint y: 182, distance: 98.2
click at [300, 182] on div "Escalate Conversation High risk Topics (e.g. broken fridge, delayed service) An…" at bounding box center [542, 251] width 1084 height 502
paste input "Follow-up on the closed work order"
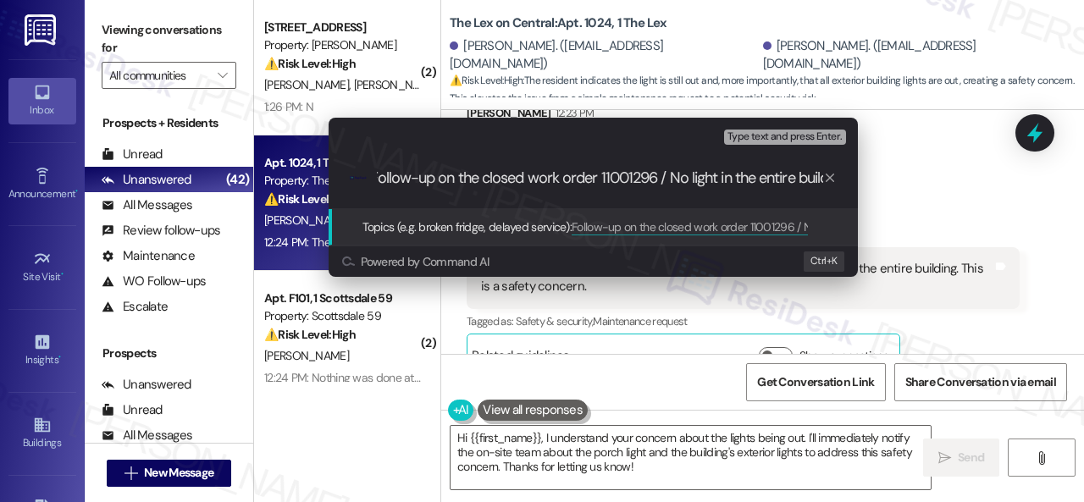
scroll to position [0, 16]
type input "Follow-up on the closed work order 11001296 / No light in the entire building"
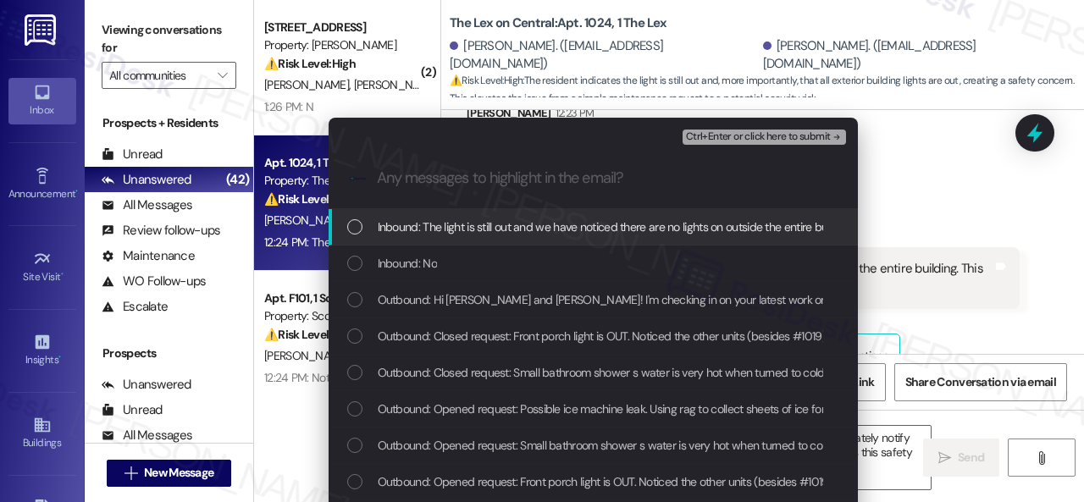
scroll to position [0, 0]
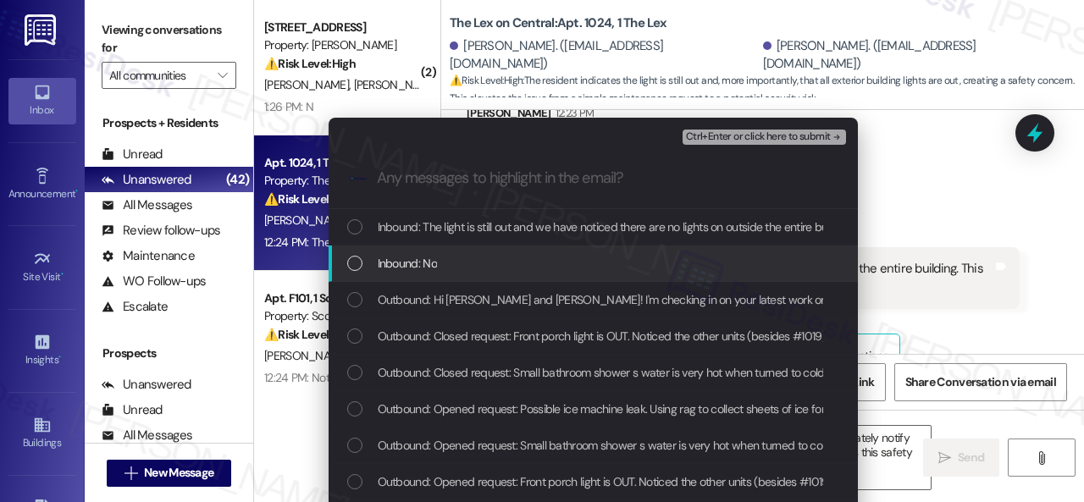
click at [418, 264] on span "Inbound: No" at bounding box center [407, 263] width 59 height 19
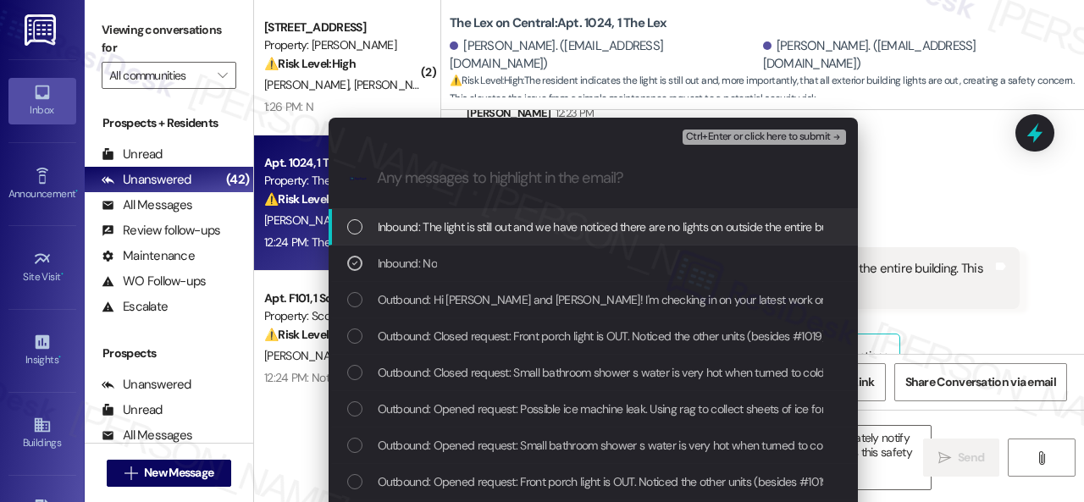
click at [453, 221] on span "Inbound: The light is still out and we have noticed there are no lights on outs…" at bounding box center [677, 227] width 599 height 19
click at [718, 131] on span "Ctrl+Enter or click here to submit" at bounding box center [758, 137] width 145 height 12
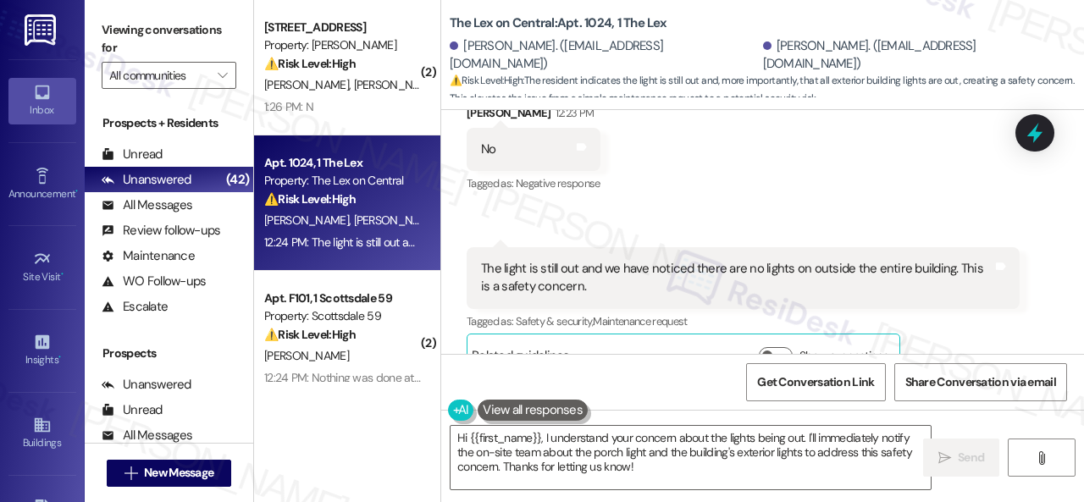
scroll to position [1754, 0]
click at [776, 452] on textarea "Hi {{first_name}}, I understand your concern about the lights being out. I'll i…" at bounding box center [690, 457] width 480 height 63
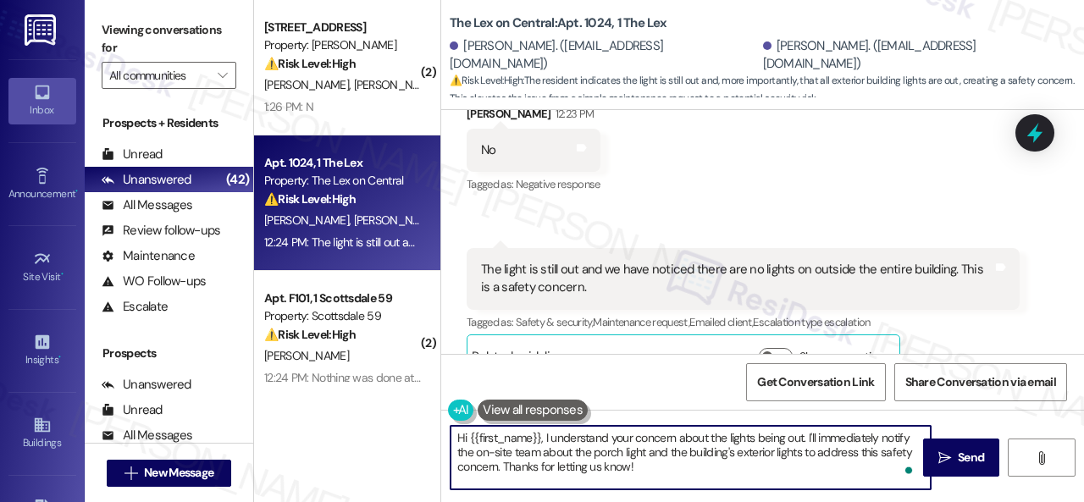
click at [648, 474] on textarea "Hi {{first_name}}, I understand your concern about the lights being out. I'll i…" at bounding box center [690, 457] width 480 height 63
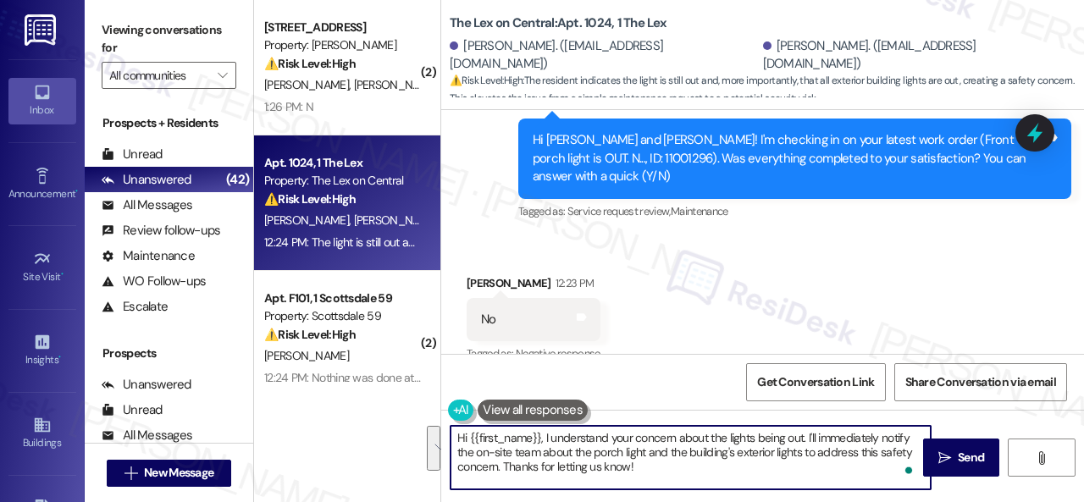
drag, startPoint x: 452, startPoint y: 433, endPoint x: 701, endPoint y: 485, distance: 254.2
click at [697, 487] on textarea "Hi {{first_name}}, I understand your concern about the lights being out. I'll i…" at bounding box center [690, 457] width 480 height 63
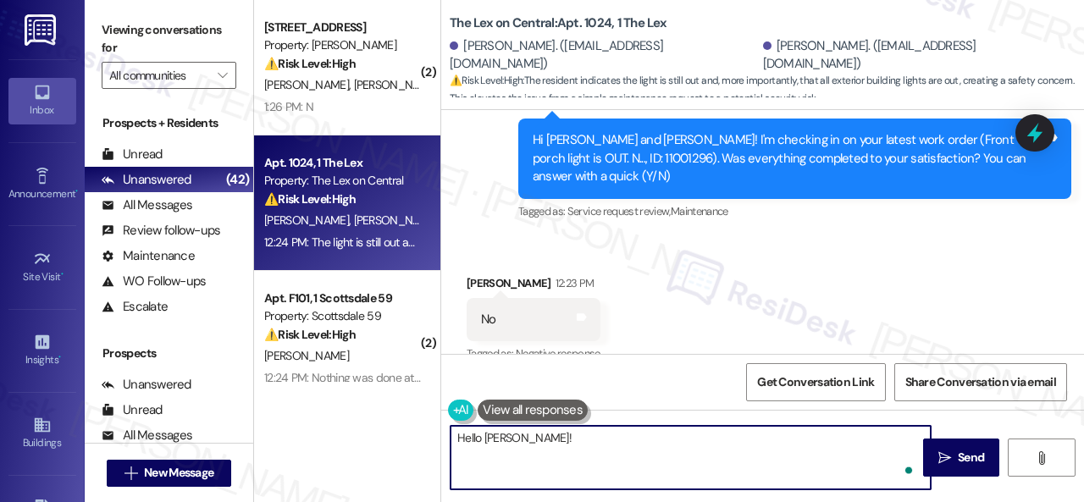
paste textarea "I'm sorry to hear the issue hasn't been resolved yet. We apologize for the dela…"
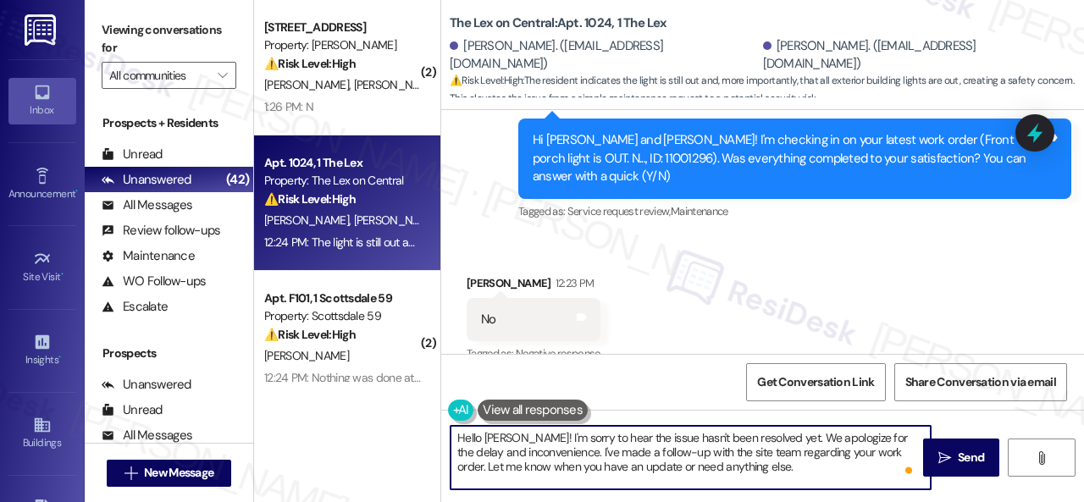
click at [758, 438] on textarea "Hello Sera! I'm sorry to hear the issue hasn't been resolved yet. We apologize …" at bounding box center [690, 457] width 480 height 63
click at [858, 455] on textarea "Hello Sera! I'm sorry to hear the issue hasn't been resolved yet. We apologize …" at bounding box center [690, 457] width 480 height 63
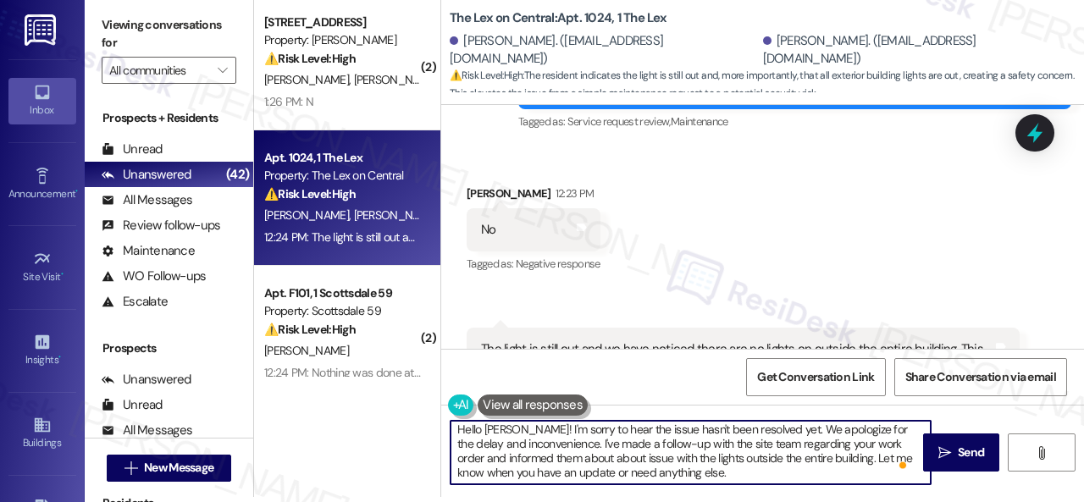
scroll to position [3, 0]
click at [770, 467] on textarea "Hello Sera! I'm sorry to hear the issue hasn't been resolved yet. We apologize …" at bounding box center [690, 452] width 480 height 63
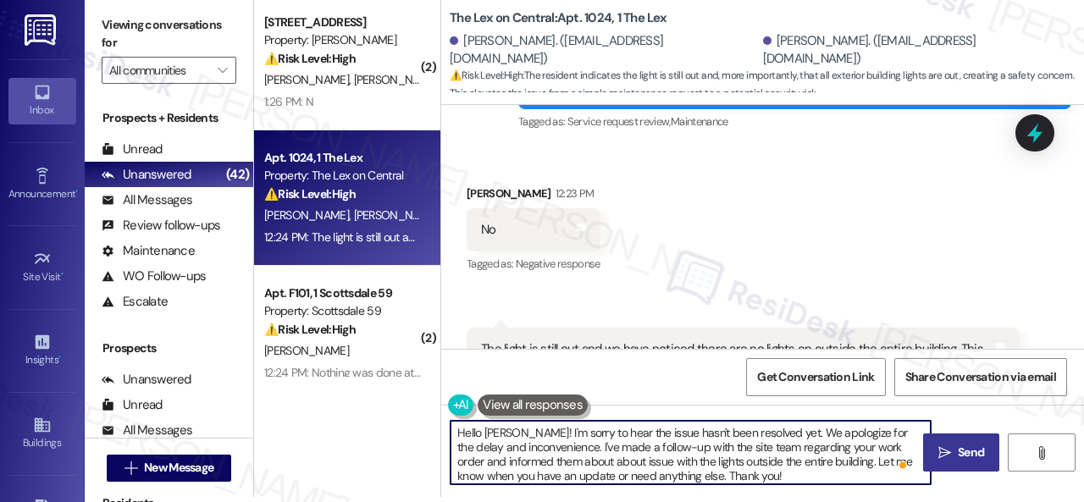
type textarea "Hello Sera! I'm sorry to hear the issue hasn't been resolved yet. We apologize …"
click at [938, 455] on icon "" at bounding box center [944, 453] width 13 height 14
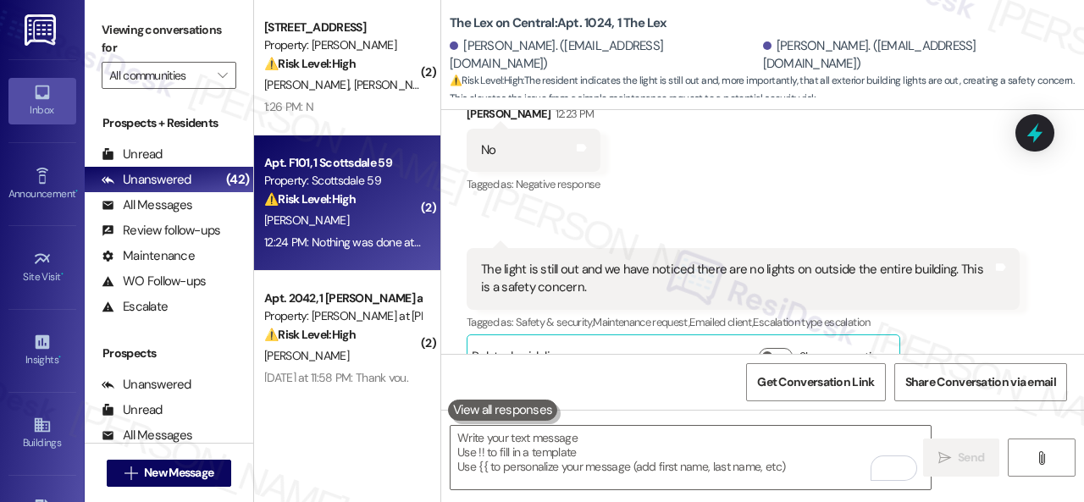
scroll to position [85, 0]
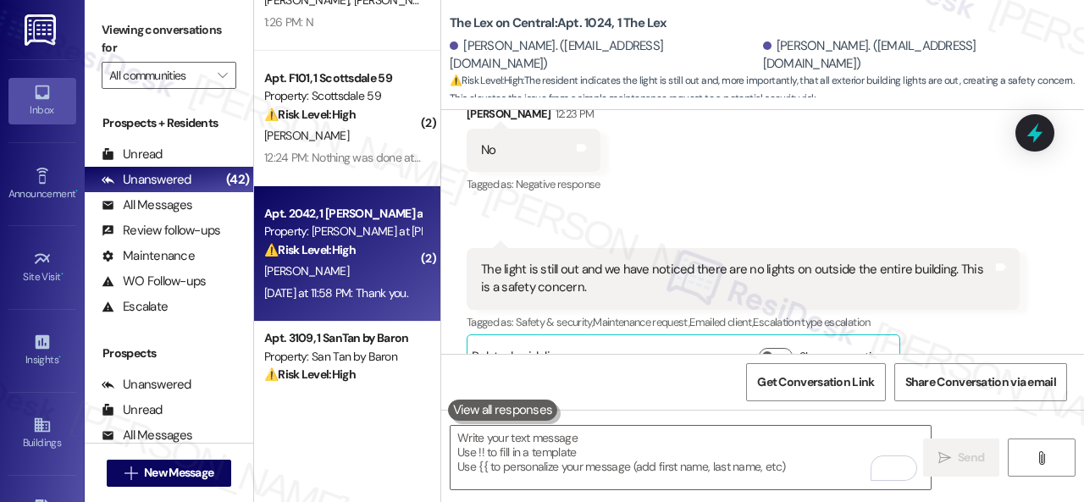
click at [364, 258] on div "⚠️ Risk Level: High The resident reports a broken AC unit that has not been add…" at bounding box center [342, 250] width 157 height 18
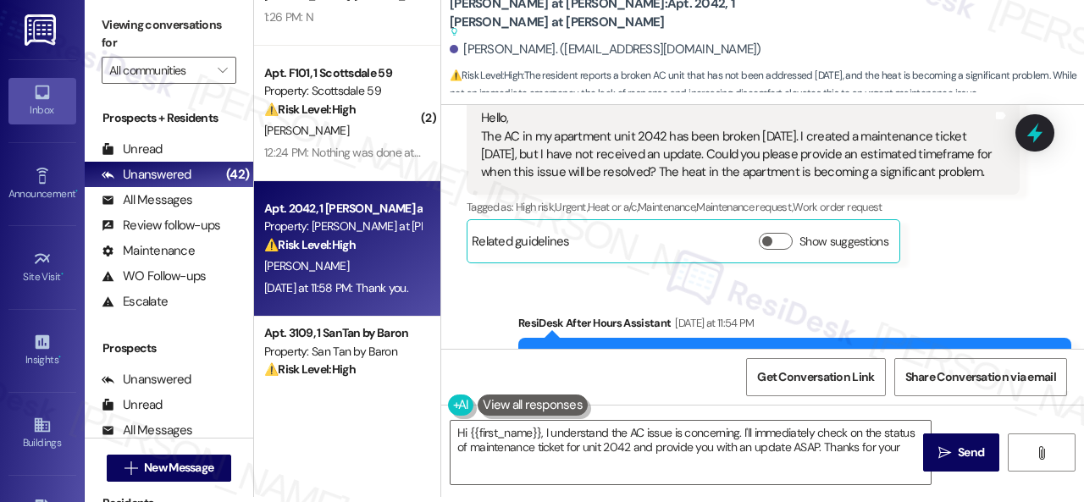
scroll to position [704, 0]
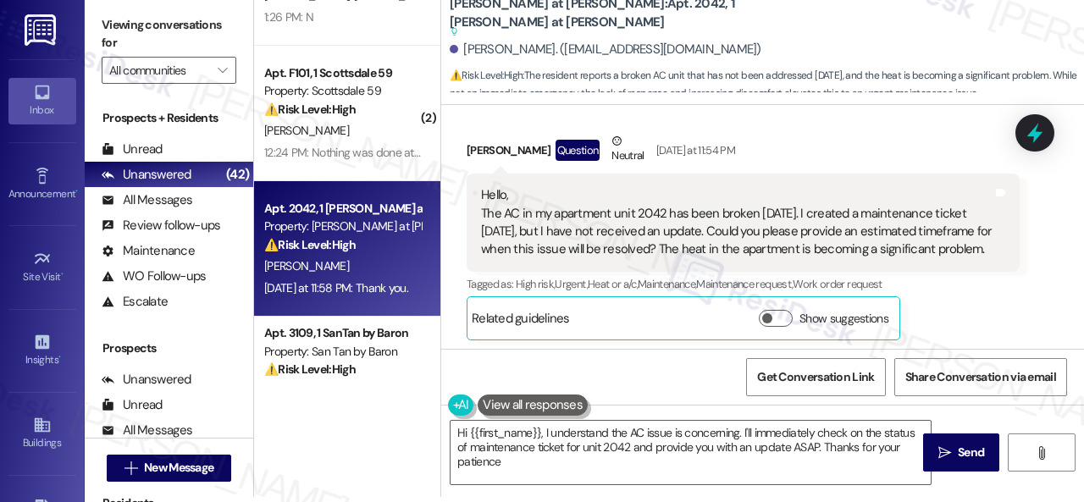
type textarea "Hi {{first_name}}, I understand the AC issue is concerning. I'll immediately ch…"
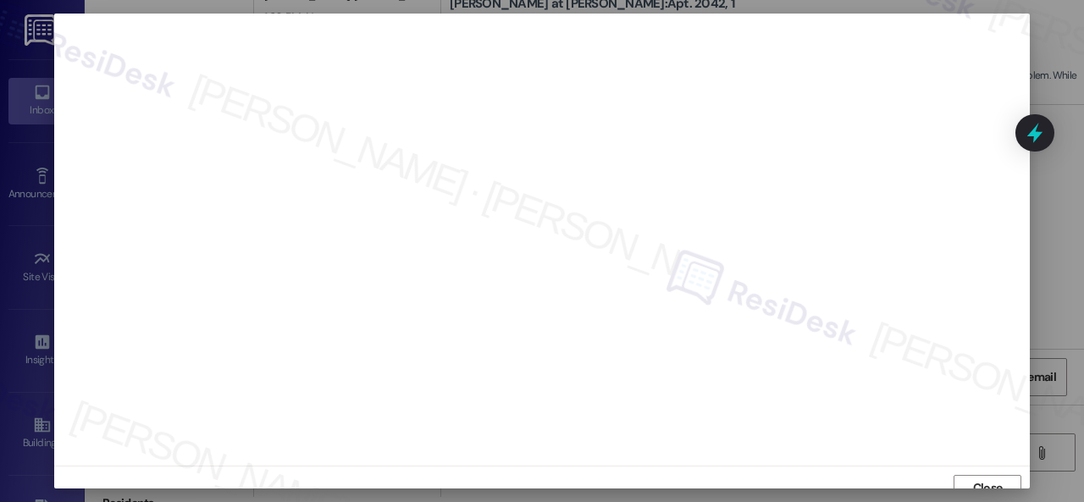
scroll to position [13, 0]
click at [977, 479] on span "Close" at bounding box center [988, 475] width 30 height 18
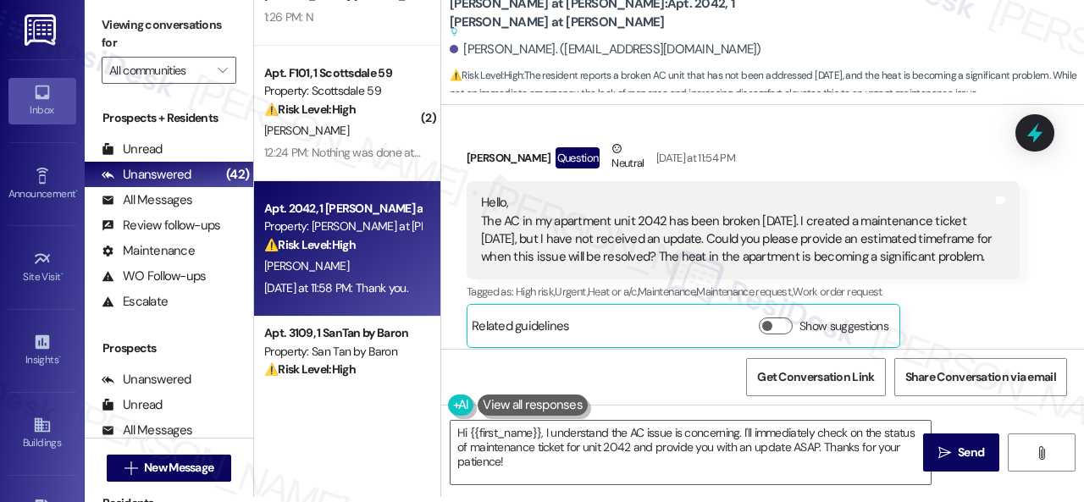
click at [814, 141] on div "Alicja Nitka Question Neutral Yesterday at 11:54 PM" at bounding box center [742, 160] width 553 height 41
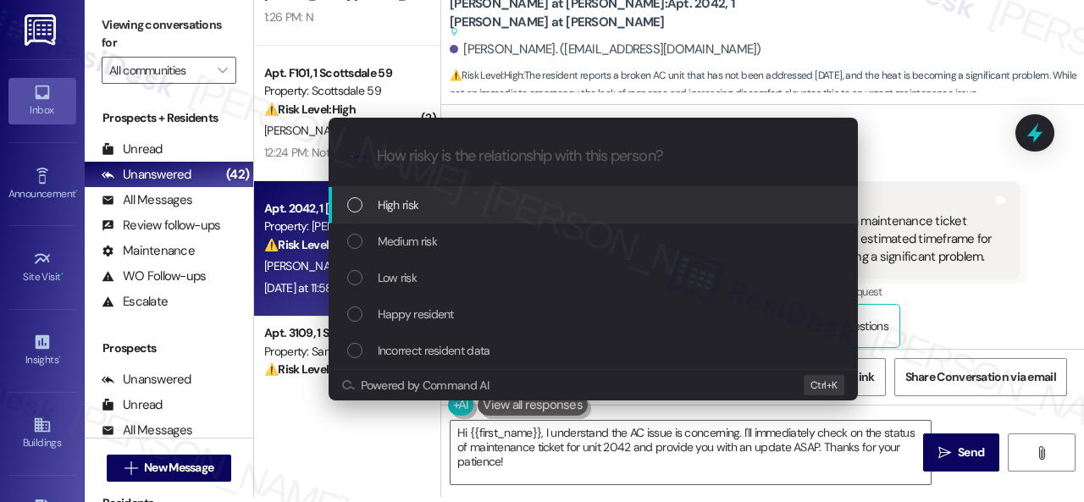
click at [383, 202] on span "High risk" at bounding box center [398, 205] width 41 height 19
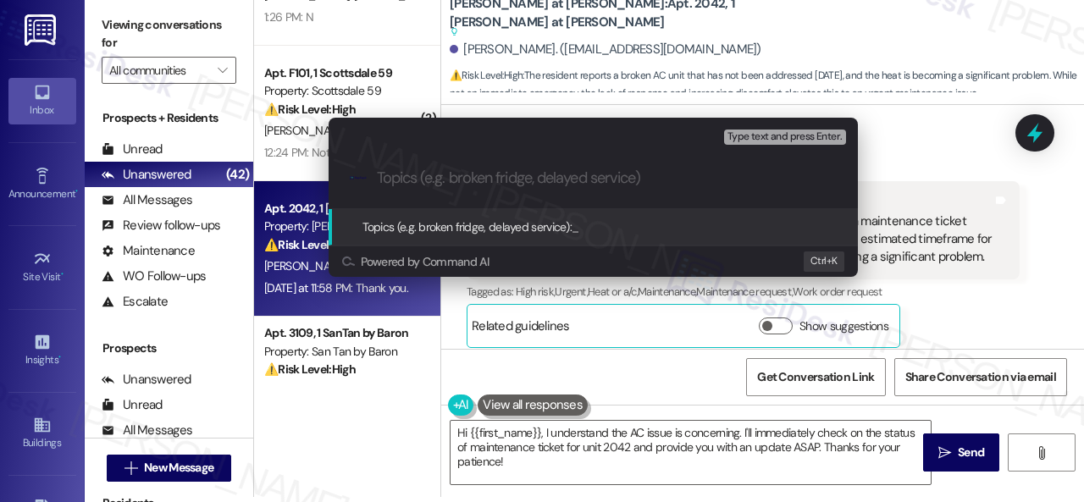
paste input "Follow-up on work order 11001862"
type input "Follow-up on work order 11001862"
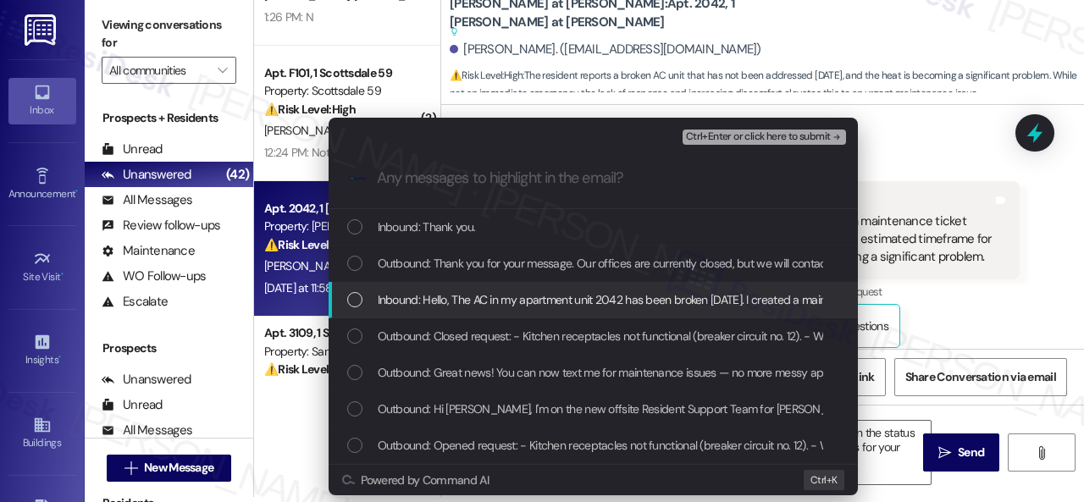
click at [442, 300] on span "Inbound: Hello, The AC in my apartment unit 2042 has been broken since Friday. …" at bounding box center [1104, 299] width 1453 height 19
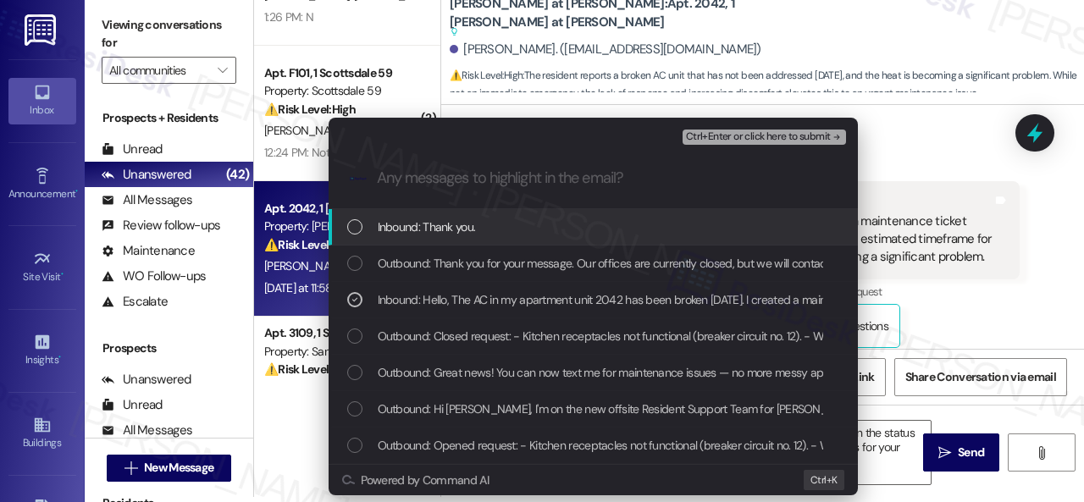
click at [721, 138] on span "Ctrl+Enter or click here to submit" at bounding box center [758, 137] width 145 height 12
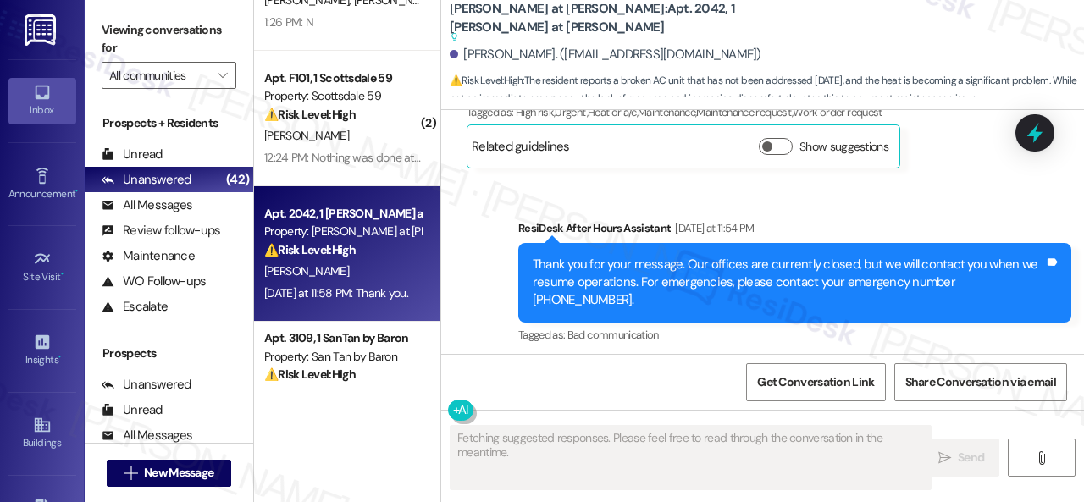
scroll to position [1037, 0]
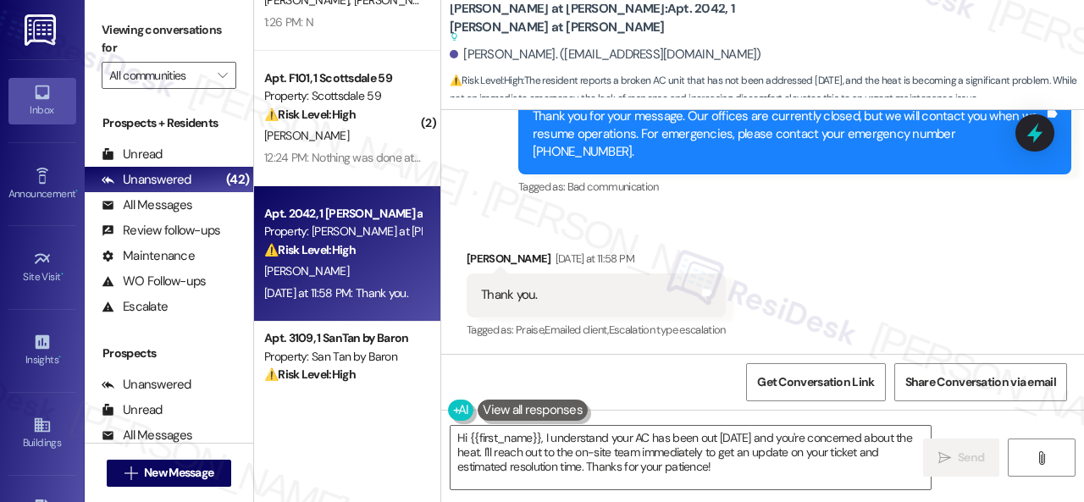
click at [827, 213] on div "Received via SMS Alicja Nitka Yesterday at 11:58 PM Thank you. Tags and notes T…" at bounding box center [762, 283] width 643 height 143
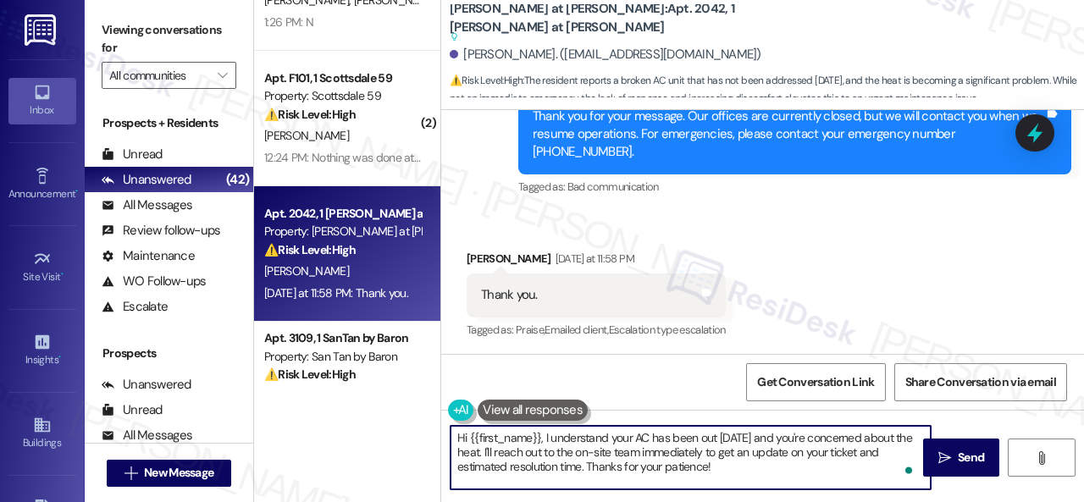
drag, startPoint x: 500, startPoint y: 453, endPoint x: 750, endPoint y: 466, distance: 250.1
click at [750, 466] on textarea "Hi {{first_name}}, I understand your AC has been out since Friday and you're co…" at bounding box center [690, 457] width 480 height 63
paste textarea "I've made a follow-up with the site team regarding your work order. Let me know…"
click at [534, 455] on textarea "Hi {{first_name}}, I understand your AC has been out since Friday and you're co…" at bounding box center [690, 457] width 480 height 63
drag, startPoint x: 502, startPoint y: 451, endPoint x: 586, endPoint y: 465, distance: 84.9
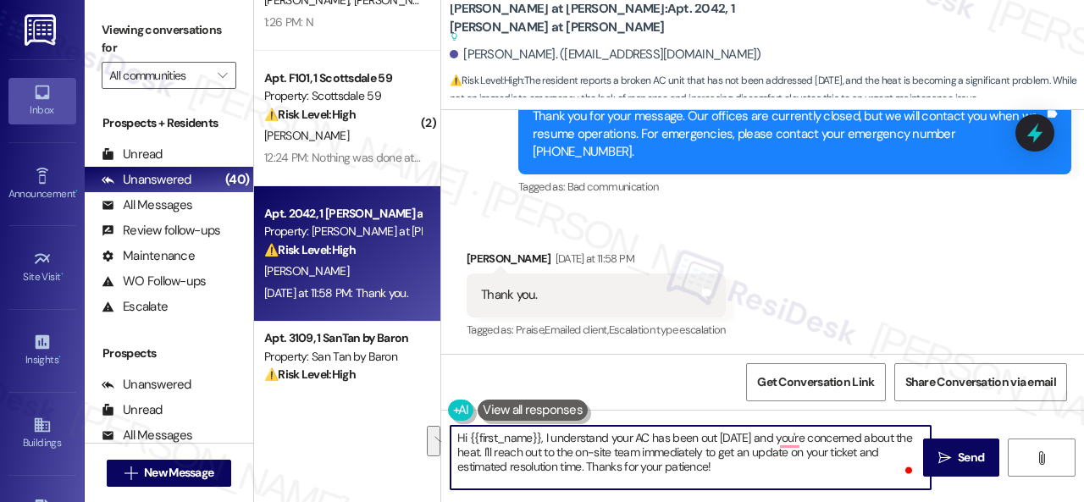
click at [586, 465] on textarea "Hi {{first_name}}, I understand your AC has been out since Friday and you're co…" at bounding box center [690, 457] width 480 height 63
paste textarea "ve made a follow-up with the site team regarding your work order. Let me know w…"
click at [789, 443] on textarea "Hi {{first_name}}, I understand your AC has been out since Friday and you're co…" at bounding box center [690, 457] width 480 height 63
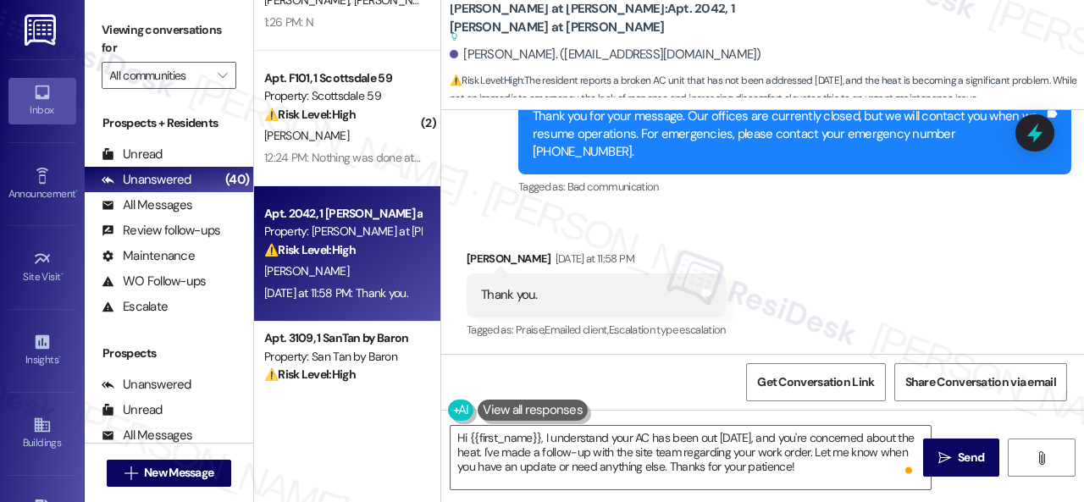
click at [806, 236] on div "Received via SMS Alicja Nitka Yesterday at 11:58 PM Thank you. Tags and notes T…" at bounding box center [762, 283] width 643 height 143
click at [545, 436] on textarea "Hi {{first_name}}, I understand your AC has been out since Friday, and you're c…" at bounding box center [690, 457] width 480 height 63
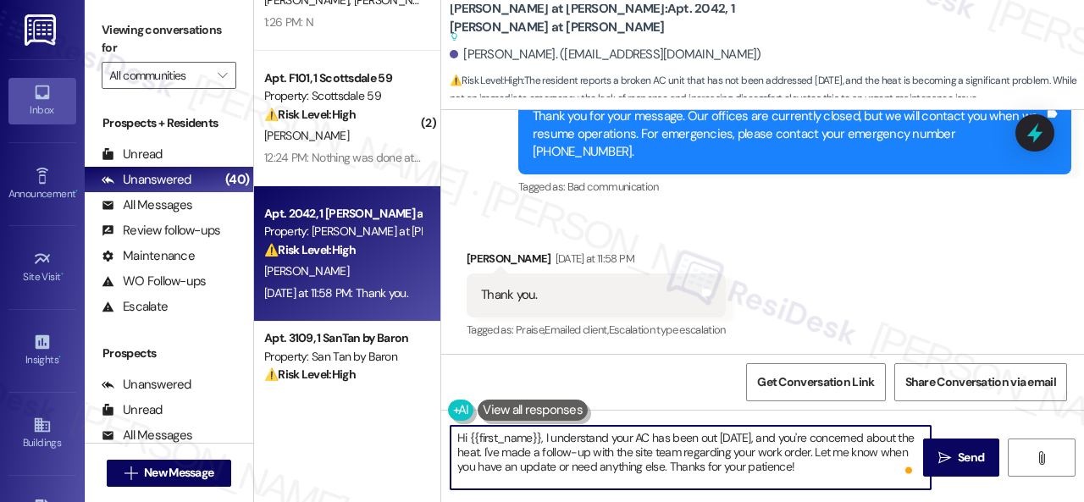
paste textarea "apologize for the late reply because I am away during weekends.I"
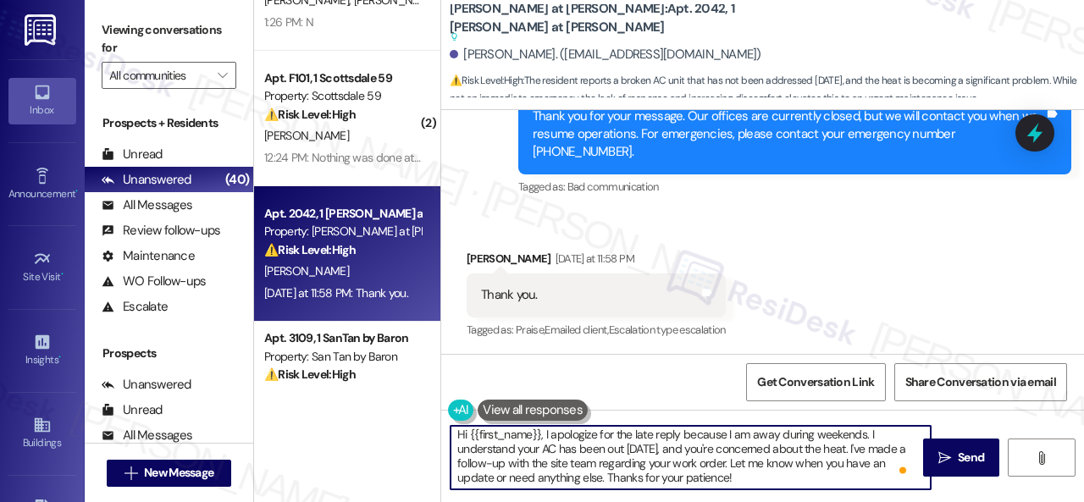
scroll to position [0, 0]
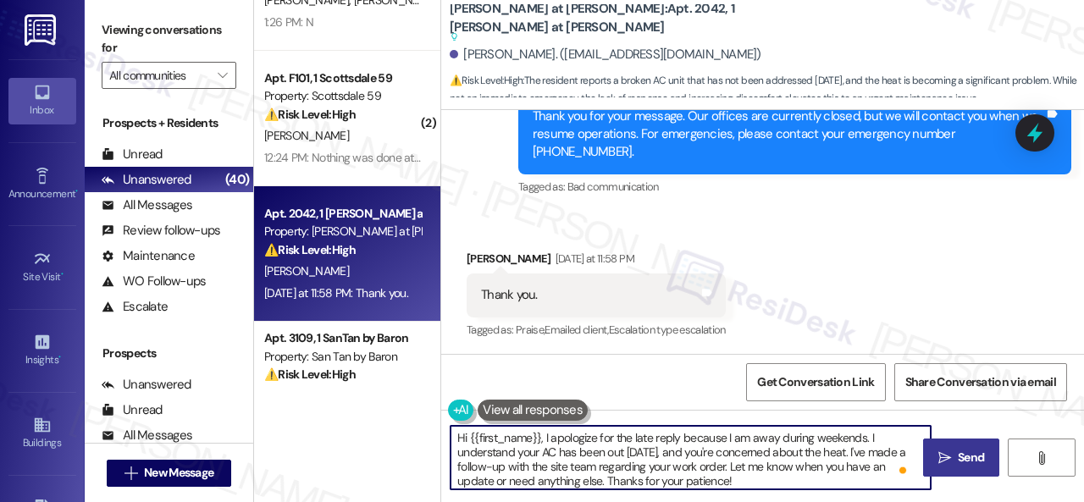
type textarea "Hi {{first_name}}, I apologize for the late reply because I am away during week…"
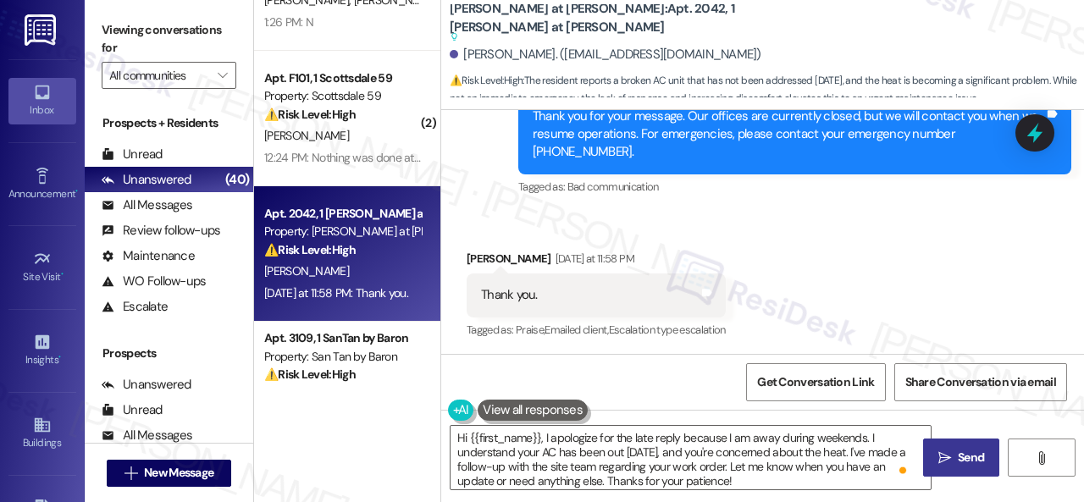
click at [987, 445] on button " Send" at bounding box center [961, 458] width 76 height 38
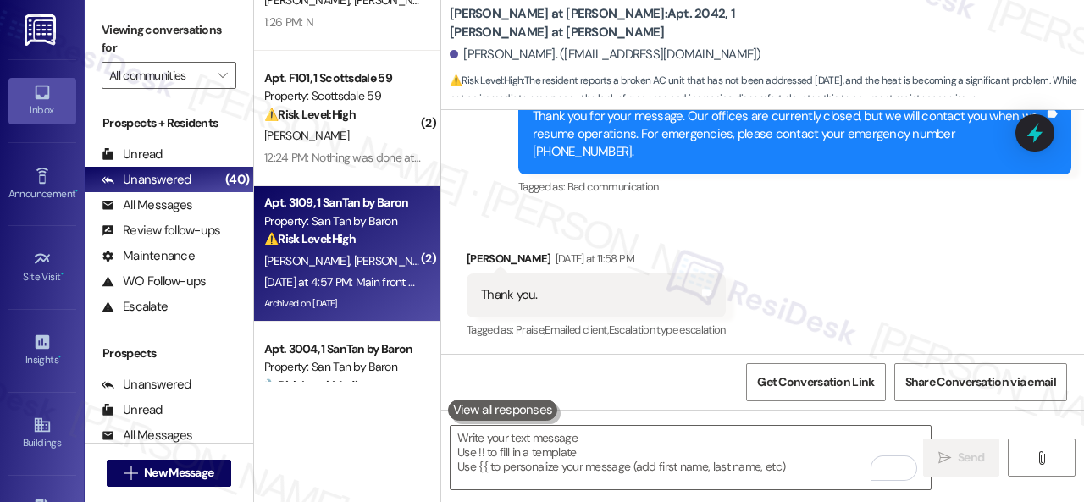
click at [367, 246] on div "⚠️ Risk Level: High The resident reports sticking locks on their main front doo…" at bounding box center [342, 239] width 157 height 18
type textarea "Fetching suggested responses. Please feel free to read through the conversation…"
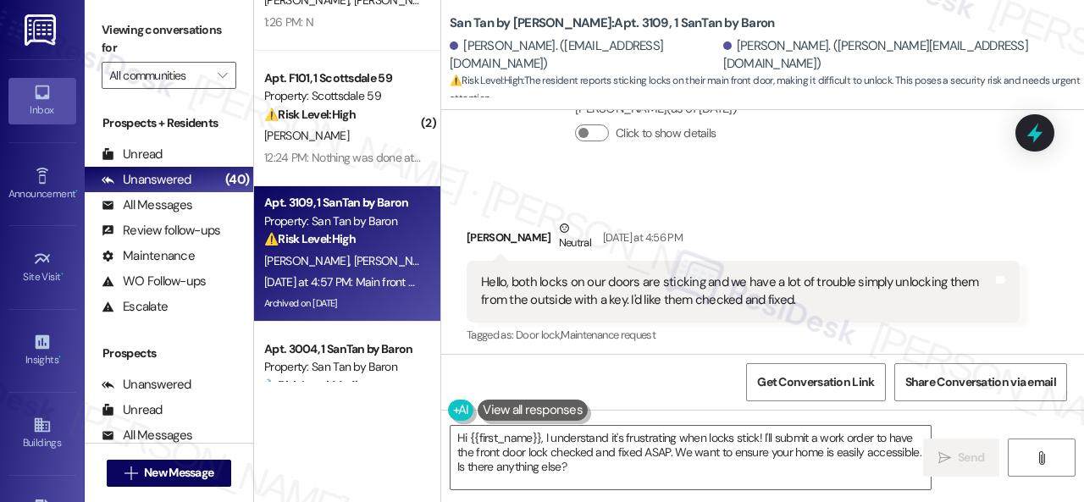
scroll to position [4368, 0]
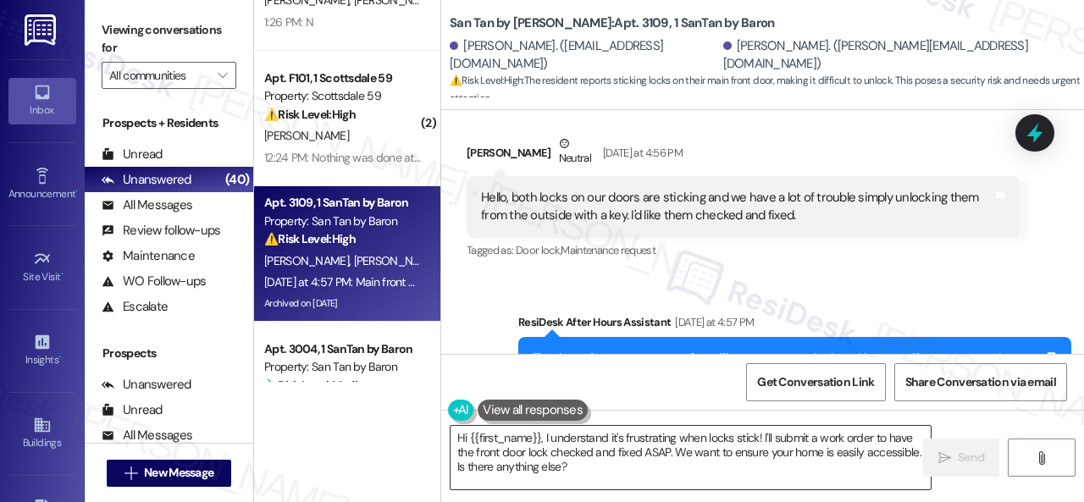
click at [659, 472] on textarea "Hi {{first_name}}, I understand it's frustrating when locks stick! I'll submit …" at bounding box center [690, 457] width 480 height 63
click at [757, 275] on div "Sent via SMS ResiDesk After Hours Assistant Yesterday at 4:57 PM Thank you for …" at bounding box center [762, 364] width 643 height 179
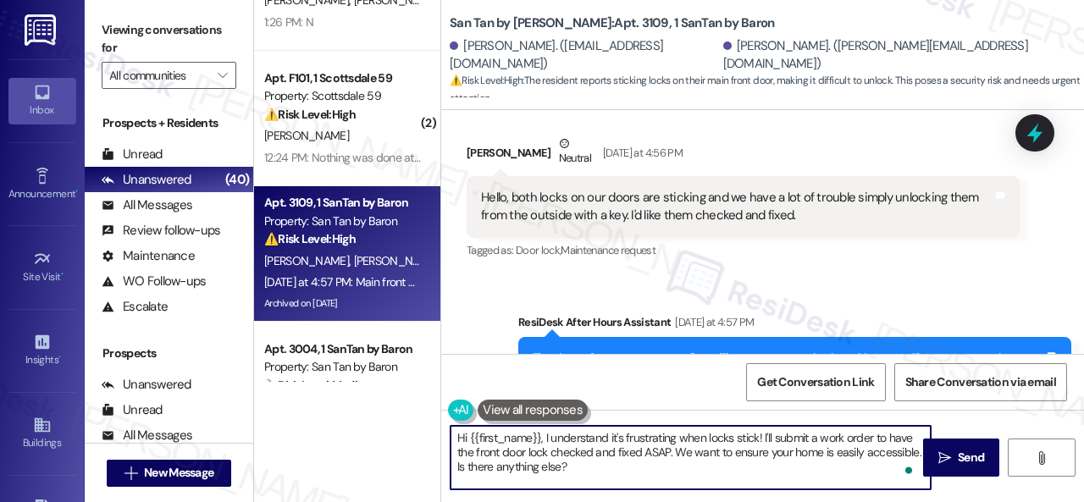
click at [544, 433] on textarea "Hi {{first_name}}, I understand it's frustrating when locks stick! I'll submit …" at bounding box center [690, 457] width 480 height 63
paste textarea "apologize for the late reply because I am away during weekends.I"
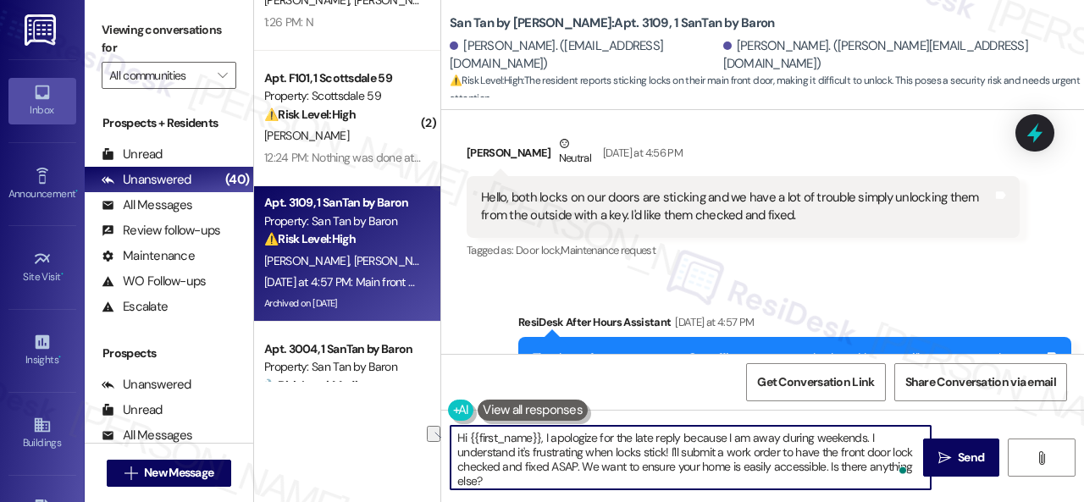
drag, startPoint x: 515, startPoint y: 452, endPoint x: 794, endPoint y: 460, distance: 279.5
click at [794, 460] on textarea "Hi {{first_name}}, I apologize for the late reply because I am away during week…" at bounding box center [690, 457] width 480 height 63
click at [794, 451] on textarea "Hi {{first_name}}, I apologize for the late reply because I am away during week…" at bounding box center [690, 457] width 480 height 63
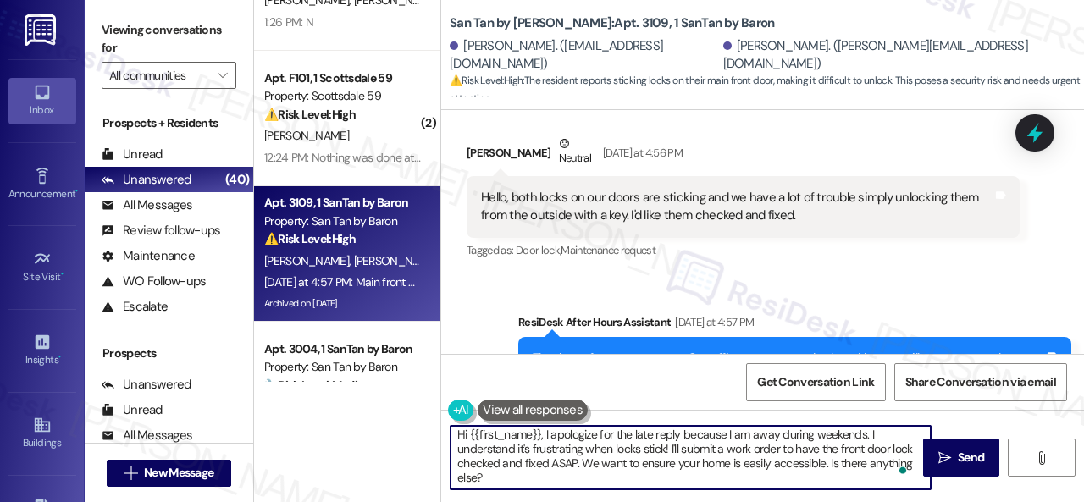
scroll to position [3, 0]
drag, startPoint x: 516, startPoint y: 454, endPoint x: 542, endPoint y: 485, distance: 40.9
click at [537, 483] on textarea "Hi {{first_name}}, I apologize for the late reply because I am away during week…" at bounding box center [690, 457] width 480 height 63
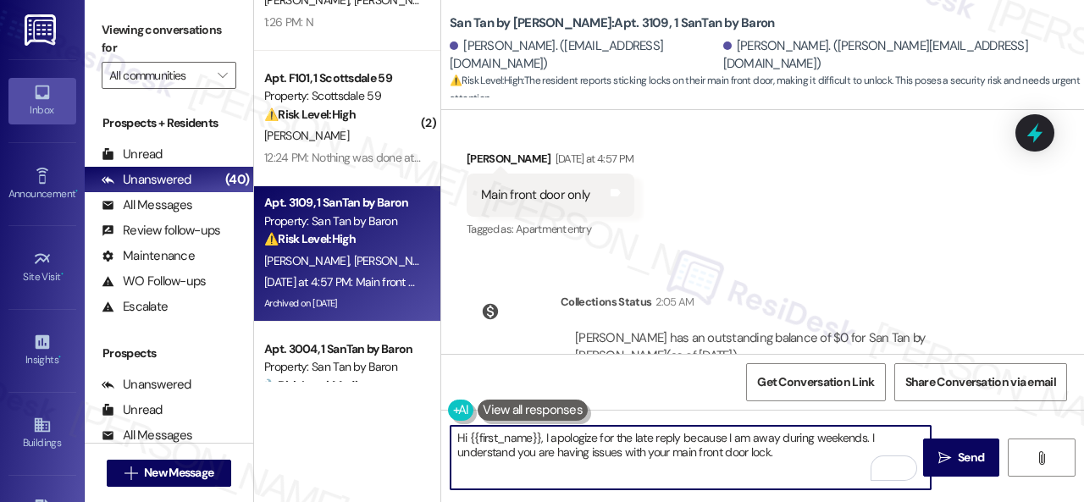
scroll to position [4712, 0]
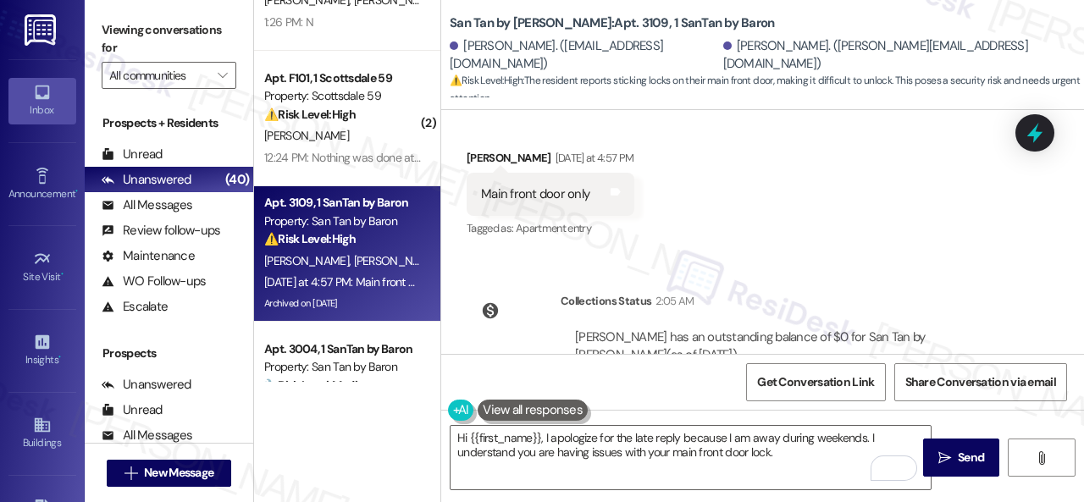
click at [767, 144] on div "Received via SMS Robert Thatcher Yesterday at 4:57 PM Main front door only Tags…" at bounding box center [762, 182] width 643 height 143
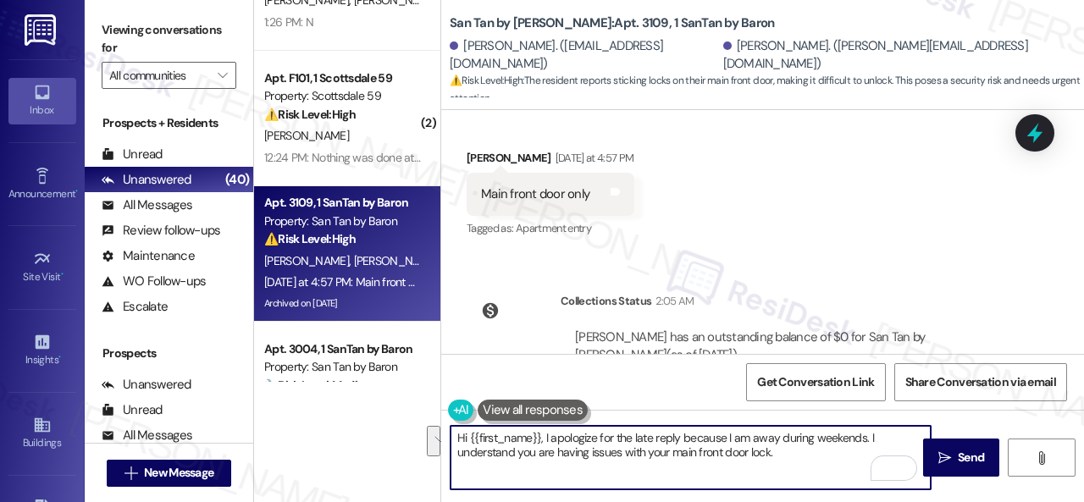
drag, startPoint x: 784, startPoint y: 461, endPoint x: 323, endPoint y: 428, distance: 461.8
click at [323, 428] on div "( 2 ) Apt. 274, 1 Merino Apts LLLP Property: Merino Scottsdale ⚠️ Risk Level: H…" at bounding box center [669, 251] width 830 height 502
click at [496, 439] on textarea "Hi {{first_name}}, I apologize for the late reply because I am away during week…" at bounding box center [690, 457] width 480 height 63
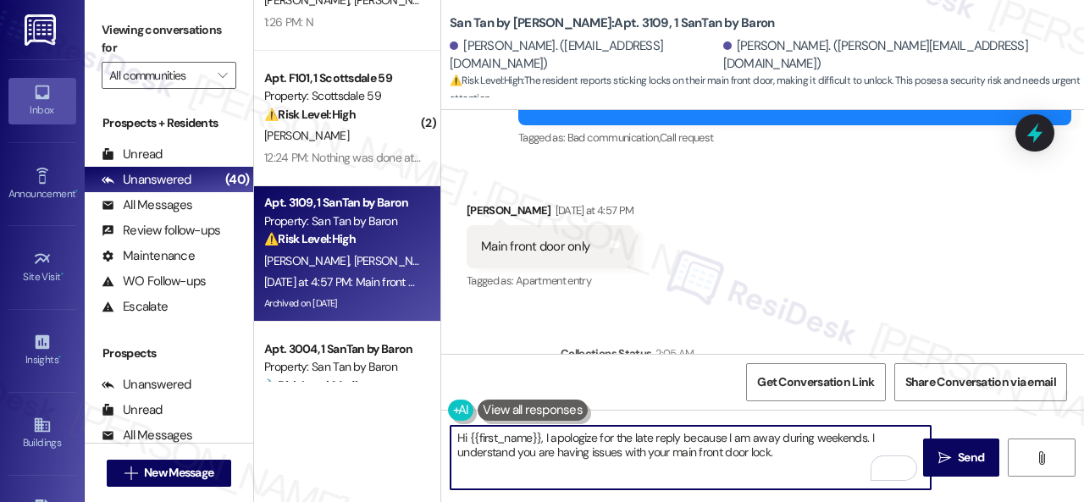
scroll to position [4458, 0]
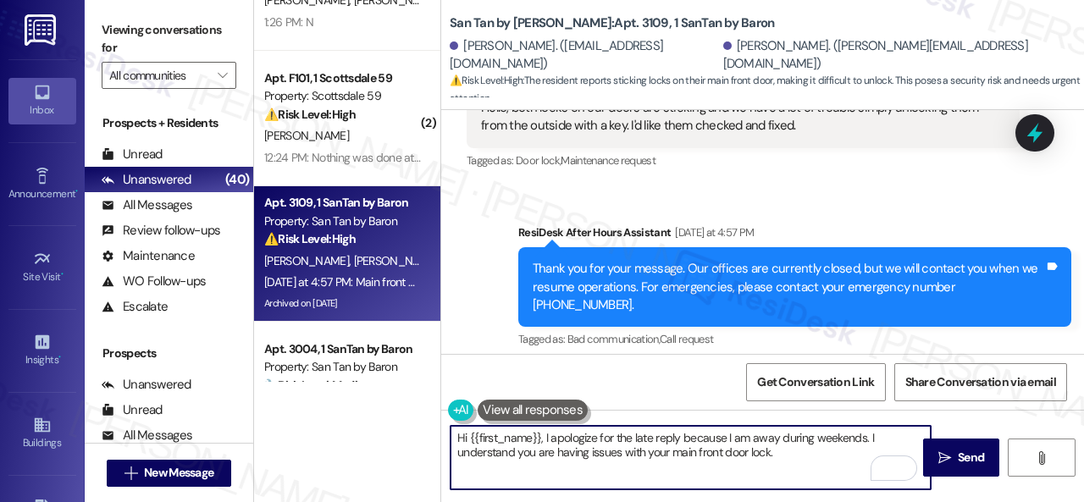
drag, startPoint x: 468, startPoint y: 438, endPoint x: 540, endPoint y: 438, distance: 72.0
click at [540, 438] on textarea "Hi {{first_name}}, I apologize for the late reply because I am away during week…" at bounding box center [690, 457] width 480 height 63
drag, startPoint x: 708, startPoint y: 456, endPoint x: 435, endPoint y: 419, distance: 275.1
click at [428, 422] on div "( 2 ) Apt. 274, 1 Merino Apts LLLP Property: Merino Scottsdale ⚠️ Risk Level: H…" at bounding box center [669, 251] width 830 height 502
click at [650, 365] on div "Received via SMS Robert Thatcher Yesterday at 4:57 PM Main front door only Tags…" at bounding box center [762, 436] width 643 height 143
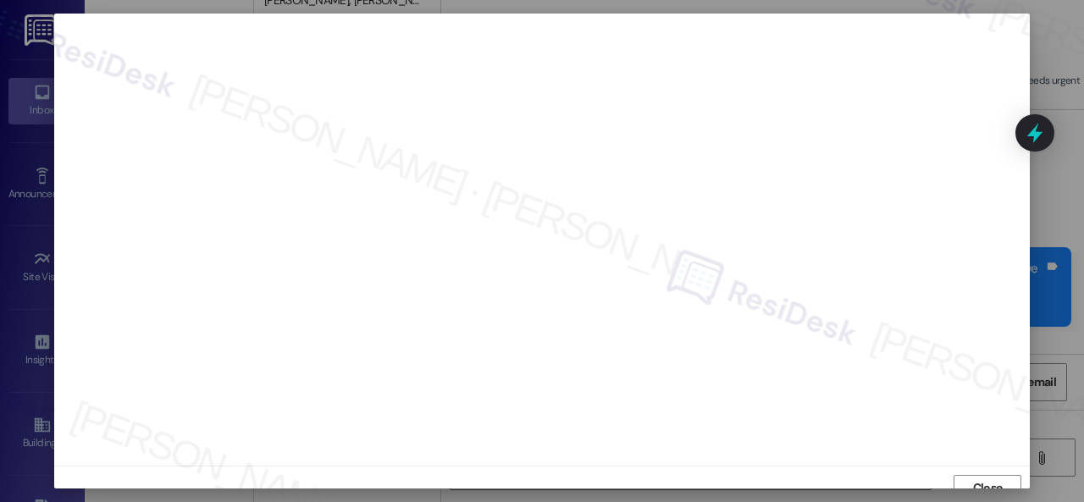
scroll to position [13, 0]
click at [975, 470] on span "Close" at bounding box center [988, 475] width 30 height 18
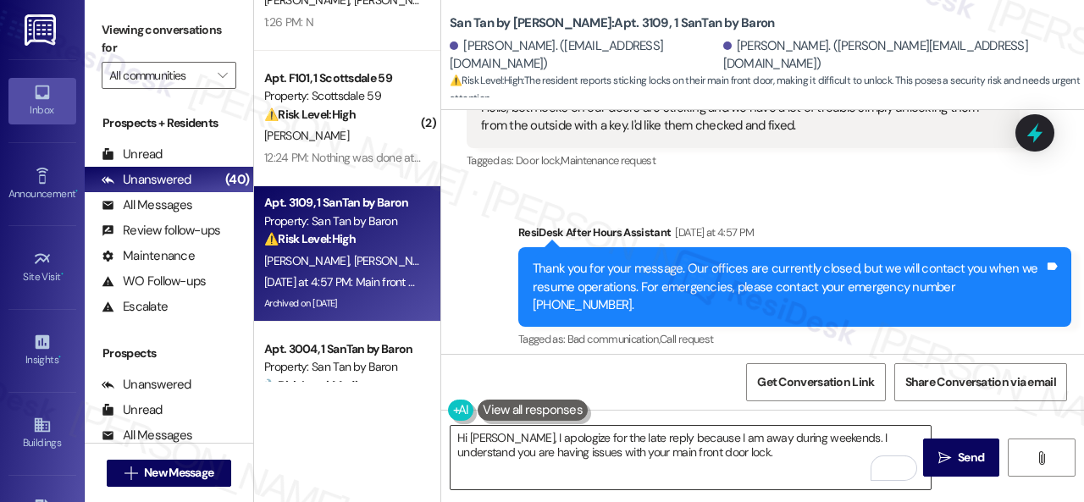
click at [777, 439] on textarea "Hi Robert, I apologize for the late reply because I am away during weekends. I …" at bounding box center [690, 457] width 480 height 63
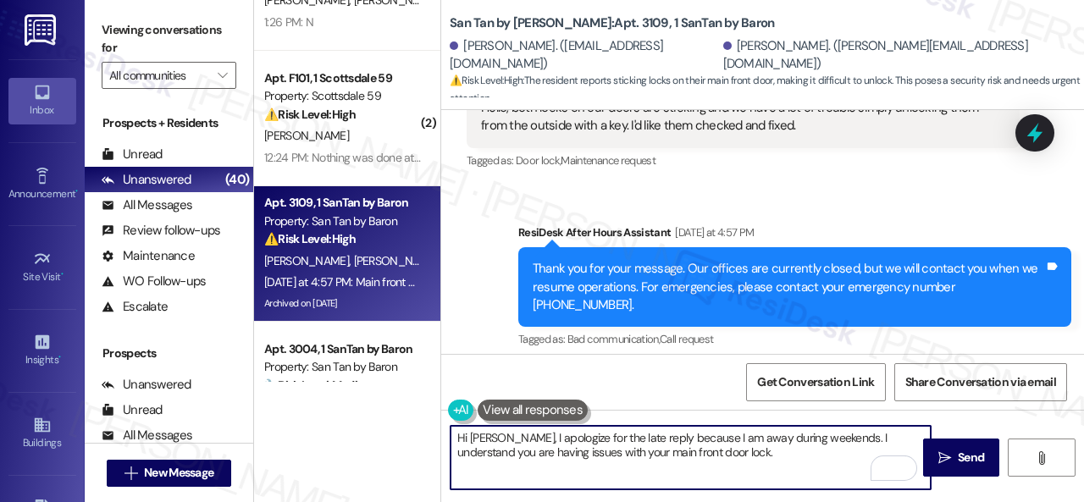
click at [747, 452] on textarea "Hi Robert, I apologize for the late reply because I am away during weekends. I …" at bounding box center [690, 457] width 480 height 63
paste textarea "on your behalf. Can the maintenance team enter your apartment even if you are n…"
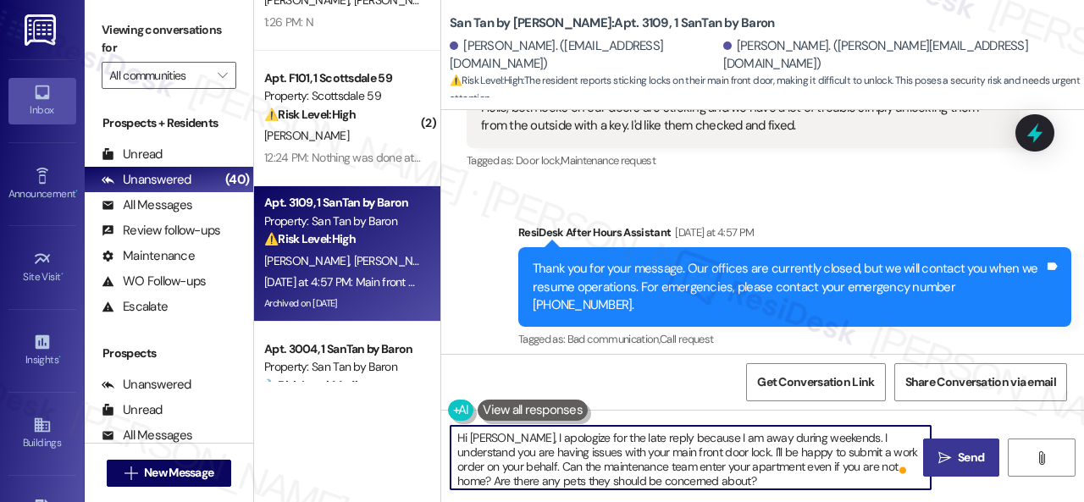
type textarea "Hi Robert, I apologize for the late reply because I am away during weekends. I …"
click at [945, 450] on span " Send" at bounding box center [961, 458] width 53 height 18
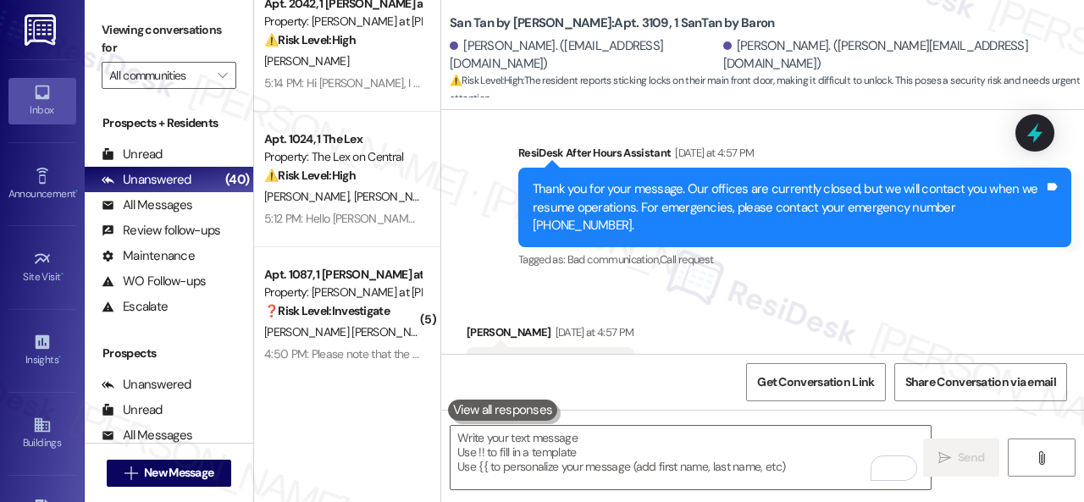
scroll to position [5, 0]
